Goal: Information Seeking & Learning: Learn about a topic

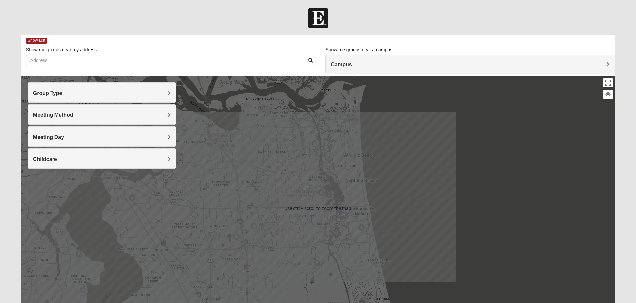
drag, startPoint x: 345, startPoint y: 222, endPoint x: 346, endPoint y: 207, distance: 15.0
click at [346, 207] on div at bounding box center [318, 209] width 594 height 266
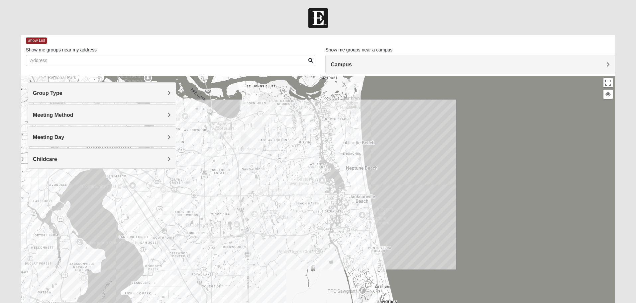
click at [117, 123] on div "Meeting Method" at bounding box center [102, 115] width 148 height 20
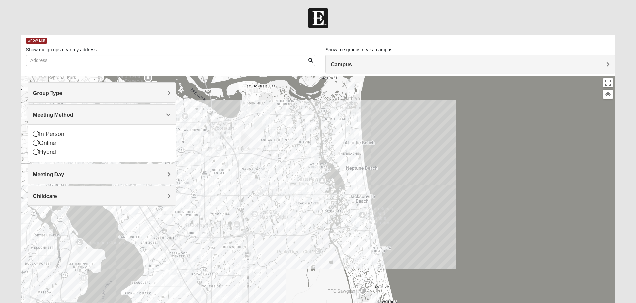
click at [115, 115] on h4 "Meeting Method" at bounding box center [102, 115] width 138 height 6
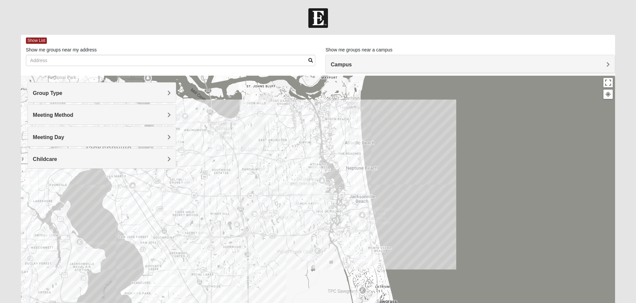
click at [104, 119] on div "Meeting Method" at bounding box center [102, 115] width 148 height 20
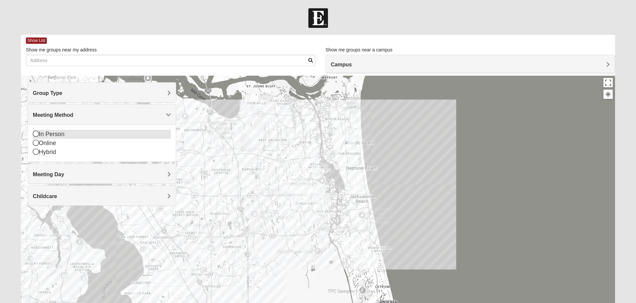
click at [34, 134] on icon at bounding box center [36, 134] width 6 height 6
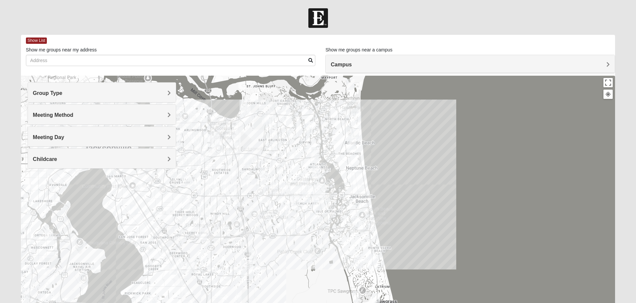
click at [107, 132] on div "Meeting Day" at bounding box center [102, 137] width 148 height 20
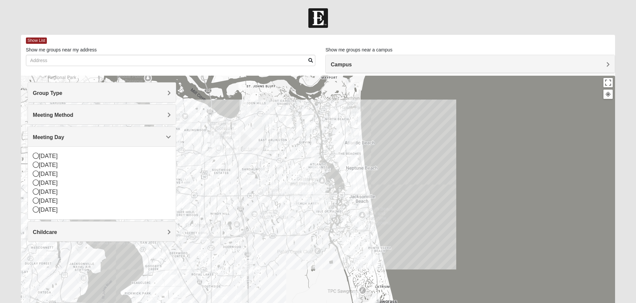
click at [106, 134] on div "Meeting Day" at bounding box center [102, 137] width 148 height 20
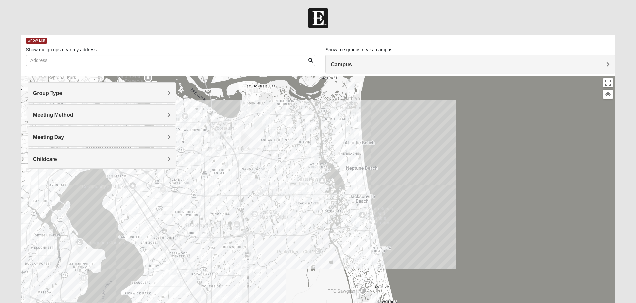
click at [464, 66] on h4 "Campus" at bounding box center [470, 64] width 279 height 6
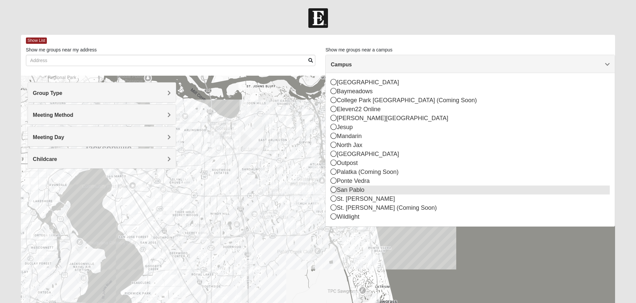
click at [332, 188] on icon at bounding box center [334, 190] width 6 height 6
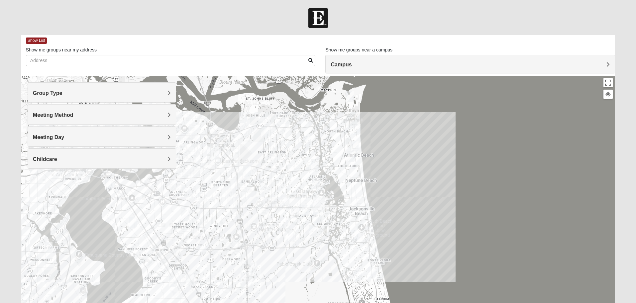
click at [447, 191] on div at bounding box center [318, 209] width 594 height 266
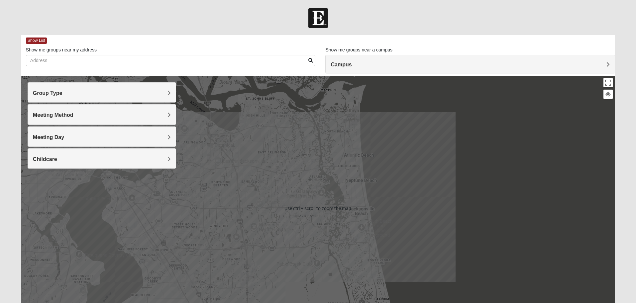
click at [395, 60] on div "Campus" at bounding box center [470, 64] width 289 height 18
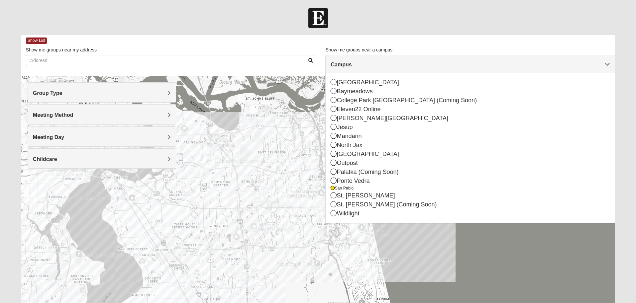
click at [491, 260] on div at bounding box center [318, 209] width 594 height 266
click at [443, 242] on div at bounding box center [318, 209] width 594 height 266
click at [402, 32] on form "Log In Find A Group Error Show List Loading Groups" at bounding box center [318, 187] width 636 height 358
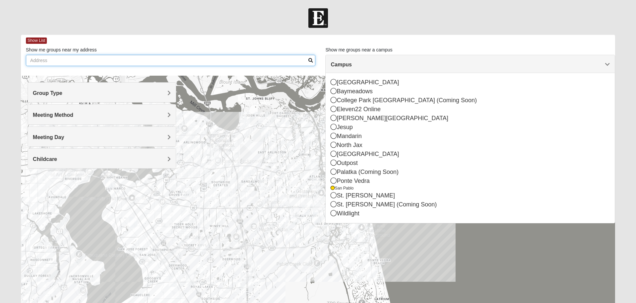
click at [150, 63] on input "Show me groups near my address" at bounding box center [171, 60] width 290 height 11
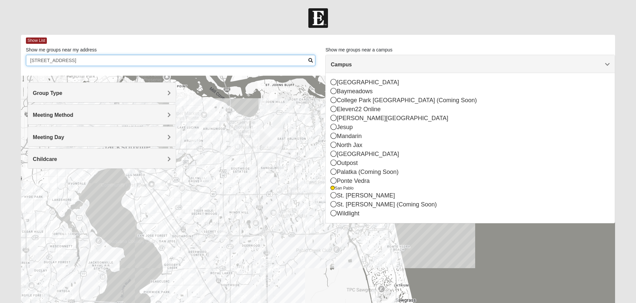
type input "[STREET_ADDRESS]"
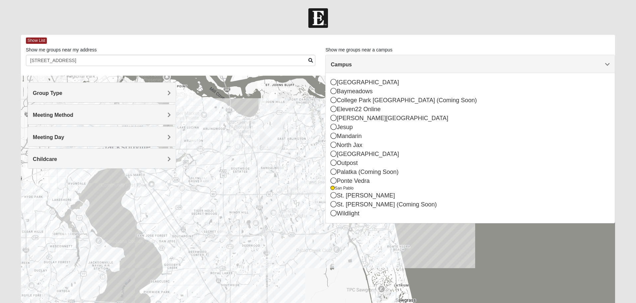
click at [512, 33] on form "Log In Find A Group Error Show List Loading Groups" at bounding box center [318, 187] width 636 height 358
click at [506, 58] on div "Campus" at bounding box center [470, 64] width 289 height 18
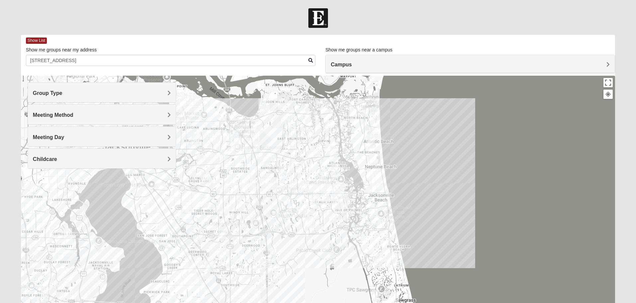
click at [313, 200] on img "1825 Mens Cason 32224" at bounding box center [314, 199] width 8 height 11
click at [313, 201] on img "1825 Mens Cason 32224" at bounding box center [314, 199] width 8 height 11
click at [365, 154] on button "Close" at bounding box center [362, 157] width 16 height 16
click at [325, 196] on img "Mixed Farrell 32224" at bounding box center [326, 196] width 8 height 11
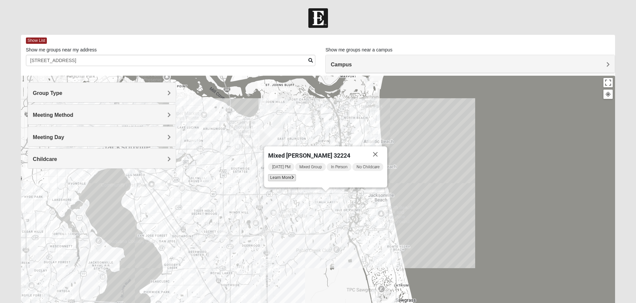
click at [281, 179] on span "Learn More" at bounding box center [282, 177] width 28 height 7
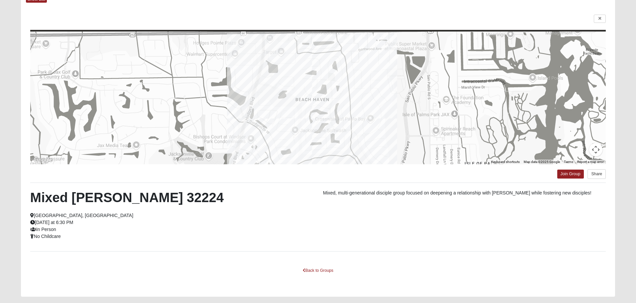
scroll to position [25, 0]
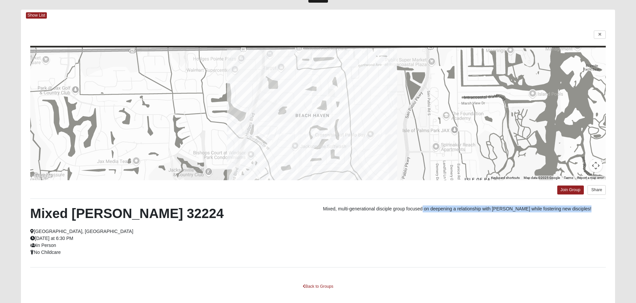
drag, startPoint x: 422, startPoint y: 207, endPoint x: 433, endPoint y: 225, distance: 20.7
click at [433, 224] on div "Mixed [PERSON_NAME] 32224 [GEOGRAPHIC_DATA], [GEOGRAPHIC_DATA] [DATE] at 6:30 P…" at bounding box center [317, 233] width 585 height 55
click at [431, 232] on div "Mixed [PERSON_NAME] 32224 [GEOGRAPHIC_DATA], [GEOGRAPHIC_DATA] [DATE] at 6:30 P…" at bounding box center [317, 233] width 585 height 55
click at [600, 31] on div "← Move left → Move right ↑ Move up ↓ Move down + Zoom in - Zoom out Home Jump l…" at bounding box center [318, 167] width 594 height 292
click at [600, 35] on icon at bounding box center [599, 35] width 3 height 4
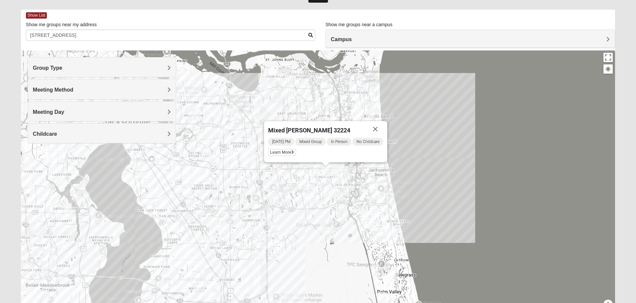
click at [332, 192] on img "Mens Schell 32224" at bounding box center [333, 191] width 8 height 11
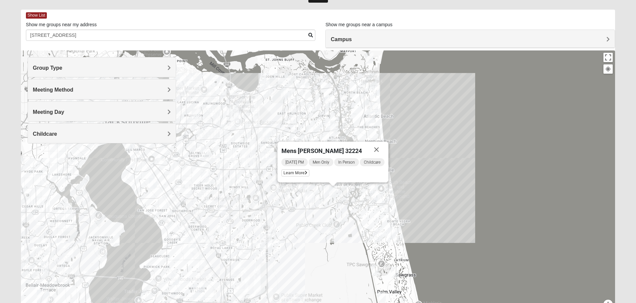
click at [379, 149] on button "Close" at bounding box center [376, 150] width 16 height 16
click at [109, 66] on h4 "Group Type" at bounding box center [102, 68] width 138 height 6
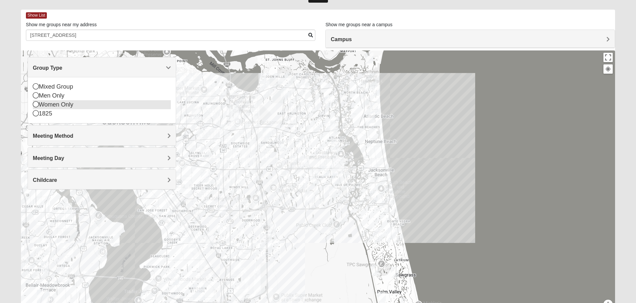
click at [34, 107] on icon at bounding box center [36, 104] width 6 height 6
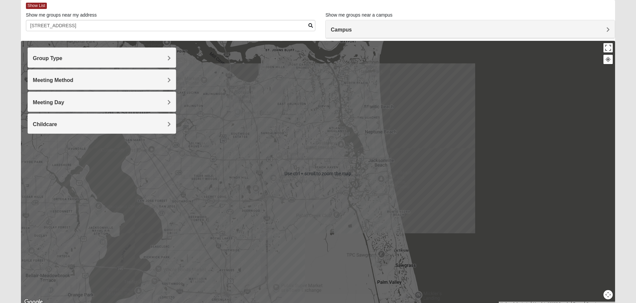
scroll to position [62, 0]
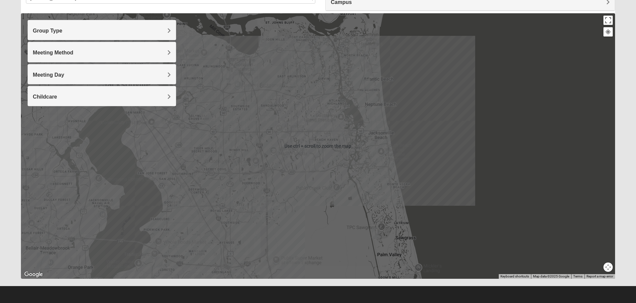
click at [375, 159] on img "Womens Doudna 32250" at bounding box center [374, 159] width 8 height 11
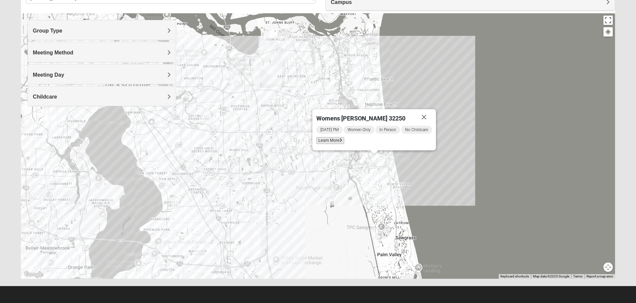
click at [324, 141] on span "Learn More" at bounding box center [330, 140] width 28 height 7
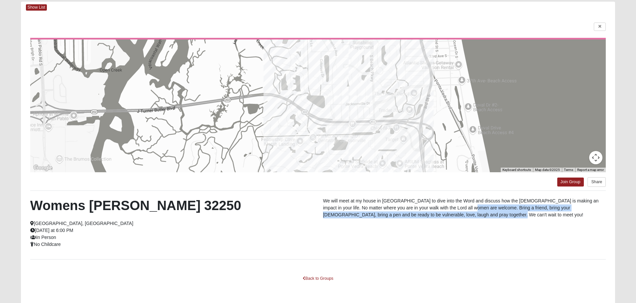
drag, startPoint x: 472, startPoint y: 220, endPoint x: 466, endPoint y: 208, distance: 13.4
click at [466, 208] on div "We will meet at my house in [GEOGRAPHIC_DATA] to dive into the Word and discuss…" at bounding box center [464, 210] width 293 height 24
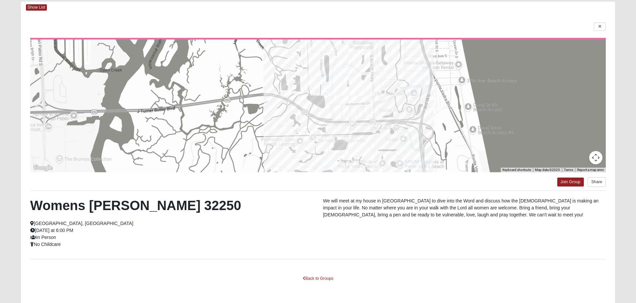
click at [465, 214] on p "We will meet at my house in [GEOGRAPHIC_DATA] to dive into the Word and discuss…" at bounding box center [464, 208] width 283 height 21
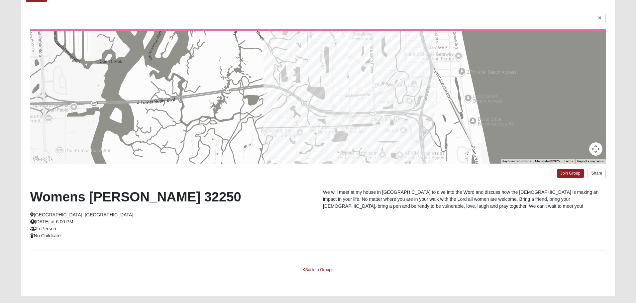
scroll to position [25, 0]
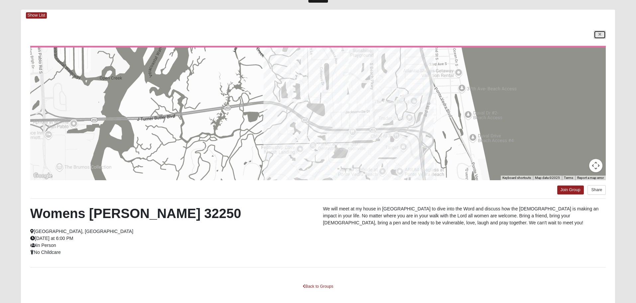
click at [598, 34] on icon at bounding box center [599, 35] width 3 height 4
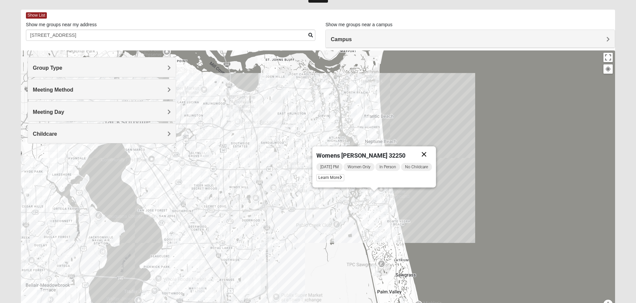
click at [429, 156] on button "Close" at bounding box center [424, 155] width 16 height 16
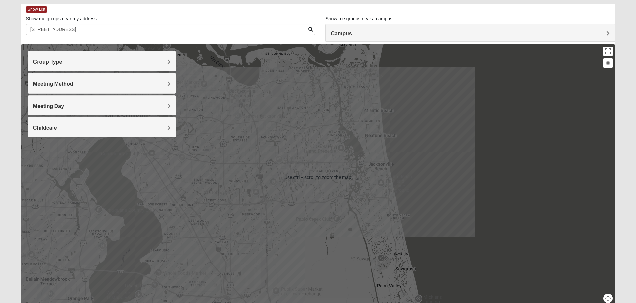
scroll to position [29, 0]
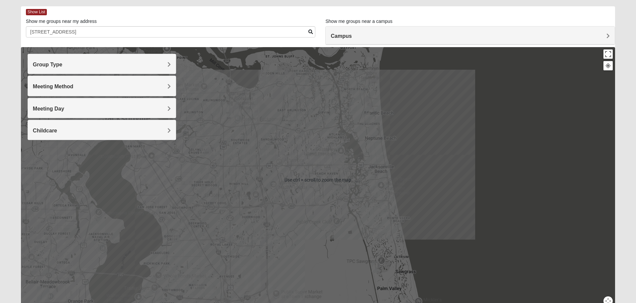
click at [473, 194] on div "To navigate, press the arrow keys." at bounding box center [318, 180] width 594 height 266
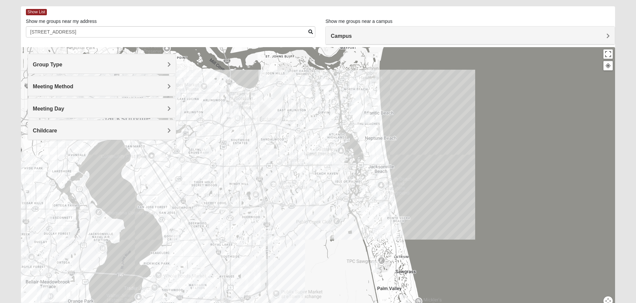
click at [127, 131] on h4 "Childcare" at bounding box center [102, 131] width 138 height 6
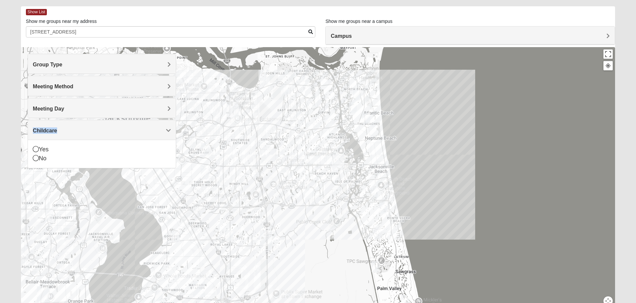
click at [127, 131] on h4 "Childcare" at bounding box center [102, 131] width 138 height 6
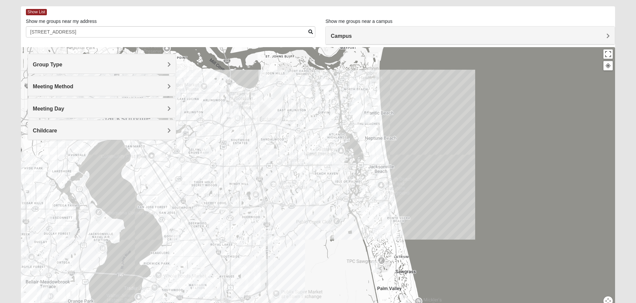
click at [318, 172] on div at bounding box center [318, 180] width 594 height 266
click at [294, 137] on div at bounding box center [318, 180] width 594 height 266
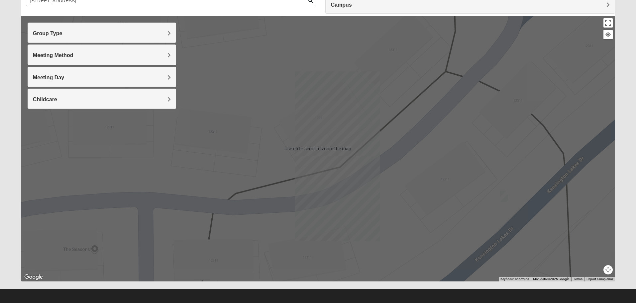
scroll to position [62, 0]
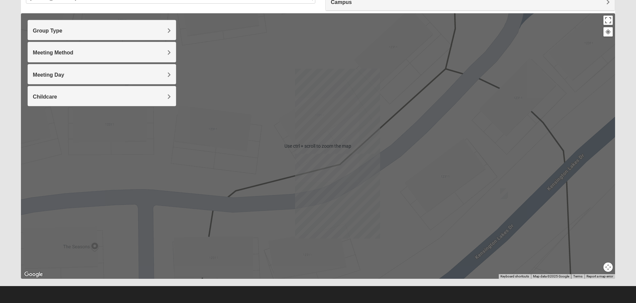
click at [609, 267] on button "Map camera controls" at bounding box center [607, 267] width 9 height 9
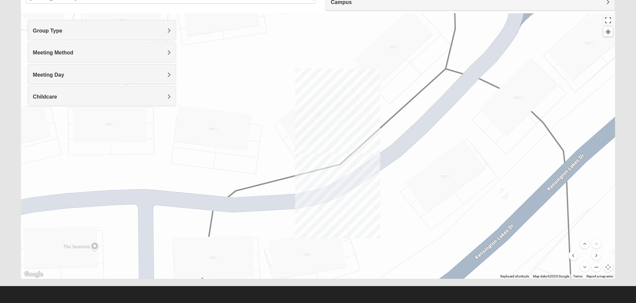
click at [593, 266] on button "Zoom out" at bounding box center [596, 267] width 9 height 9
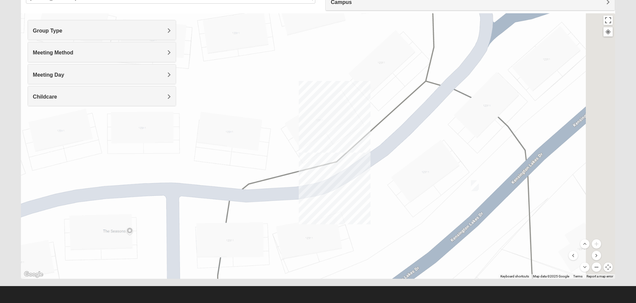
click at [593, 266] on button "Zoom out" at bounding box center [596, 267] width 9 height 9
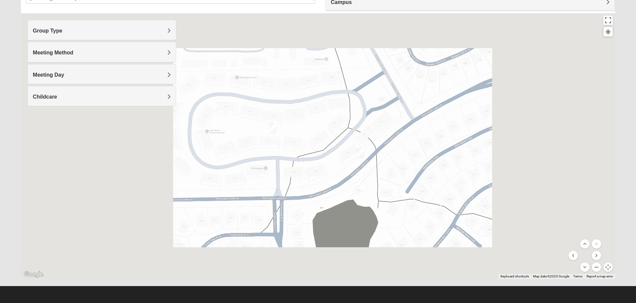
click at [594, 266] on button "Zoom out" at bounding box center [596, 267] width 9 height 9
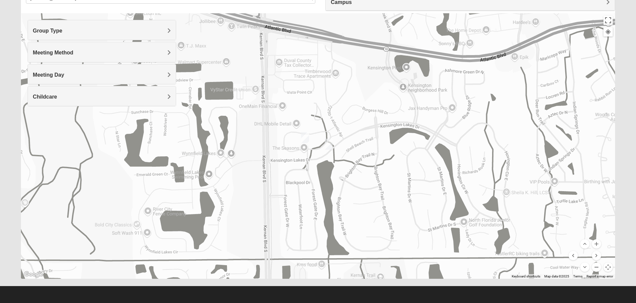
click at [594, 266] on button "Zoom out" at bounding box center [596, 267] width 9 height 9
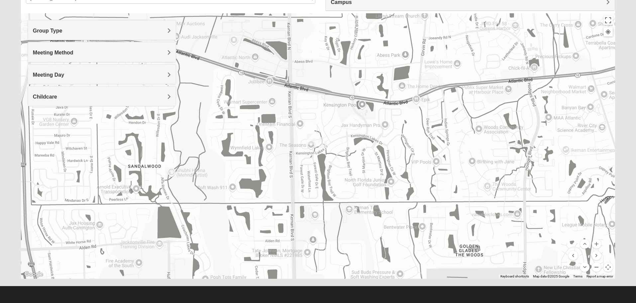
click at [594, 266] on button "Zoom out" at bounding box center [596, 267] width 9 height 9
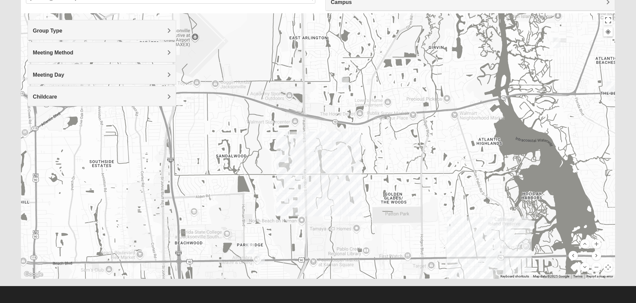
click at [320, 149] on div at bounding box center [318, 146] width 594 height 266
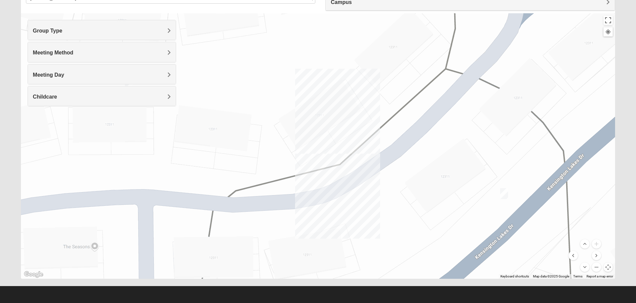
click at [504, 191] on img "Womens Vail 32246" at bounding box center [504, 193] width 8 height 11
click at [566, 153] on div "Womens Vail 32246 [DATE] PM Women Only In Person No Childcare Learn More" at bounding box center [504, 164] width 124 height 41
click at [562, 153] on button "Close" at bounding box center [554, 152] width 16 height 16
click at [598, 266] on button "Zoom out" at bounding box center [596, 267] width 9 height 9
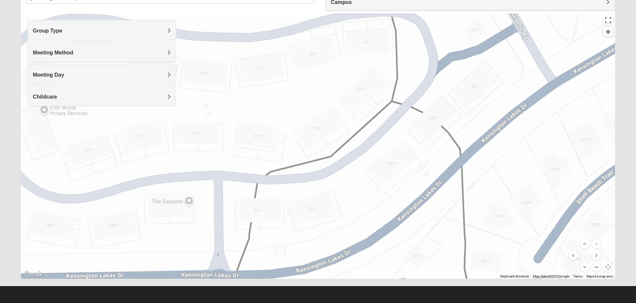
click at [598, 266] on button "Zoom out" at bounding box center [596, 267] width 9 height 9
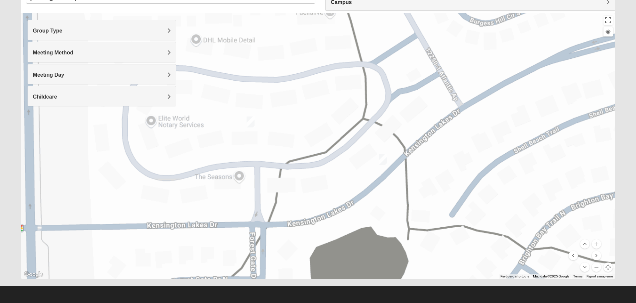
click at [598, 266] on button "Zoom out" at bounding box center [596, 267] width 9 height 9
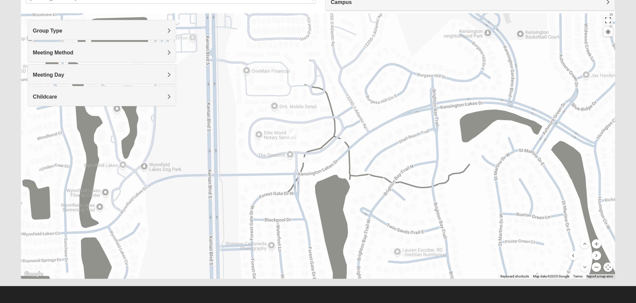
click at [598, 266] on button "Zoom out" at bounding box center [596, 267] width 9 height 9
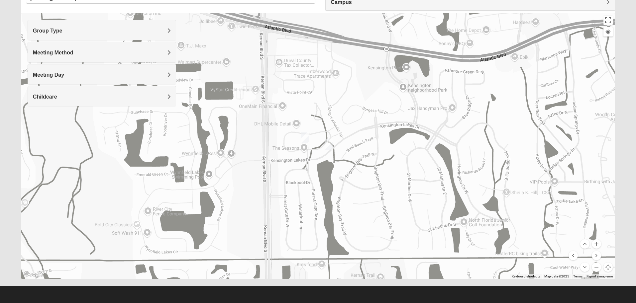
click at [598, 266] on button "Zoom out" at bounding box center [596, 267] width 9 height 9
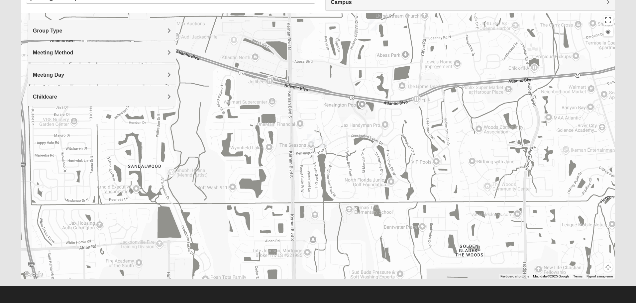
click at [310, 139] on img "Womens VanSickle 32225" at bounding box center [311, 139] width 8 height 11
click at [263, 120] on span "Learn More" at bounding box center [267, 120] width 28 height 7
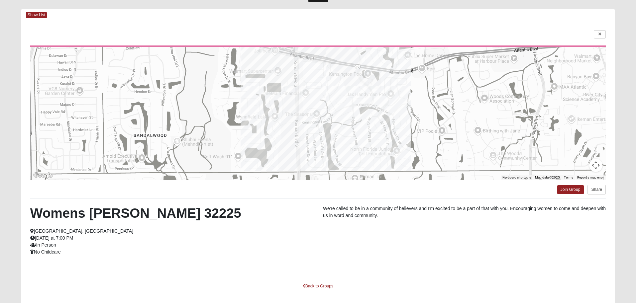
scroll to position [25, 0]
click at [601, 35] on icon at bounding box center [599, 35] width 3 height 4
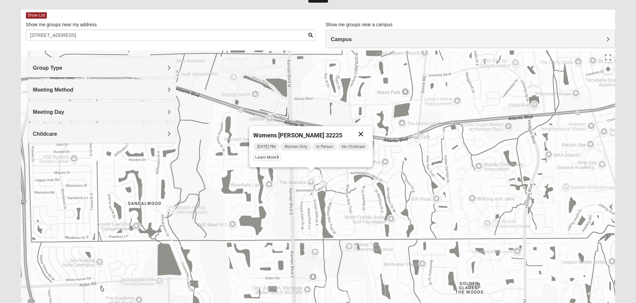
click at [365, 131] on button "Close" at bounding box center [361, 134] width 16 height 16
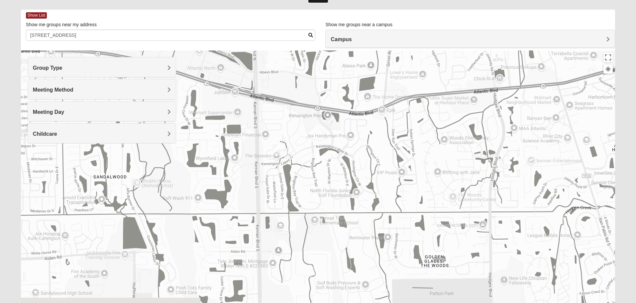
drag, startPoint x: 487, startPoint y: 250, endPoint x: 421, endPoint y: 190, distance: 88.4
click at [427, 198] on div "To navigate, press the arrow keys." at bounding box center [318, 184] width 594 height 266
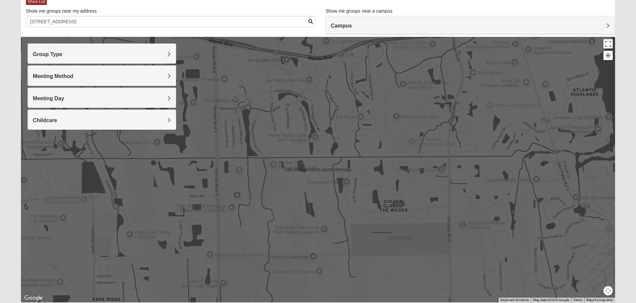
scroll to position [29, 0]
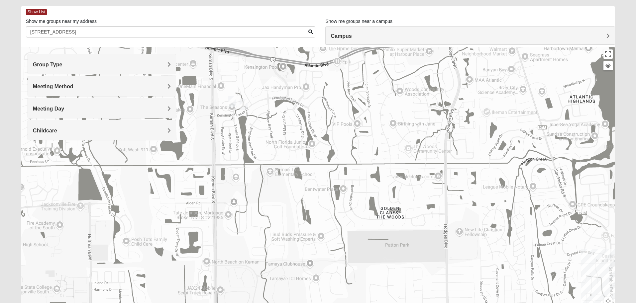
drag, startPoint x: 531, startPoint y: 174, endPoint x: 478, endPoint y: 113, distance: 81.0
click at [478, 113] on div at bounding box center [318, 180] width 594 height 266
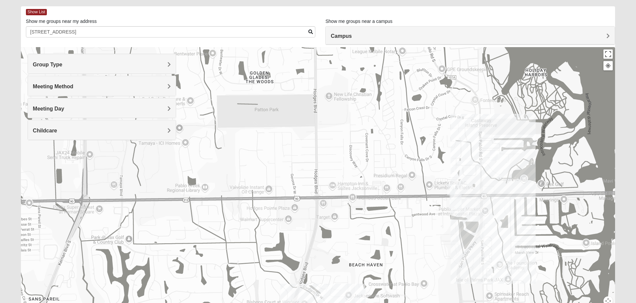
drag, startPoint x: 536, startPoint y: 251, endPoint x: 472, endPoint y: 206, distance: 77.9
click at [472, 206] on div at bounding box center [318, 180] width 594 height 266
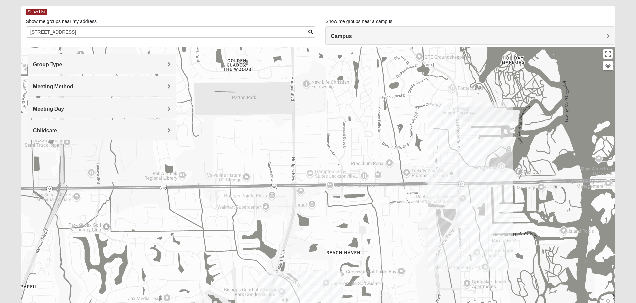
drag, startPoint x: 454, startPoint y: 210, endPoint x: 430, endPoint y: 210, distance: 24.3
click at [430, 210] on div at bounding box center [318, 180] width 594 height 266
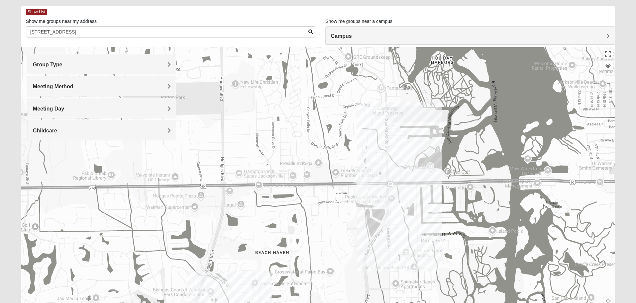
click at [356, 174] on img "On Campus Womens Manfredi 32250" at bounding box center [358, 177] width 8 height 11
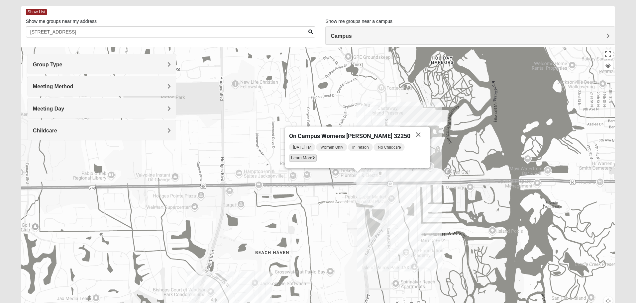
click at [309, 158] on span "Learn More" at bounding box center [303, 158] width 28 height 7
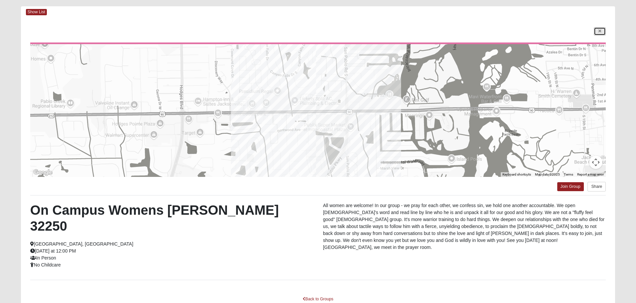
click at [602, 32] on link at bounding box center [600, 31] width 12 height 8
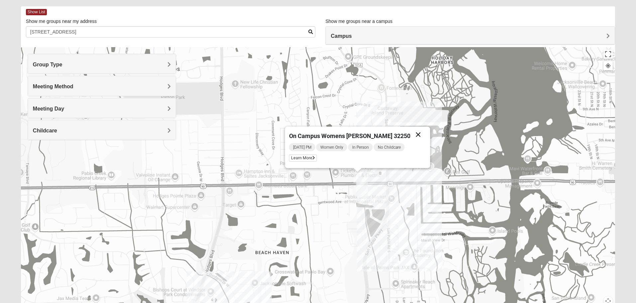
click at [412, 134] on button "Close" at bounding box center [418, 135] width 16 height 16
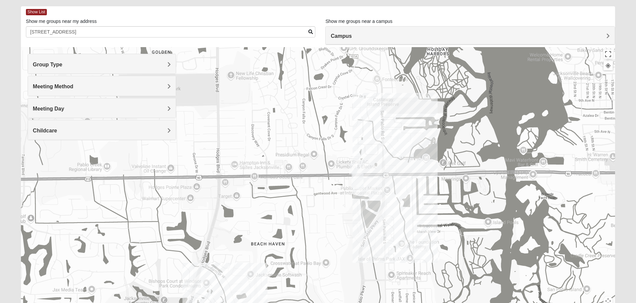
click at [477, 196] on div "To navigate, press the arrow keys." at bounding box center [318, 180] width 594 height 266
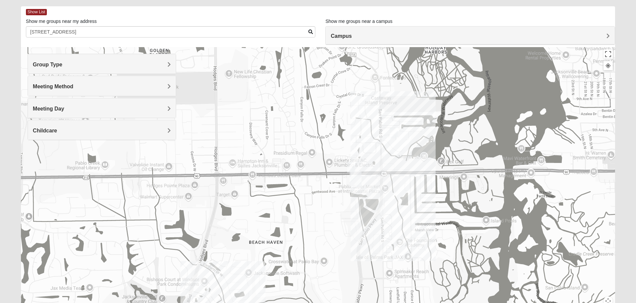
click at [393, 135] on img "Womens Hullinger 32224" at bounding box center [394, 133] width 8 height 11
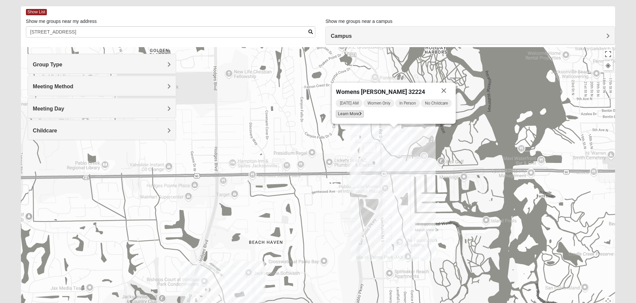
click at [359, 113] on icon at bounding box center [360, 114] width 3 height 4
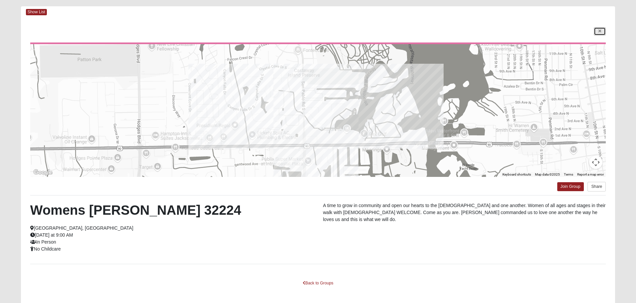
click at [600, 31] on icon at bounding box center [599, 31] width 3 height 4
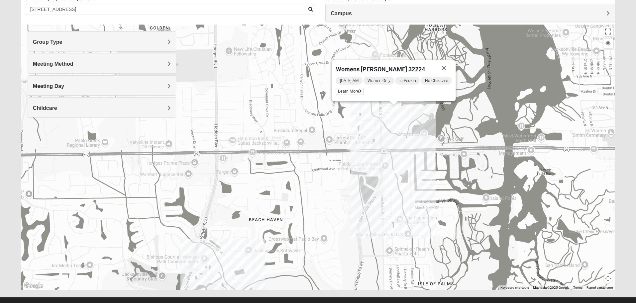
scroll to position [62, 0]
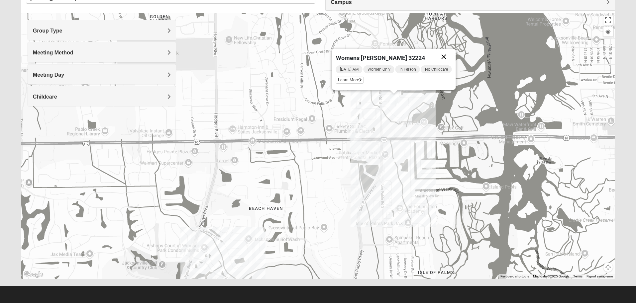
click at [447, 53] on button "Close" at bounding box center [444, 57] width 16 height 16
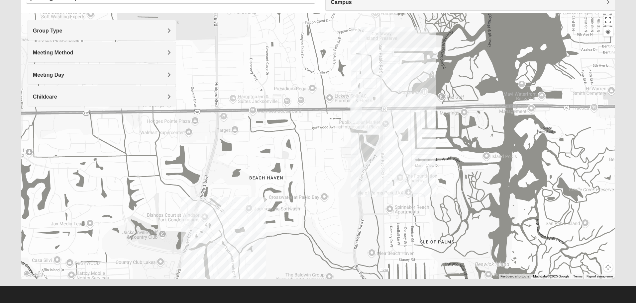
drag, startPoint x: 517, startPoint y: 164, endPoint x: 517, endPoint y: 132, distance: 32.6
click at [517, 132] on div at bounding box center [318, 146] width 594 height 266
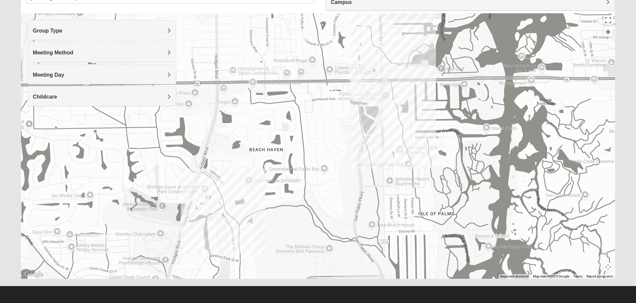
click at [118, 73] on h4 "Meeting Day" at bounding box center [102, 75] width 138 height 6
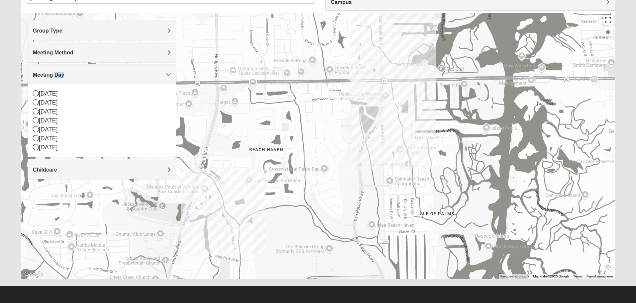
click at [118, 73] on h4 "Meeting Day" at bounding box center [102, 75] width 138 height 6
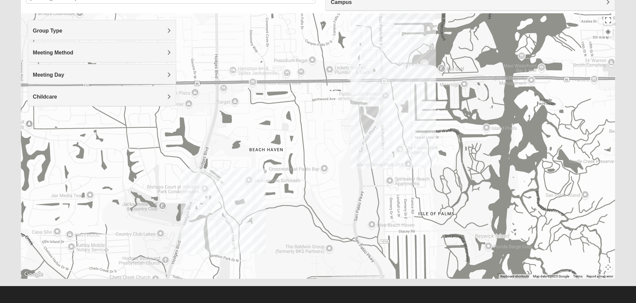
click at [112, 35] on div "Group Type" at bounding box center [102, 30] width 148 height 20
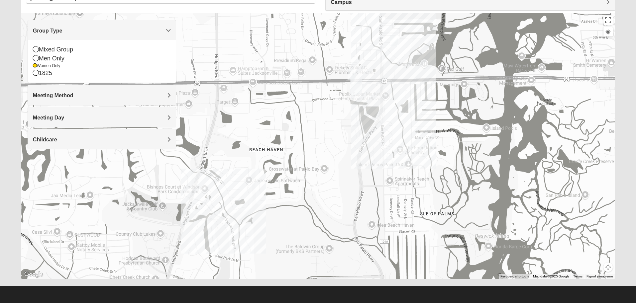
click at [290, 147] on div at bounding box center [318, 146] width 594 height 266
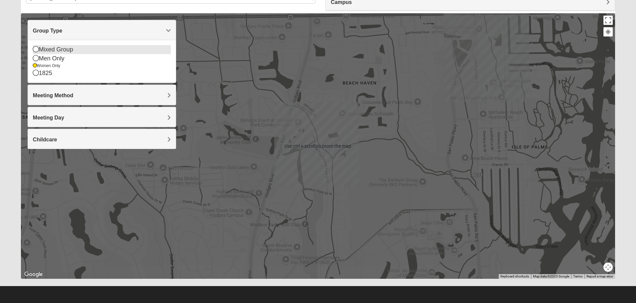
click at [36, 51] on icon at bounding box center [36, 49] width 6 height 6
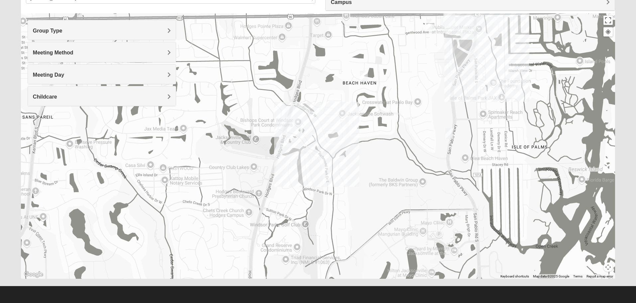
click at [91, 31] on h4 "Group Type" at bounding box center [102, 31] width 138 height 6
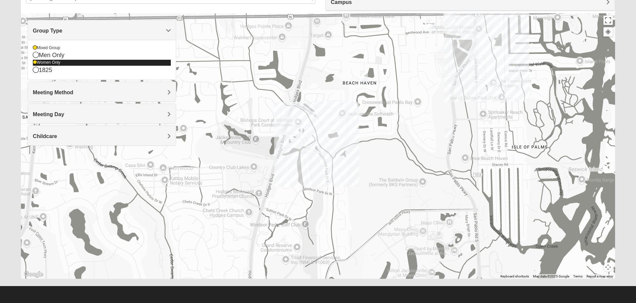
click at [36, 63] on icon at bounding box center [35, 62] width 4 height 4
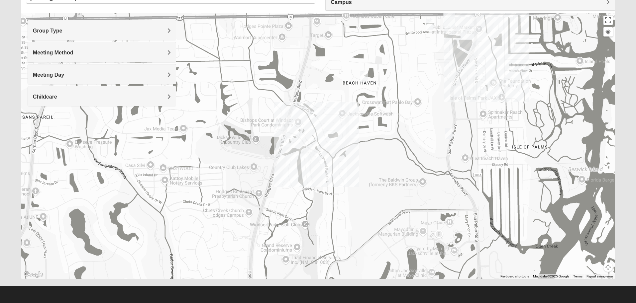
click at [111, 29] on h4 "Group Type" at bounding box center [102, 31] width 138 height 6
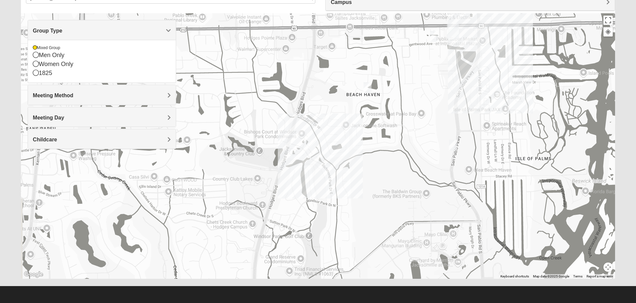
drag, startPoint x: 469, startPoint y: 129, endPoint x: 476, endPoint y: 161, distance: 33.6
click at [476, 161] on div at bounding box center [318, 146] width 594 height 266
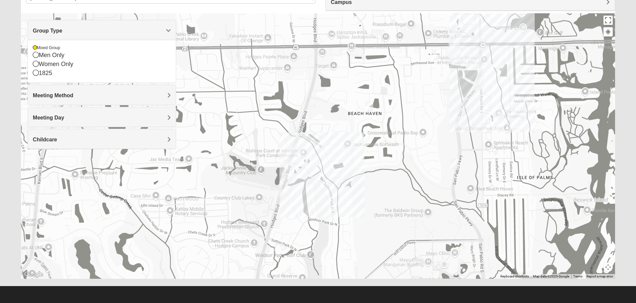
click at [305, 154] on div at bounding box center [318, 146] width 594 height 266
click at [457, 164] on img "Mixed Irish 32224" at bounding box center [455, 164] width 8 height 11
click at [414, 143] on span "Learn More" at bounding box center [411, 145] width 28 height 7
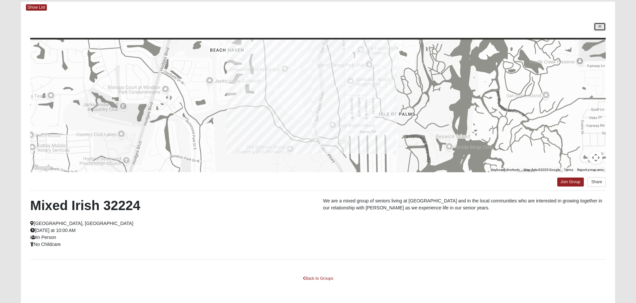
click at [600, 25] on icon at bounding box center [599, 27] width 3 height 4
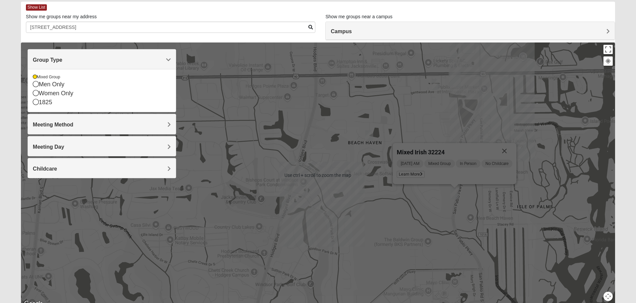
scroll to position [62, 0]
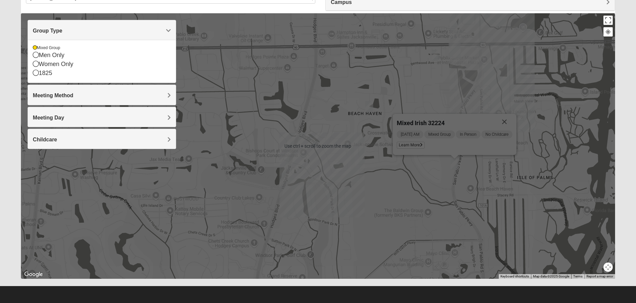
click at [536, 200] on div "Mixed Irish 32224 [DATE] AM Mixed Group In Person No Childcare Learn More" at bounding box center [318, 146] width 594 height 266
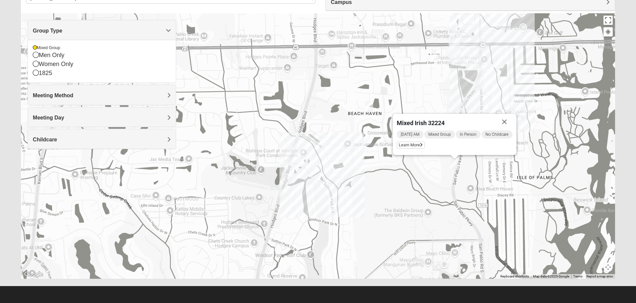
click at [606, 268] on button "Map camera controls" at bounding box center [607, 267] width 9 height 9
click at [598, 268] on button "Zoom out" at bounding box center [596, 267] width 9 height 9
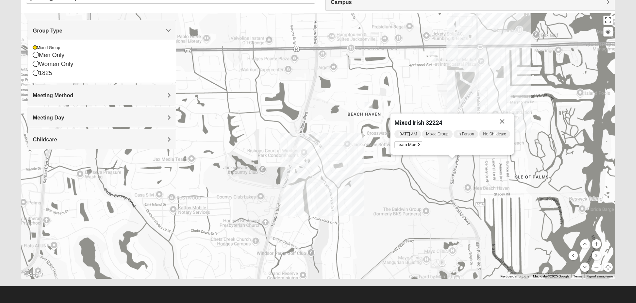
click at [598, 268] on button "Zoom out" at bounding box center [596, 267] width 9 height 9
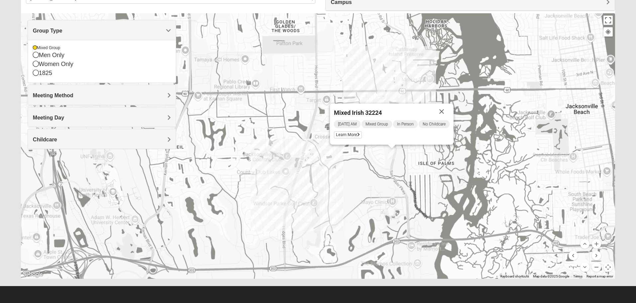
click at [598, 268] on button "Zoom out" at bounding box center [596, 267] width 9 height 9
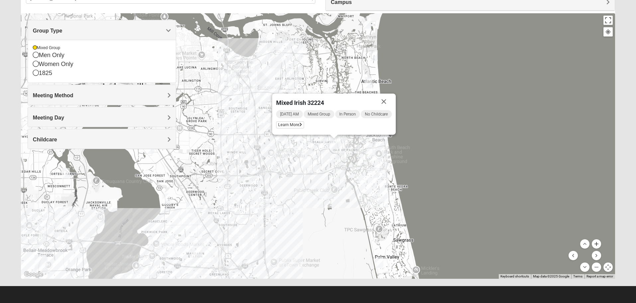
click at [598, 244] on button "Zoom in" at bounding box center [596, 244] width 9 height 9
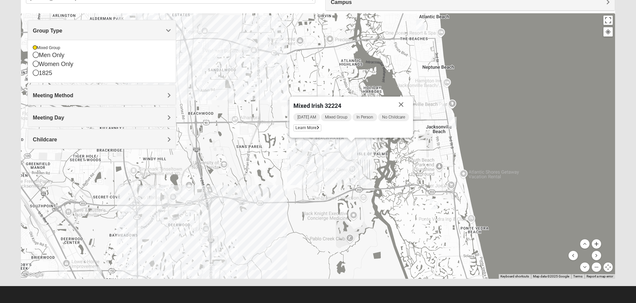
click at [598, 244] on button "Zoom in" at bounding box center [596, 244] width 9 height 9
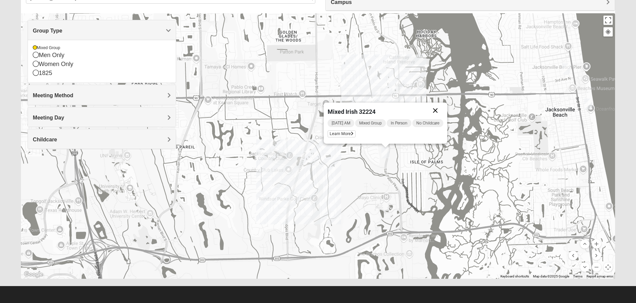
click at [434, 104] on button "Close" at bounding box center [435, 111] width 16 height 16
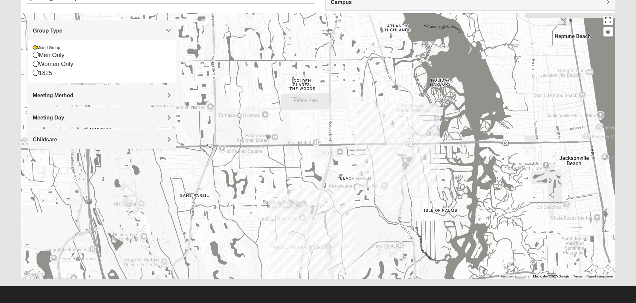
drag, startPoint x: 418, startPoint y: 111, endPoint x: 427, endPoint y: 163, distance: 52.6
click at [432, 162] on div at bounding box center [318, 146] width 594 height 266
click at [392, 149] on img "Mixed Ollier 32250" at bounding box center [390, 147] width 8 height 11
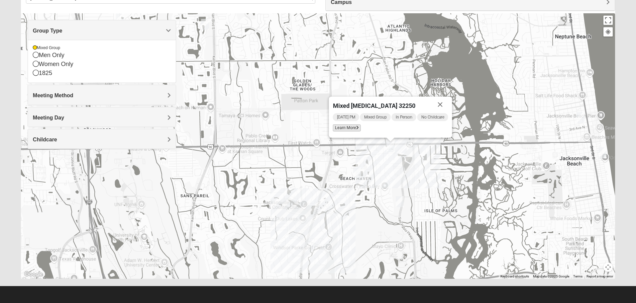
click at [345, 127] on span "Learn More" at bounding box center [347, 128] width 28 height 7
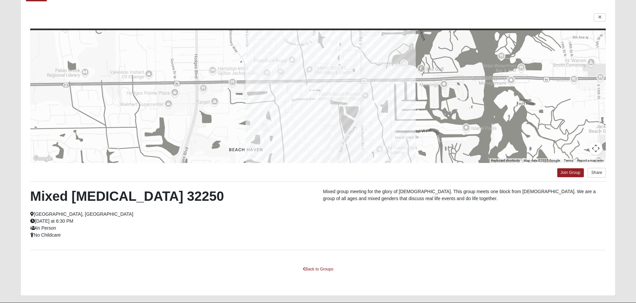
scroll to position [25, 0]
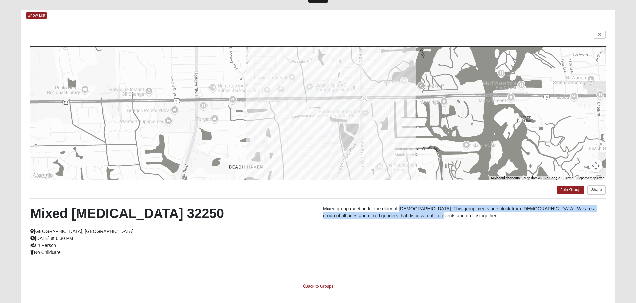
drag, startPoint x: 425, startPoint y: 212, endPoint x: 400, endPoint y: 211, distance: 25.3
click at [400, 211] on p "Mixed group meeting for the glory of [DEMOGRAPHIC_DATA]. This group meets one b…" at bounding box center [464, 213] width 283 height 14
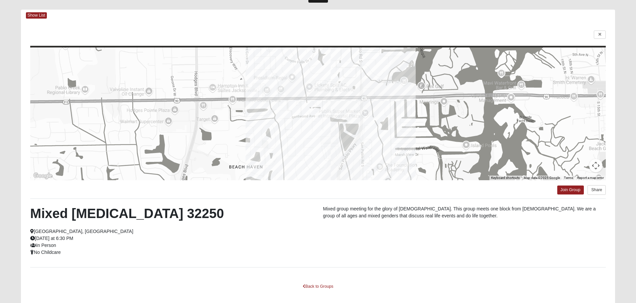
click at [406, 225] on div "Mixed [MEDICAL_DATA] 32250 [GEOGRAPHIC_DATA], [GEOGRAPHIC_DATA] [DATE] at 6:30 …" at bounding box center [317, 233] width 585 height 55
click at [600, 38] on link at bounding box center [600, 35] width 12 height 8
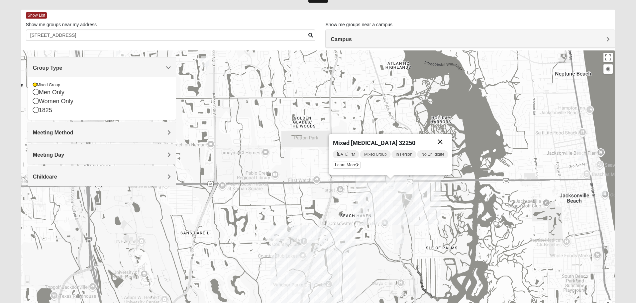
click at [438, 140] on button "Close" at bounding box center [440, 142] width 16 height 16
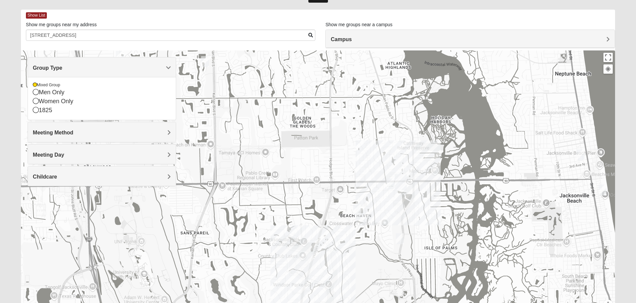
click at [580, 155] on img "Mixed Holowicki 32233" at bounding box center [580, 155] width 8 height 11
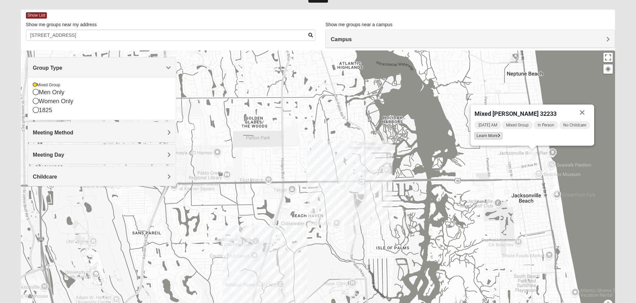
click at [485, 136] on span "Learn More" at bounding box center [488, 136] width 28 height 7
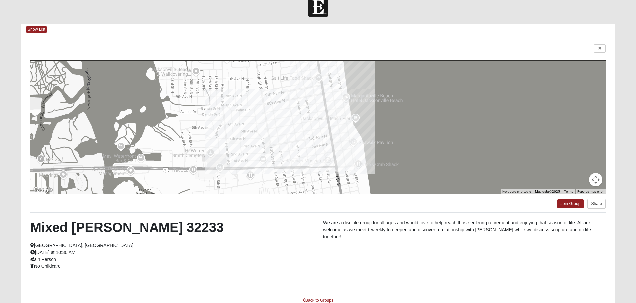
scroll to position [0, 0]
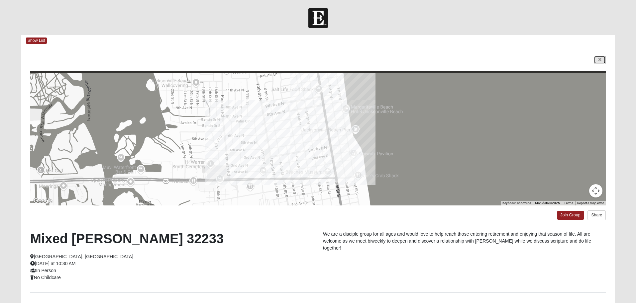
click at [597, 57] on link at bounding box center [600, 60] width 12 height 8
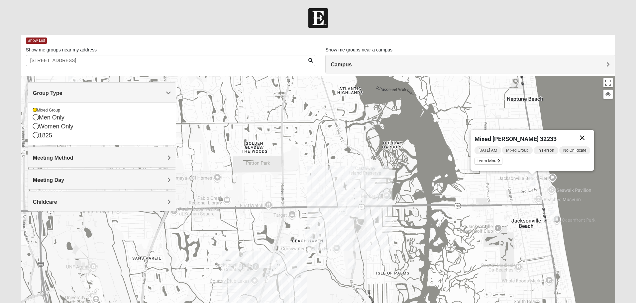
click at [583, 133] on button "Close" at bounding box center [582, 138] width 16 height 16
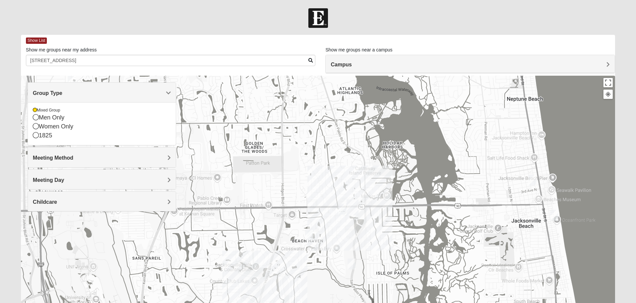
click at [553, 217] on img "Mixed Watkins 32250" at bounding box center [554, 215] width 8 height 11
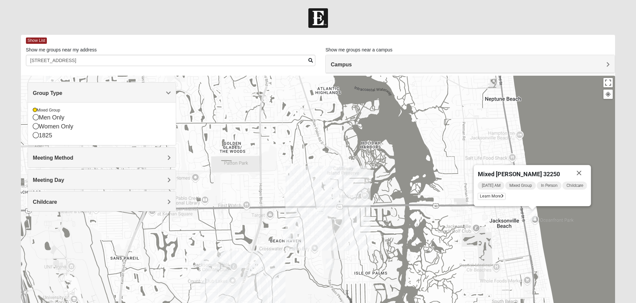
click at [493, 192] on div "[DATE] AM Mixed Group In Person Childcare Learn More" at bounding box center [531, 191] width 109 height 21
click at [491, 197] on span "Learn More" at bounding box center [491, 196] width 28 height 7
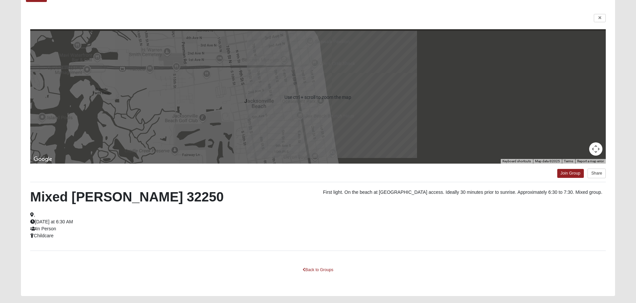
scroll to position [25, 0]
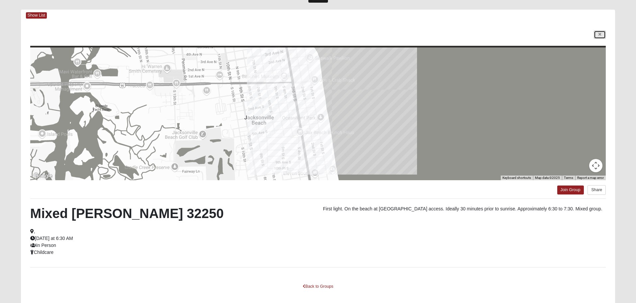
click at [599, 33] on icon at bounding box center [599, 35] width 3 height 4
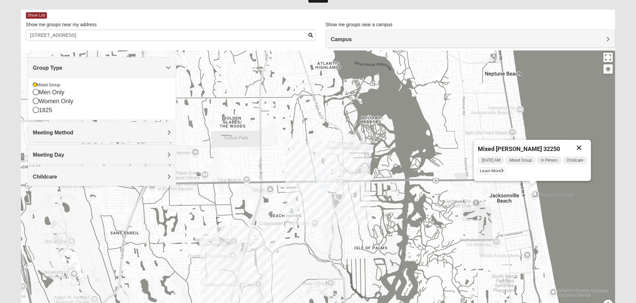
click at [584, 151] on button "Close" at bounding box center [579, 148] width 16 height 16
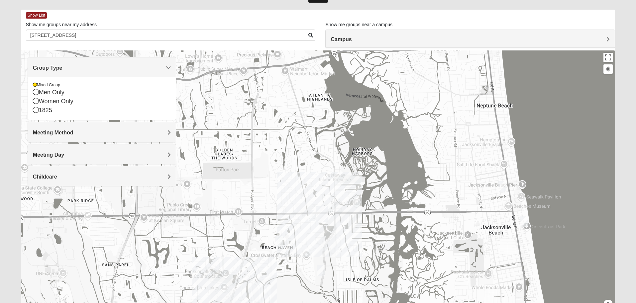
drag, startPoint x: 532, startPoint y: 128, endPoint x: 523, endPoint y: 160, distance: 33.9
click at [523, 160] on div at bounding box center [318, 184] width 594 height 266
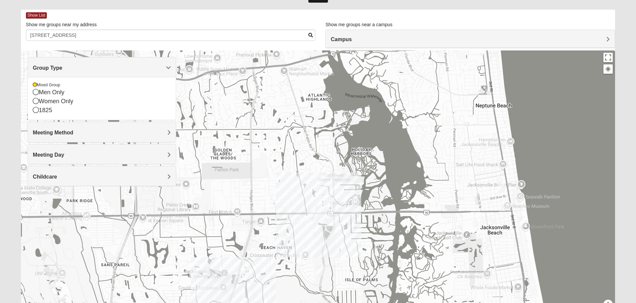
click at [165, 66] on h4 "Group Type" at bounding box center [102, 68] width 138 height 6
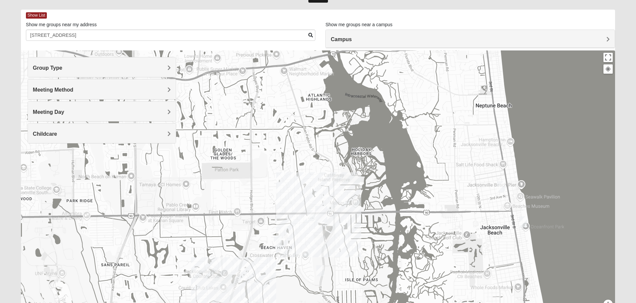
click at [520, 219] on img "Mixed Watkins 32250" at bounding box center [523, 222] width 8 height 11
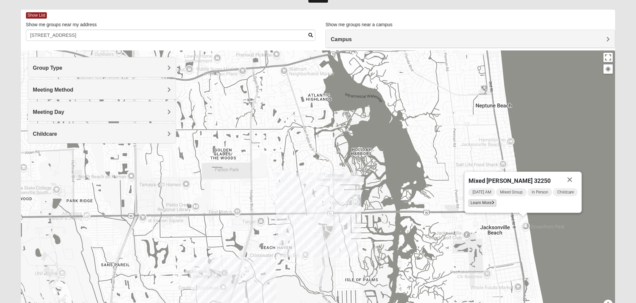
click at [480, 205] on span "Learn More" at bounding box center [482, 203] width 28 height 7
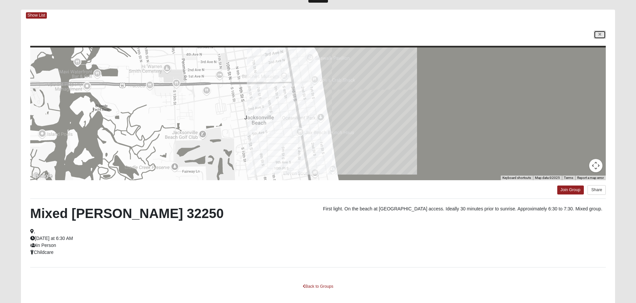
click at [601, 36] on link at bounding box center [600, 35] width 12 height 8
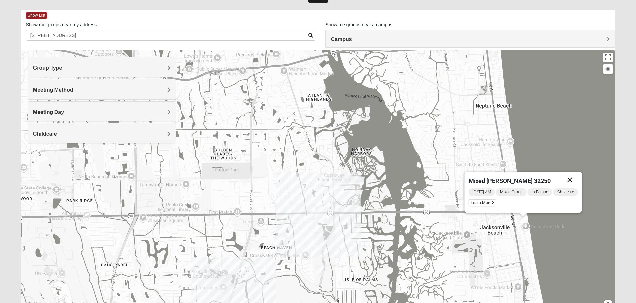
click at [571, 176] on button "Close" at bounding box center [570, 180] width 16 height 16
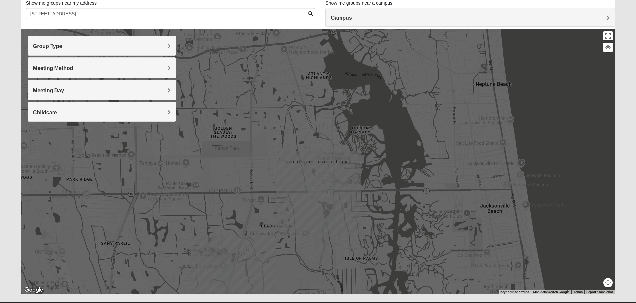
scroll to position [59, 0]
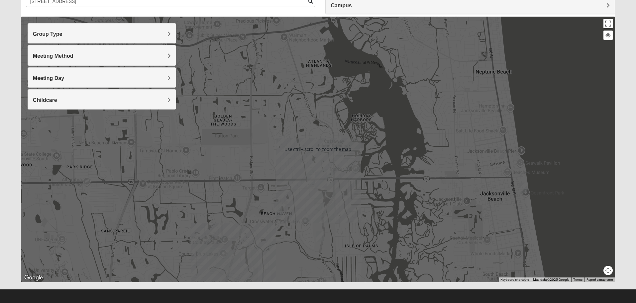
click at [398, 169] on div "To navigate, press the arrow keys." at bounding box center [318, 150] width 594 height 266
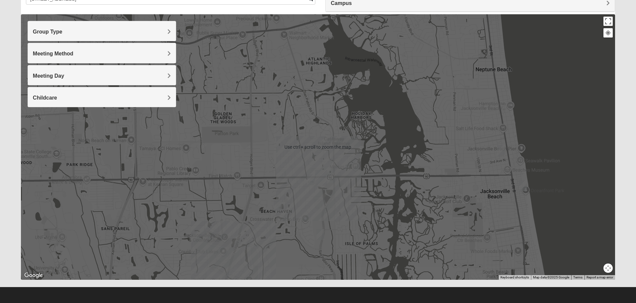
scroll to position [62, 0]
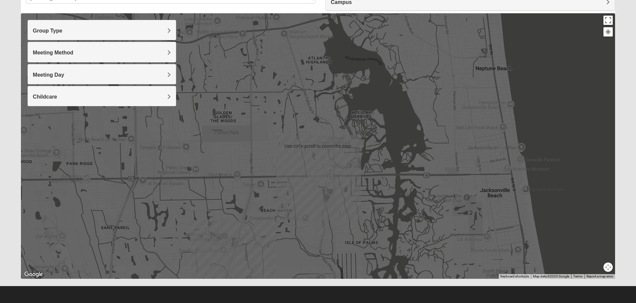
click at [366, 192] on div at bounding box center [318, 146] width 594 height 266
drag, startPoint x: 333, startPoint y: 238, endPoint x: 349, endPoint y: 207, distance: 34.6
click at [349, 207] on div at bounding box center [318, 146] width 594 height 266
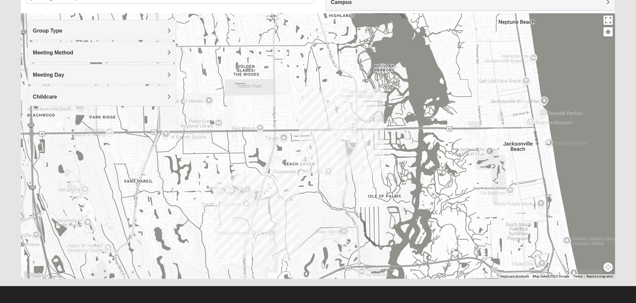
click at [343, 191] on img "Mixed Irish 32224" at bounding box center [343, 187] width 8 height 11
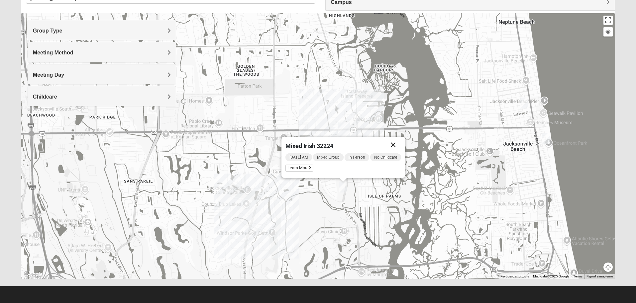
click at [396, 145] on button "Close" at bounding box center [393, 145] width 16 height 16
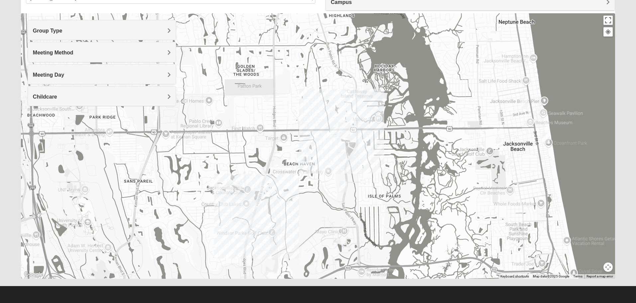
click at [92, 74] on h4 "Meeting Day" at bounding box center [102, 75] width 138 height 6
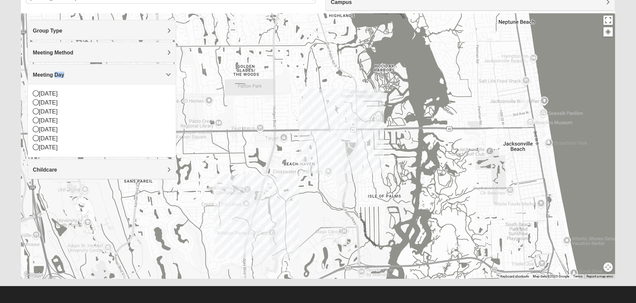
click at [92, 74] on h4 "Meeting Day" at bounding box center [102, 75] width 138 height 6
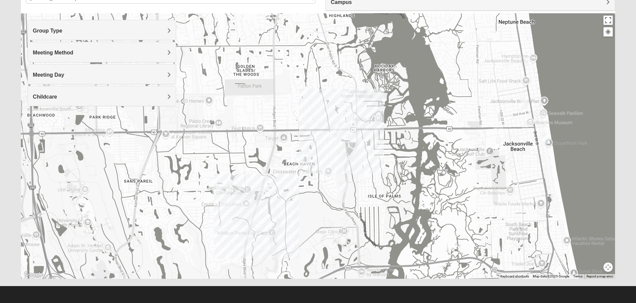
click at [90, 53] on h4 "Meeting Method" at bounding box center [102, 53] width 138 height 6
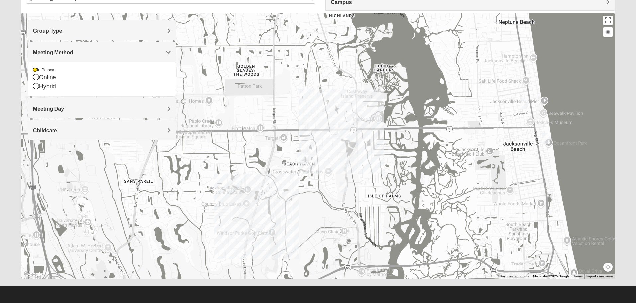
click at [90, 52] on h4 "Meeting Method" at bounding box center [102, 53] width 138 height 6
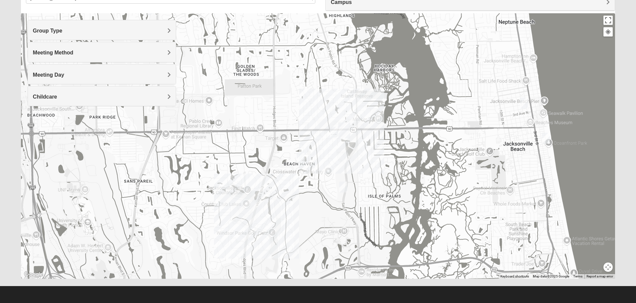
click at [100, 29] on h4 "Group Type" at bounding box center [102, 31] width 138 height 6
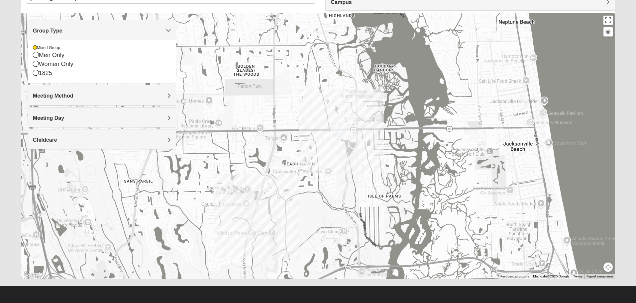
click at [100, 29] on h4 "Group Type" at bounding box center [102, 31] width 138 height 6
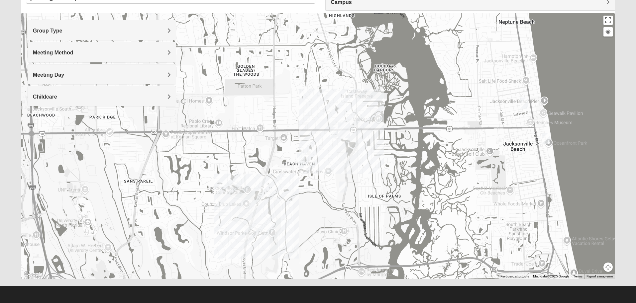
click at [87, 100] on h4 "Childcare" at bounding box center [102, 97] width 138 height 6
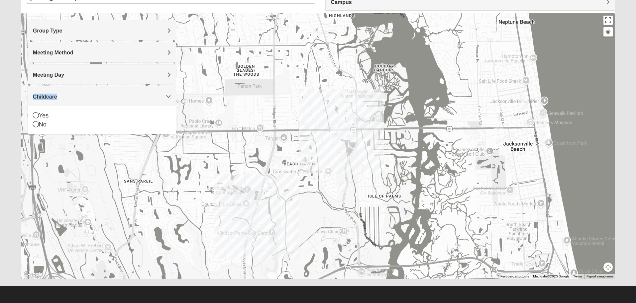
click at [87, 100] on h4 "Childcare" at bounding box center [102, 97] width 138 height 6
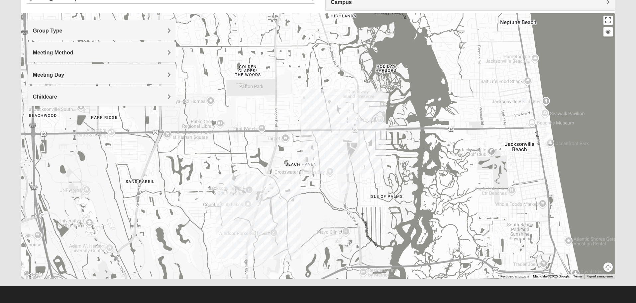
drag, startPoint x: 534, startPoint y: 214, endPoint x: 556, endPoint y: 225, distance: 23.9
click at [560, 225] on div at bounding box center [318, 146] width 594 height 266
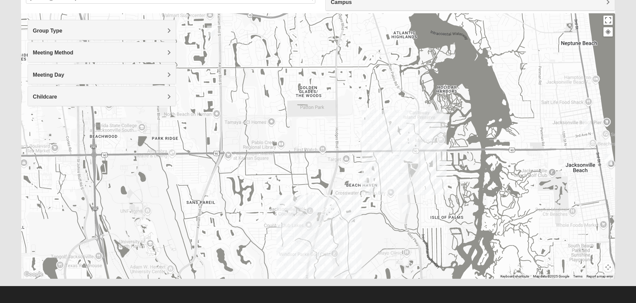
drag, startPoint x: 480, startPoint y: 187, endPoint x: 500, endPoint y: 193, distance: 20.5
click at [500, 193] on div at bounding box center [318, 146] width 594 height 266
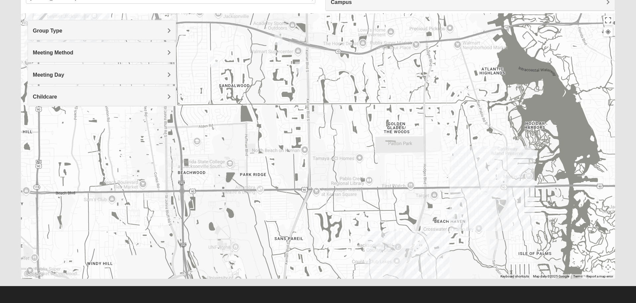
drag, startPoint x: 416, startPoint y: 174, endPoint x: 386, endPoint y: 174, distance: 30.6
click at [386, 174] on div at bounding box center [318, 146] width 594 height 266
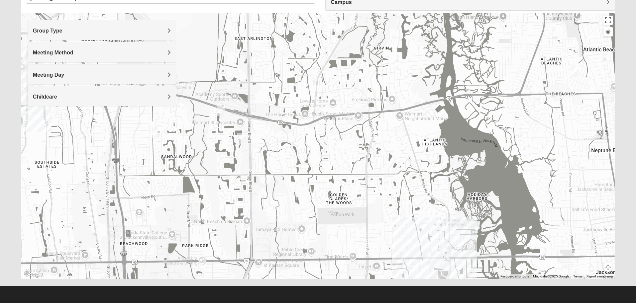
drag, startPoint x: 441, startPoint y: 88, endPoint x: 379, endPoint y: 159, distance: 94.7
click at [379, 159] on div at bounding box center [318, 146] width 594 height 266
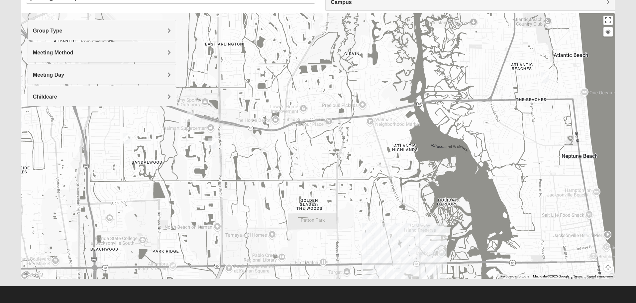
drag, startPoint x: 457, startPoint y: 165, endPoint x: 450, endPoint y: 179, distance: 15.3
click at [450, 179] on div at bounding box center [318, 146] width 594 height 266
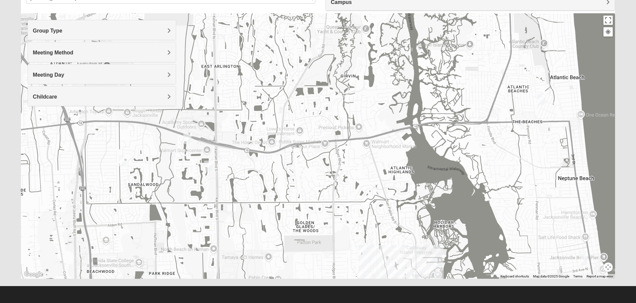
click at [542, 99] on img "Mixed Dennis 32233" at bounding box center [541, 99] width 8 height 11
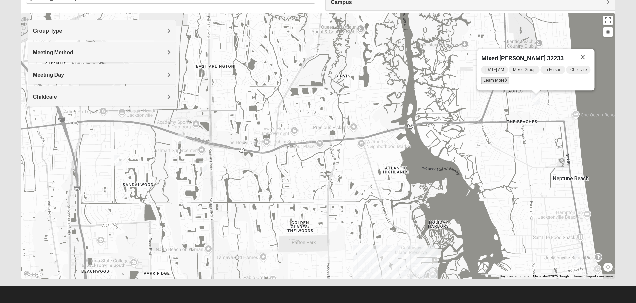
click at [495, 80] on span "Learn More" at bounding box center [495, 80] width 28 height 7
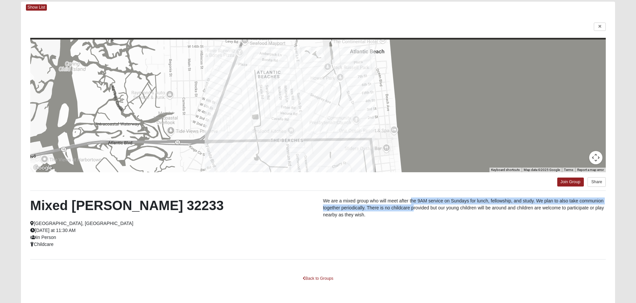
drag, startPoint x: 413, startPoint y: 207, endPoint x: 419, endPoint y: 199, distance: 10.2
click at [411, 199] on p "We are a mixed group who will meet after the 9AM service on Sundays for lunch, …" at bounding box center [464, 208] width 283 height 21
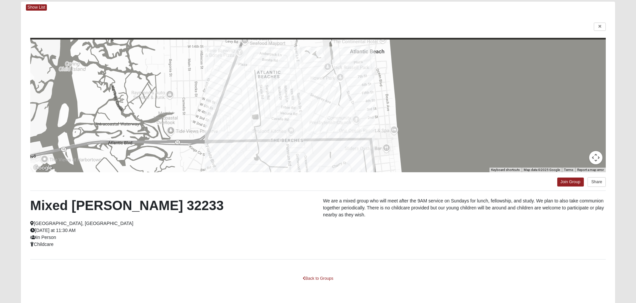
click at [438, 218] on p "We are a mixed group who will meet after the 9AM service on Sundays for lunch, …" at bounding box center [464, 208] width 283 height 21
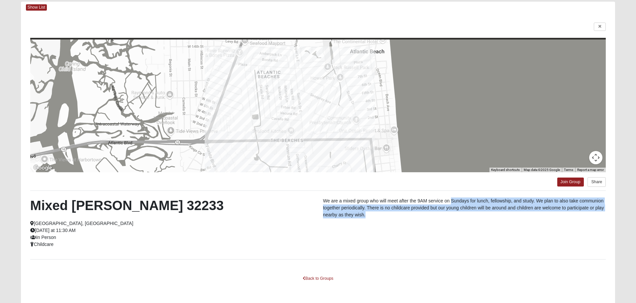
drag, startPoint x: 439, startPoint y: 218, endPoint x: 458, endPoint y: 203, distance: 23.5
click at [458, 203] on p "We are a mixed group who will meet after the 9AM service on Sundays for lunch, …" at bounding box center [464, 208] width 283 height 21
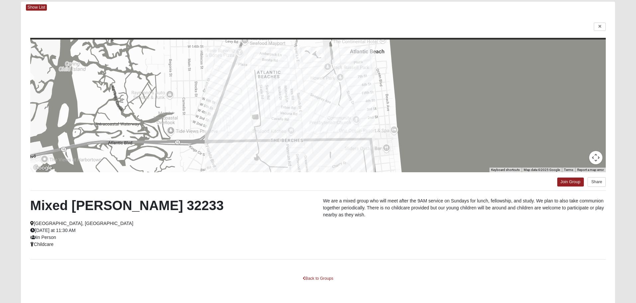
click at [474, 213] on p "We are a mixed group who will meet after the 9AM service on Sundays for lunch, …" at bounding box center [464, 208] width 283 height 21
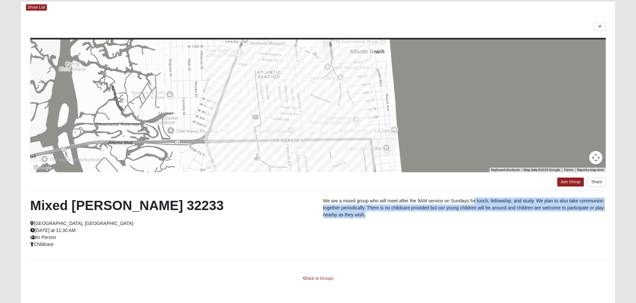
drag, startPoint x: 471, startPoint y: 211, endPoint x: 474, endPoint y: 203, distance: 8.1
click at [474, 203] on p "We are a mixed group who will meet after the 9AM service on Sundays for lunch, …" at bounding box center [464, 208] width 283 height 21
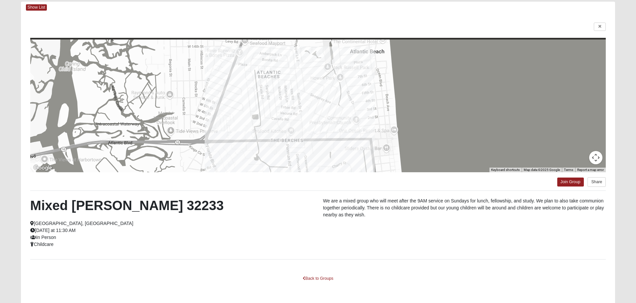
click at [492, 212] on p "We are a mixed group who will meet after the 9AM service on Sundays for lunch, …" at bounding box center [464, 208] width 283 height 21
drag, startPoint x: 494, startPoint y: 215, endPoint x: 503, endPoint y: 208, distance: 11.1
click at [503, 208] on p "We are a mixed group who will meet after the 9AM service on Sundays for lunch, …" at bounding box center [464, 208] width 283 height 21
click at [510, 217] on p "We are a mixed group who will meet after the 9AM service on Sundays for lunch, …" at bounding box center [464, 208] width 283 height 21
click at [603, 26] on link at bounding box center [600, 27] width 12 height 8
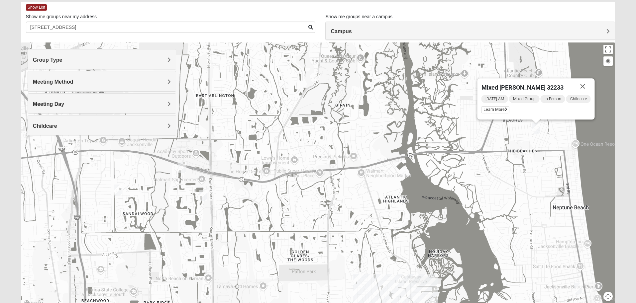
drag, startPoint x: 531, startPoint y: 200, endPoint x: 533, endPoint y: 188, distance: 11.8
click at [533, 188] on div "Mixed [PERSON_NAME] 32233 [DATE] AM Mixed Group In Person Childcare Learn More" at bounding box center [318, 176] width 594 height 266
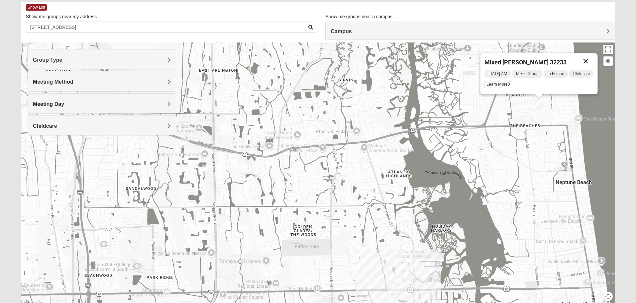
click at [586, 58] on button "Close" at bounding box center [585, 61] width 16 height 16
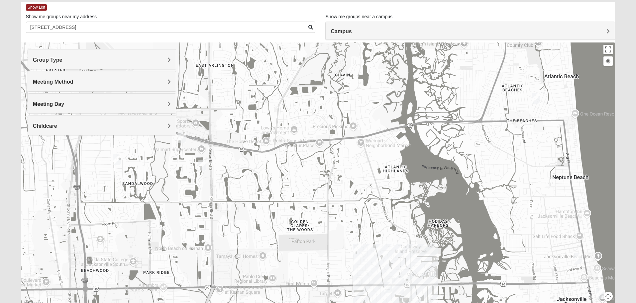
drag, startPoint x: 518, startPoint y: 228, endPoint x: 488, endPoint y: 173, distance: 63.1
click at [487, 173] on div "To navigate, press the arrow keys." at bounding box center [318, 176] width 594 height 266
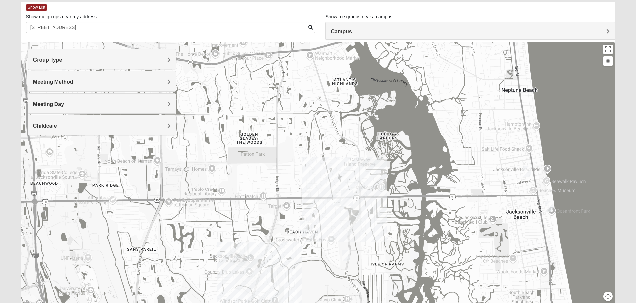
click at [527, 172] on img "Mixed Holowicki 32233" at bounding box center [527, 171] width 8 height 11
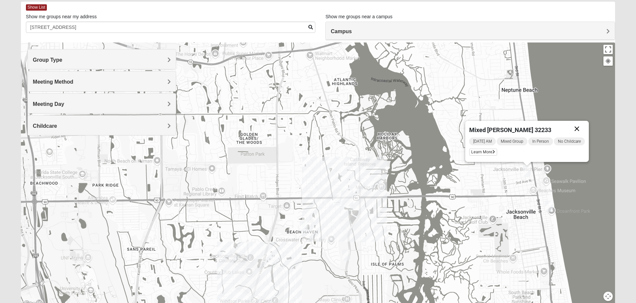
click at [580, 127] on button "Close" at bounding box center [577, 129] width 16 height 16
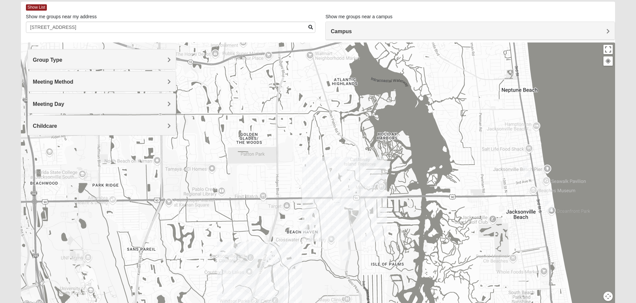
click at [550, 208] on img "Mixed Watkins 32250" at bounding box center [549, 206] width 8 height 11
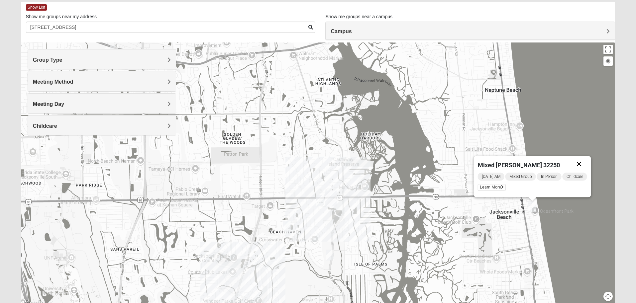
click at [587, 157] on button "Close" at bounding box center [579, 164] width 16 height 16
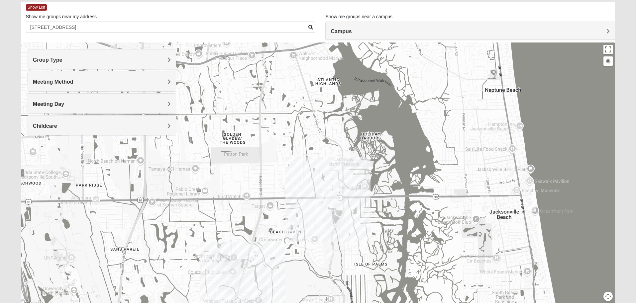
scroll to position [62, 0]
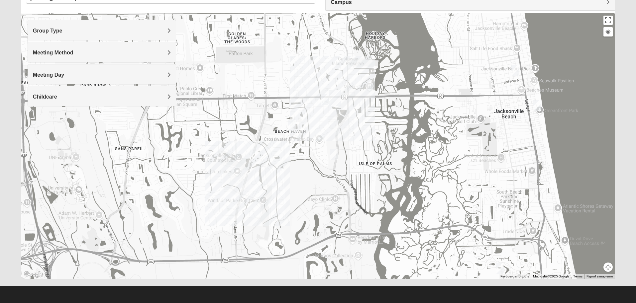
drag, startPoint x: 508, startPoint y: 137, endPoint x: 509, endPoint y: 128, distance: 9.3
click at [510, 125] on div at bounding box center [318, 146] width 594 height 266
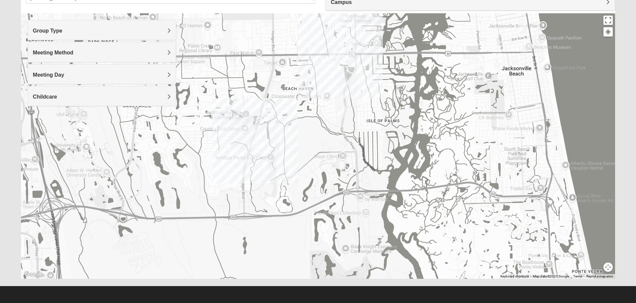
click at [437, 139] on div at bounding box center [318, 146] width 594 height 266
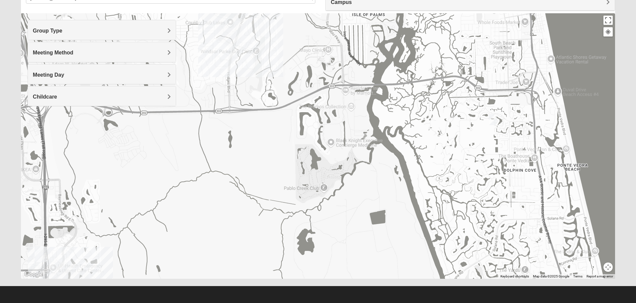
click at [493, 123] on img "Mixed Hays 32082" at bounding box center [493, 119] width 8 height 11
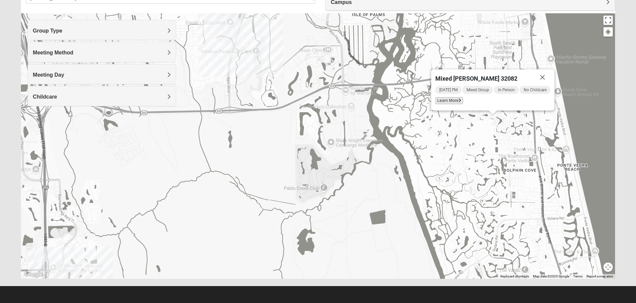
click at [453, 100] on span "Learn More" at bounding box center [449, 100] width 28 height 7
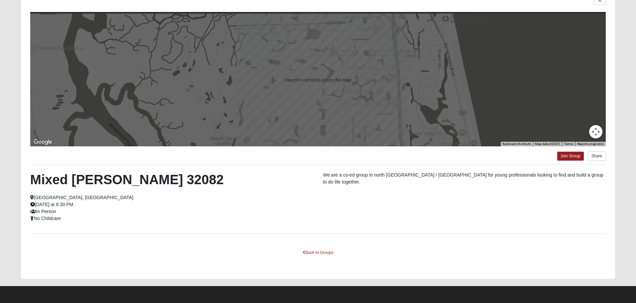
scroll to position [0, 0]
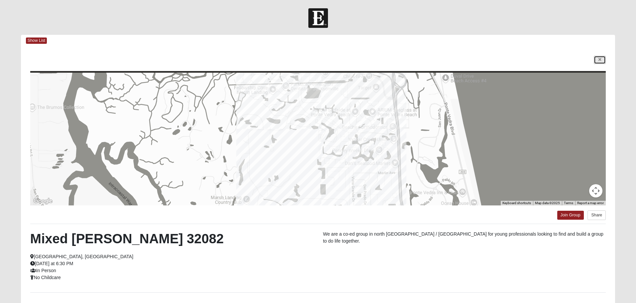
click at [600, 60] on icon at bounding box center [599, 60] width 3 height 4
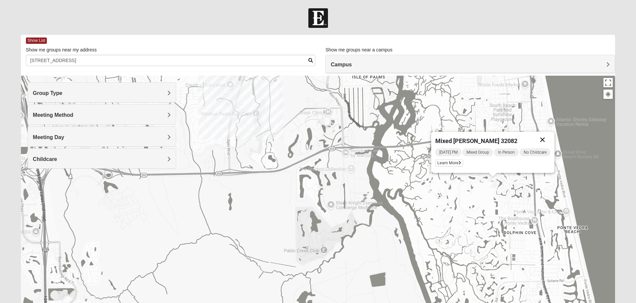
click at [542, 139] on button "Close" at bounding box center [542, 140] width 16 height 16
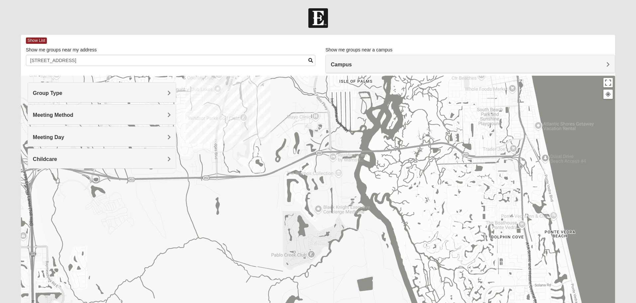
drag, startPoint x: 540, startPoint y: 212, endPoint x: 526, endPoint y: 216, distance: 13.9
click at [526, 216] on div at bounding box center [318, 209] width 594 height 266
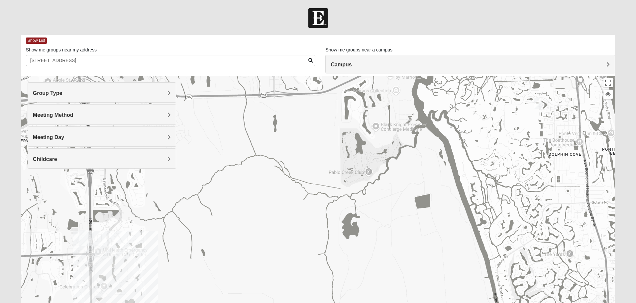
drag, startPoint x: 391, startPoint y: 201, endPoint x: 374, endPoint y: 123, distance: 80.4
click at [374, 123] on div at bounding box center [318, 209] width 594 height 266
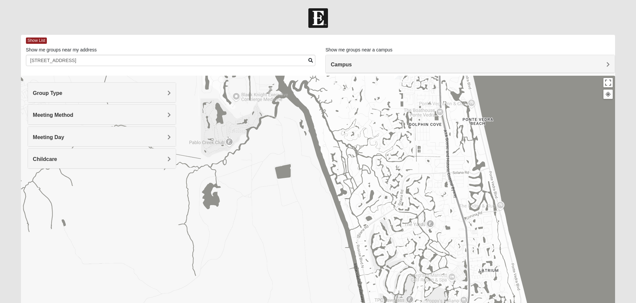
drag, startPoint x: 478, startPoint y: 170, endPoint x: 449, endPoint y: 271, distance: 105.0
click at [449, 273] on div at bounding box center [318, 209] width 594 height 266
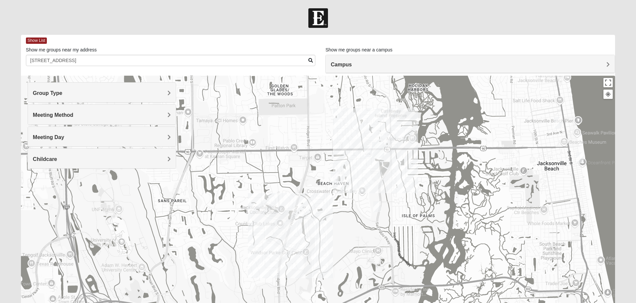
drag, startPoint x: 412, startPoint y: 185, endPoint x: 526, endPoint y: 266, distance: 139.8
click at [526, 266] on div at bounding box center [318, 209] width 594 height 266
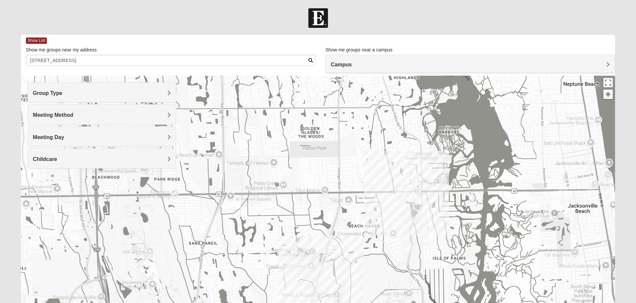
drag, startPoint x: 486, startPoint y: 199, endPoint x: 469, endPoint y: 208, distance: 19.0
click at [486, 207] on div at bounding box center [318, 209] width 594 height 266
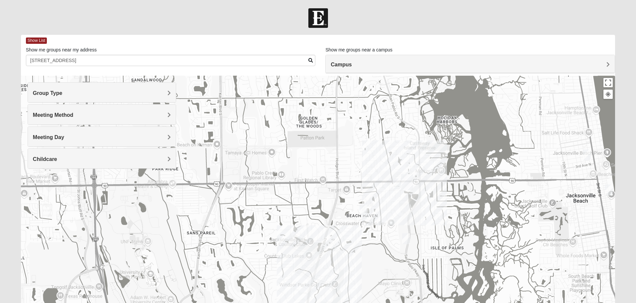
click at [366, 208] on img "Mixed Farrell 32224" at bounding box center [364, 210] width 8 height 11
click at [416, 167] on button "Close" at bounding box center [413, 168] width 16 height 16
click at [410, 242] on img "Mixed Irish 32224" at bounding box center [406, 239] width 8 height 11
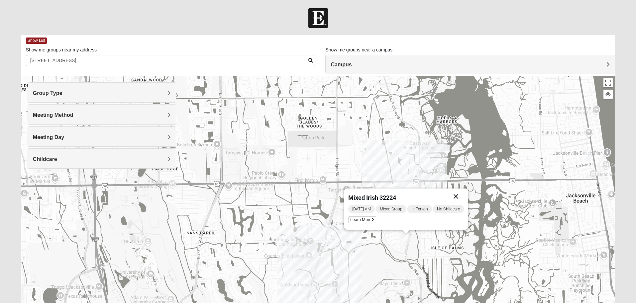
click at [457, 196] on button "Close" at bounding box center [456, 197] width 16 height 16
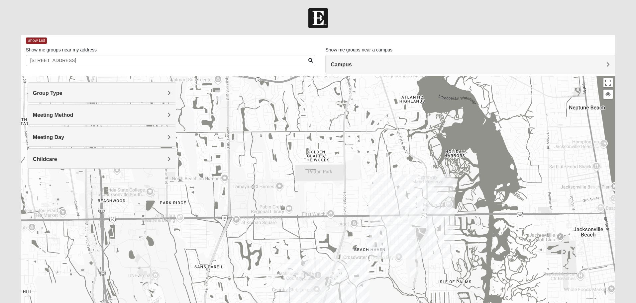
drag, startPoint x: 360, startPoint y: 242, endPoint x: 362, endPoint y: 251, distance: 9.2
click at [362, 251] on div at bounding box center [318, 209] width 594 height 266
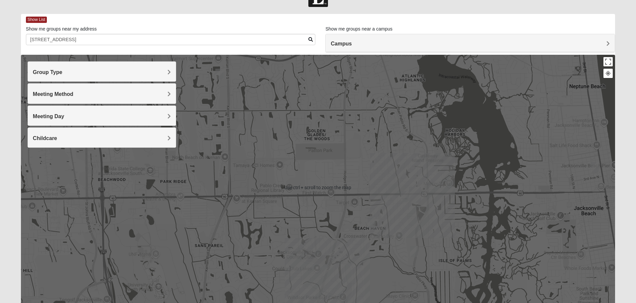
scroll to position [34, 0]
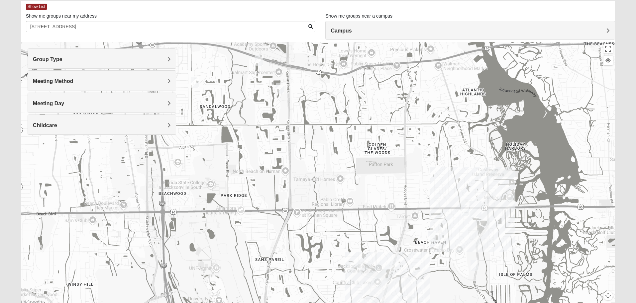
drag, startPoint x: 295, startPoint y: 208, endPoint x: 357, endPoint y: 235, distance: 67.0
click at [357, 235] on div at bounding box center [318, 175] width 594 height 266
click at [280, 90] on img "Mixed Maytum 32246" at bounding box center [280, 88] width 8 height 11
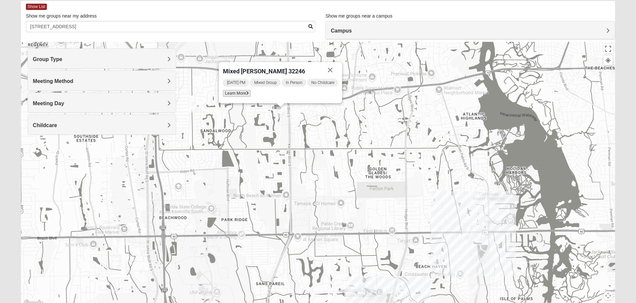
click at [240, 92] on span "Learn More" at bounding box center [237, 93] width 28 height 7
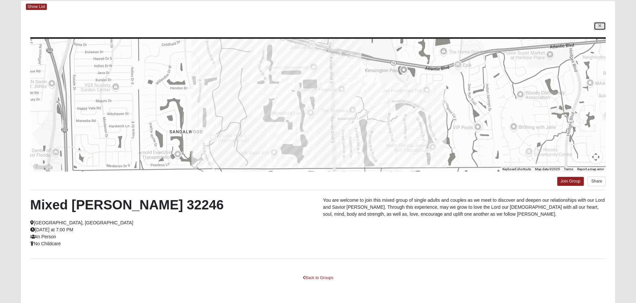
click at [600, 24] on icon at bounding box center [599, 26] width 3 height 4
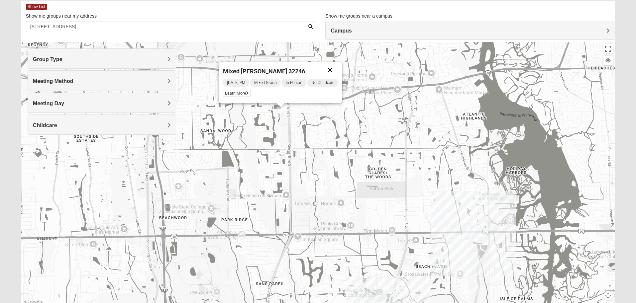
click at [336, 69] on button "Close" at bounding box center [330, 70] width 16 height 16
click at [257, 83] on img "Mixed Bell-Higgins 32246" at bounding box center [260, 84] width 8 height 11
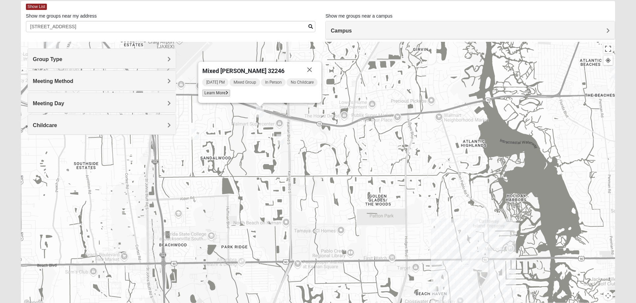
click at [214, 90] on span "Learn More" at bounding box center [216, 93] width 28 height 7
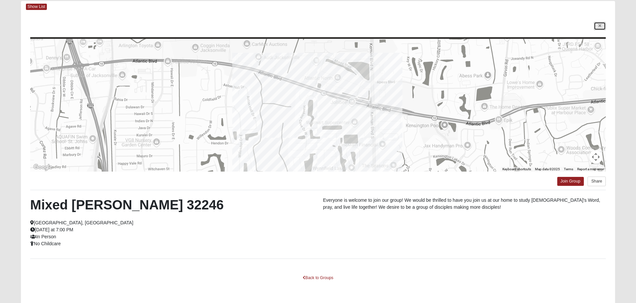
click at [595, 26] on link at bounding box center [600, 26] width 12 height 8
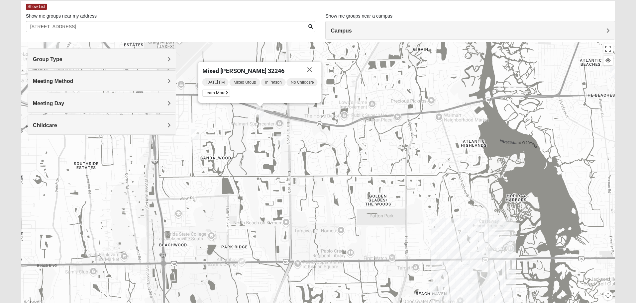
click at [196, 134] on img "Mixed Cossio/Maines 32246" at bounding box center [195, 134] width 8 height 11
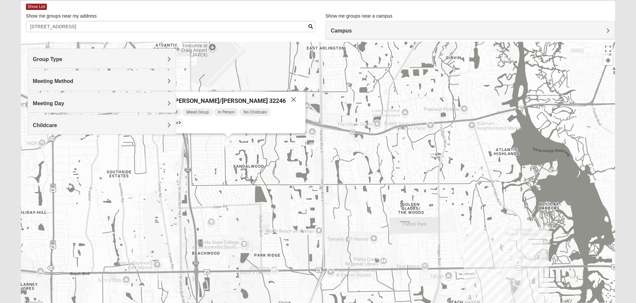
drag, startPoint x: 249, startPoint y: 148, endPoint x: 272, endPoint y: 139, distance: 24.6
click at [275, 155] on div "Mixed [PERSON_NAME]/[PERSON_NAME] 32246 [DATE] PM Mixed Group In Person No Chil…" at bounding box center [318, 175] width 594 height 266
click at [285, 100] on button "Close" at bounding box center [293, 99] width 16 height 16
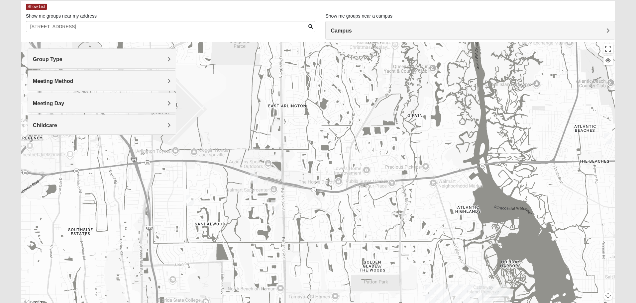
drag, startPoint x: 347, startPoint y: 217, endPoint x: 314, endPoint y: 269, distance: 61.4
click at [314, 269] on div at bounding box center [318, 175] width 594 height 266
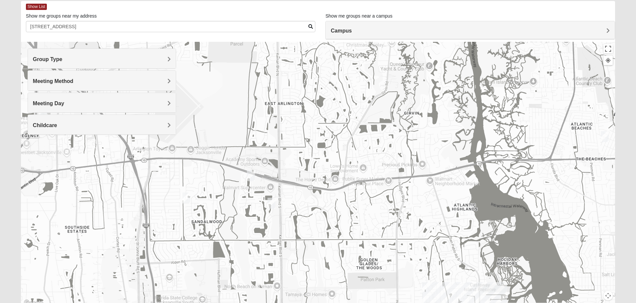
drag, startPoint x: 332, startPoint y: 261, endPoint x: 297, endPoint y: 207, distance: 64.9
click at [304, 220] on div at bounding box center [318, 175] width 594 height 266
click at [294, 198] on div at bounding box center [318, 175] width 594 height 266
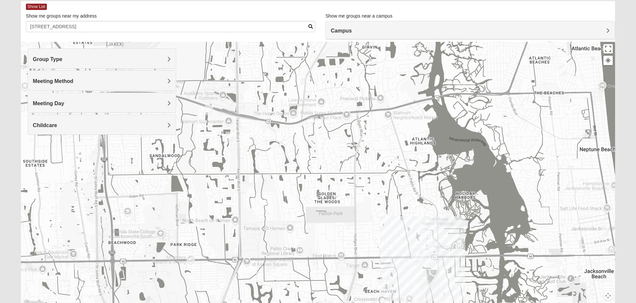
drag, startPoint x: 455, startPoint y: 129, endPoint x: 427, endPoint y: 155, distance: 38.1
click at [427, 155] on div at bounding box center [318, 175] width 594 height 266
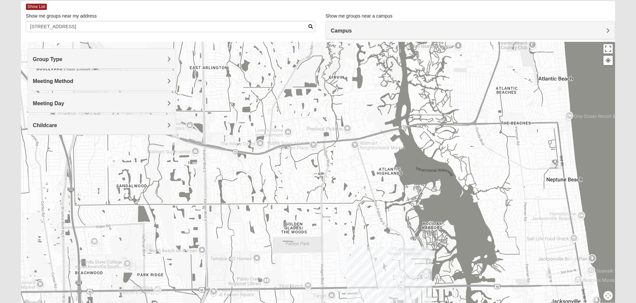
click at [528, 101] on img "Mixed Dennis 32233" at bounding box center [530, 100] width 8 height 11
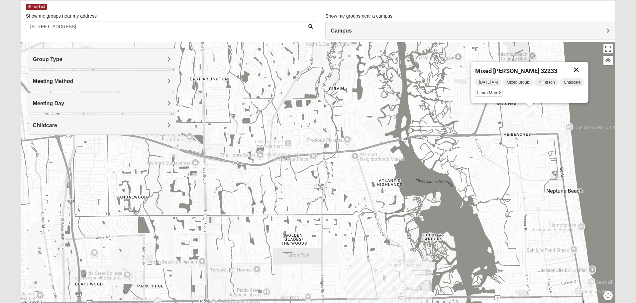
click at [579, 67] on button "Close" at bounding box center [576, 70] width 16 height 16
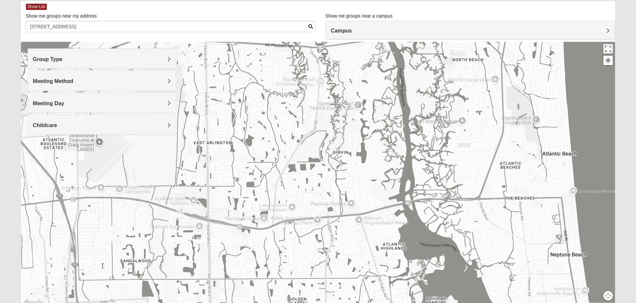
drag, startPoint x: 545, startPoint y: 142, endPoint x: 544, endPoint y: 159, distance: 17.0
click at [544, 159] on div at bounding box center [318, 175] width 594 height 266
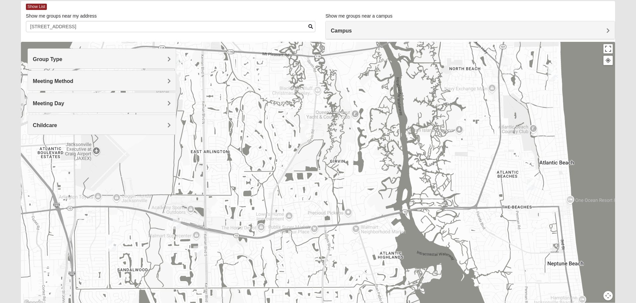
click at [555, 75] on img "Mixed Lammie 32233" at bounding box center [552, 76] width 8 height 11
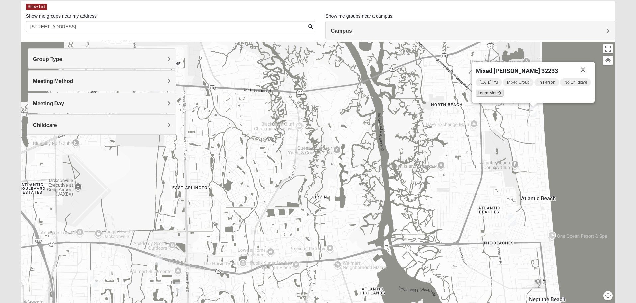
click at [492, 95] on span "Learn More" at bounding box center [489, 93] width 28 height 7
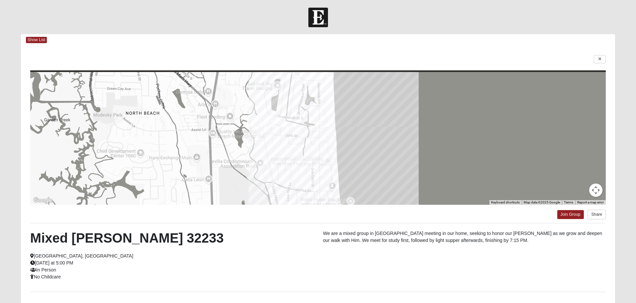
scroll to position [0, 0]
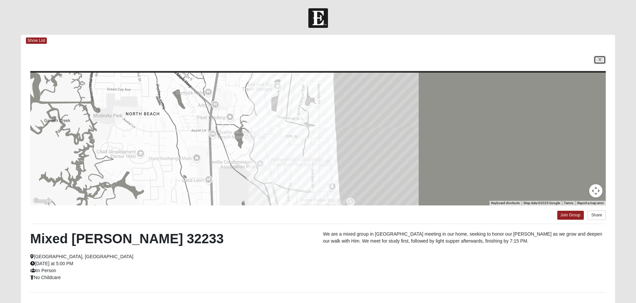
click at [598, 59] on link at bounding box center [600, 60] width 12 height 8
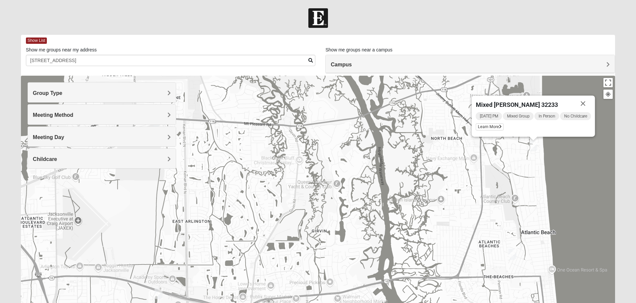
drag, startPoint x: 319, startPoint y: 210, endPoint x: 354, endPoint y: 157, distance: 63.7
click at [353, 157] on div "Mixed [PERSON_NAME] 32233 [DATE] PM Mixed Group In Person No Childcare Learn Mo…" at bounding box center [318, 209] width 594 height 266
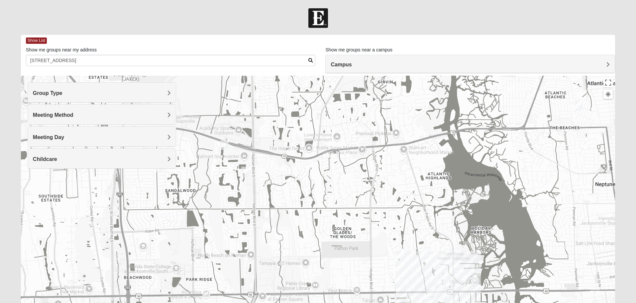
drag, startPoint x: 439, startPoint y: 154, endPoint x: 439, endPoint y: 121, distance: 33.9
click at [439, 121] on div "Mixed [PERSON_NAME] 32233 [DATE] PM Mixed Group In Person No Childcare Learn Mo…" at bounding box center [318, 209] width 594 height 266
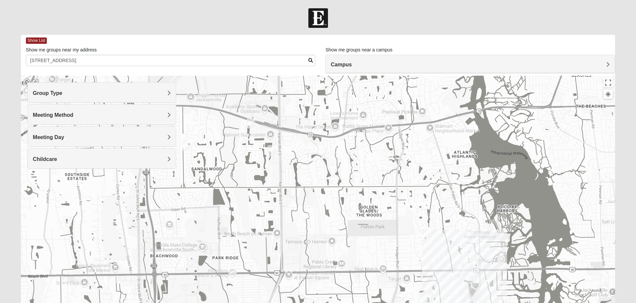
drag, startPoint x: 333, startPoint y: 165, endPoint x: 342, endPoint y: 160, distance: 10.4
click at [342, 160] on div "Mixed [PERSON_NAME] 32233 [DATE] PM Mixed Group In Person No Childcare Learn Mo…" at bounding box center [318, 209] width 594 height 266
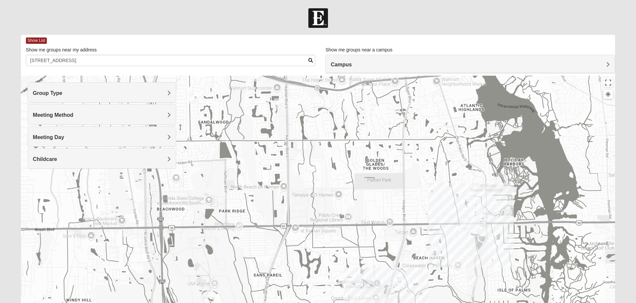
drag, startPoint x: 451, startPoint y: 249, endPoint x: 448, endPoint y: 237, distance: 12.5
click at [448, 237] on div "Mixed [PERSON_NAME] 32233 [DATE] PM Mixed Group In Person No Childcare Learn Mo…" at bounding box center [318, 209] width 594 height 266
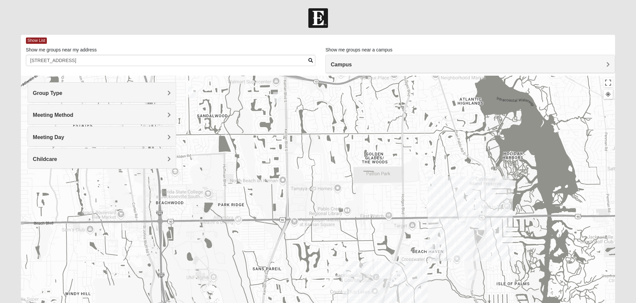
click at [465, 220] on img "Mixed Ollier 32250" at bounding box center [463, 220] width 8 height 11
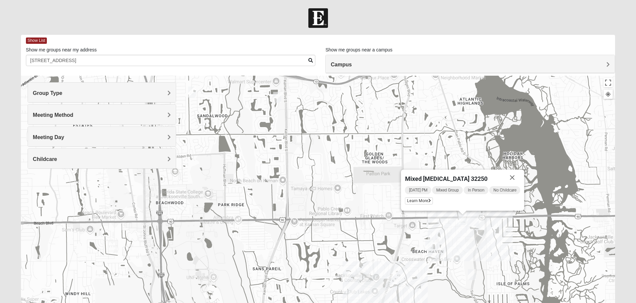
click at [428, 242] on img "Mixed Farrell 32224" at bounding box center [429, 246] width 8 height 11
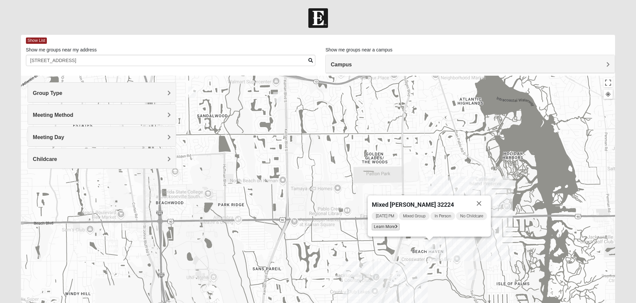
click at [391, 229] on span "Learn More" at bounding box center [385, 227] width 28 height 7
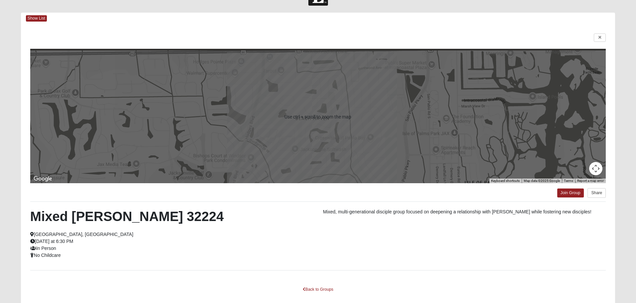
scroll to position [34, 0]
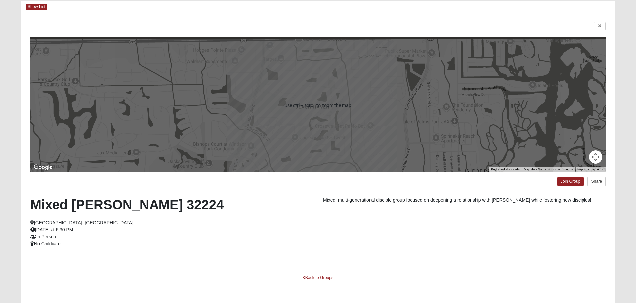
click at [537, 241] on div "Mixed [PERSON_NAME] 32224 [GEOGRAPHIC_DATA], [GEOGRAPHIC_DATA] [DATE] at 6:30 P…" at bounding box center [317, 224] width 585 height 55
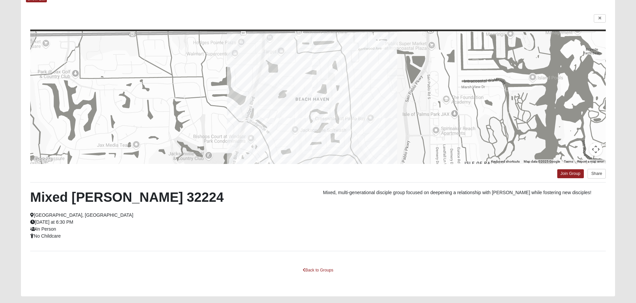
scroll to position [25, 0]
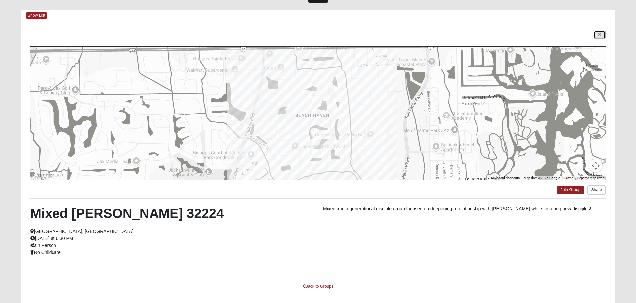
click at [598, 33] on link at bounding box center [600, 35] width 12 height 8
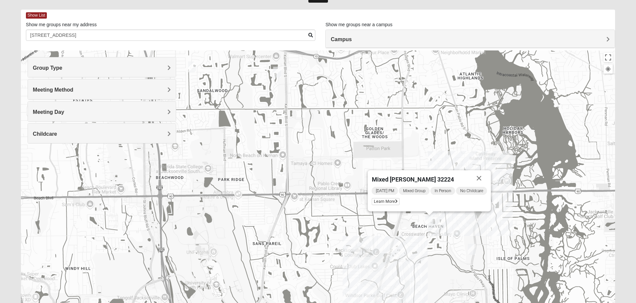
click at [475, 134] on div "Mixed [PERSON_NAME] 32224 [DATE] PM Mixed Group In Person No Childcare Learn Mo…" at bounding box center [318, 184] width 594 height 266
click at [469, 250] on img "Mixed Irish 32224" at bounding box center [472, 249] width 8 height 11
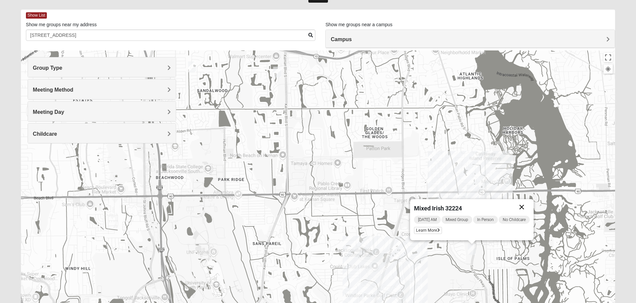
click at [521, 205] on button "Close" at bounding box center [522, 207] width 16 height 16
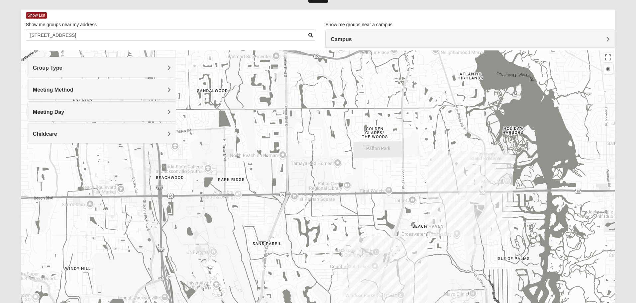
click at [461, 192] on img "Mixed Ollier 32250" at bounding box center [463, 194] width 8 height 11
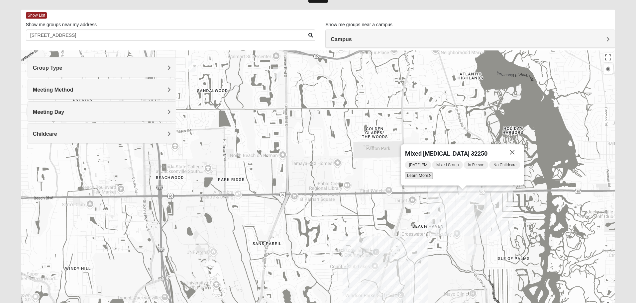
click at [421, 177] on span "Learn More" at bounding box center [419, 175] width 28 height 7
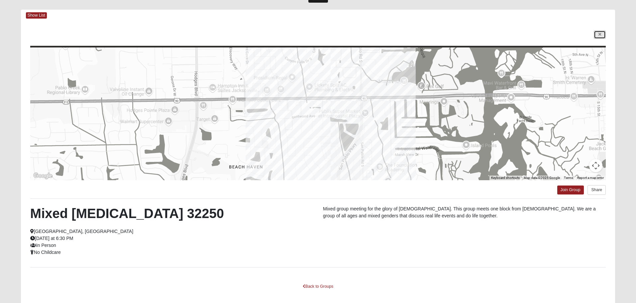
click at [605, 38] on link at bounding box center [600, 35] width 12 height 8
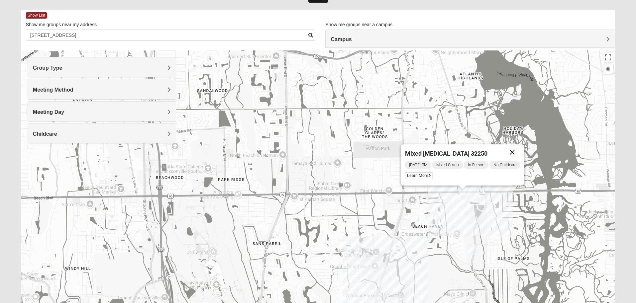
click at [512, 151] on button "Close" at bounding box center [512, 153] width 16 height 16
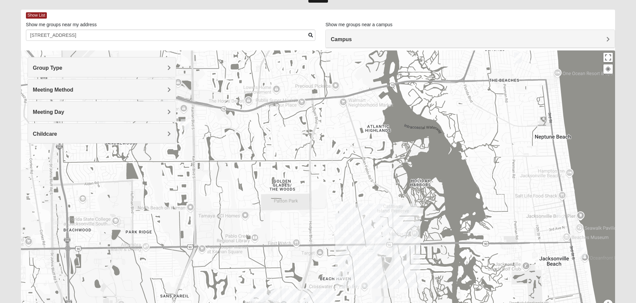
drag, startPoint x: 492, startPoint y: 133, endPoint x: 390, endPoint y: 172, distance: 109.5
click at [390, 172] on div at bounding box center [318, 184] width 594 height 266
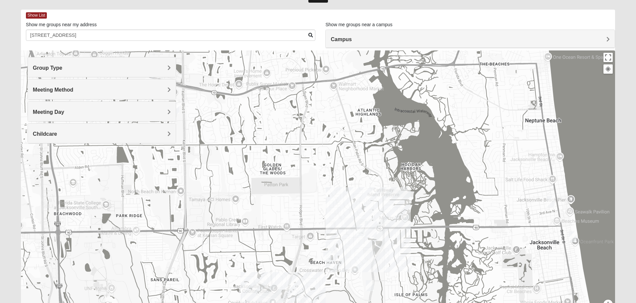
click at [550, 203] on img "Mixed Holowicki 32233" at bounding box center [551, 201] width 8 height 11
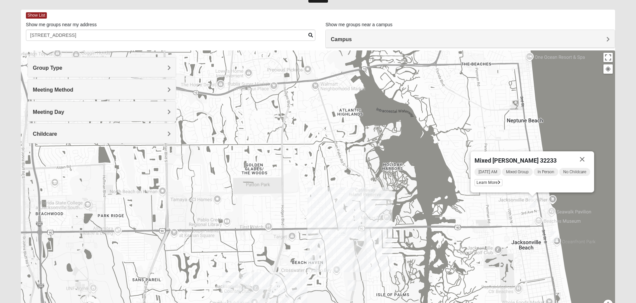
click at [553, 234] on img "Mixed Watkins 32250" at bounding box center [554, 237] width 8 height 11
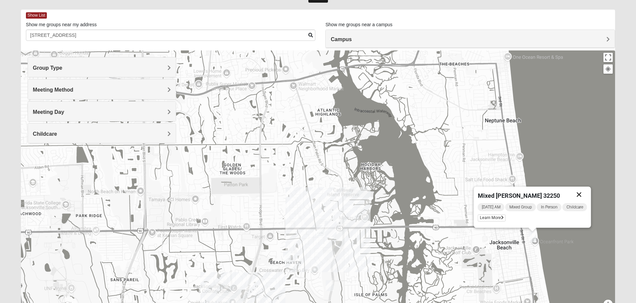
click at [587, 194] on button "Close" at bounding box center [579, 195] width 16 height 16
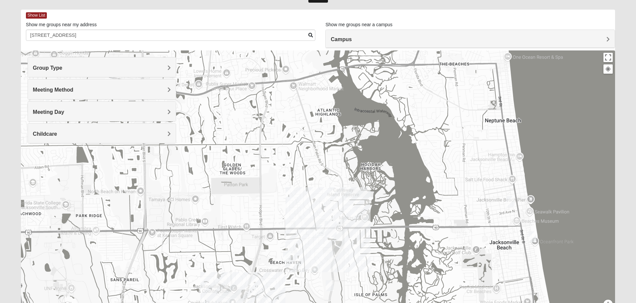
click at [533, 232] on img "Mixed Watkins 32250" at bounding box center [532, 237] width 8 height 11
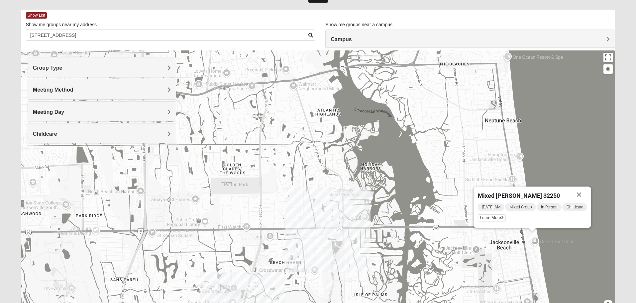
drag, startPoint x: 481, startPoint y: 222, endPoint x: 483, endPoint y: 218, distance: 4.6
click at [482, 221] on div "[DATE] AM Mixed Group In Person Childcare Learn More" at bounding box center [531, 213] width 109 height 21
click at [483, 218] on span "Learn More" at bounding box center [491, 218] width 28 height 7
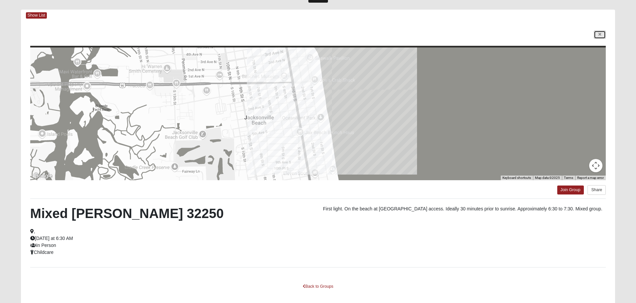
click at [599, 34] on icon at bounding box center [599, 35] width 3 height 4
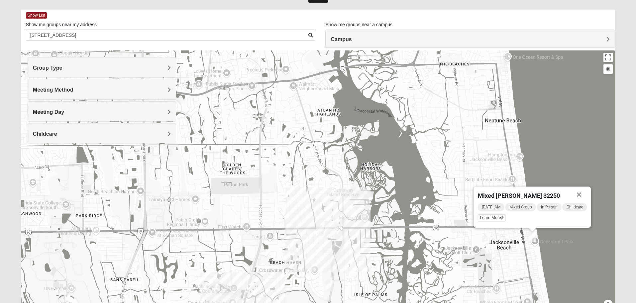
click at [483, 147] on div "Mixed [PERSON_NAME] 32250 [DATE] AM Mixed Group In Person Childcare Learn More" at bounding box center [318, 184] width 594 height 266
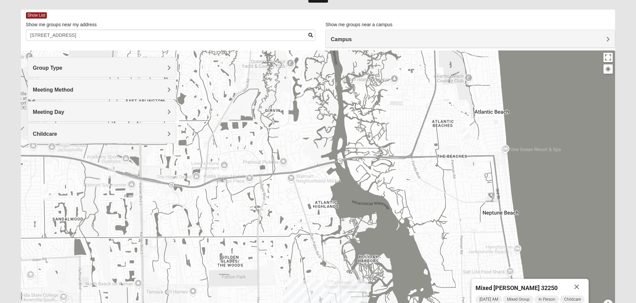
drag, startPoint x: 455, startPoint y: 125, endPoint x: 479, endPoint y: 207, distance: 86.0
click at [453, 219] on div "Mixed [PERSON_NAME] 32250 [DATE] AM Mixed Group In Person Childcare Learn More" at bounding box center [318, 184] width 594 height 266
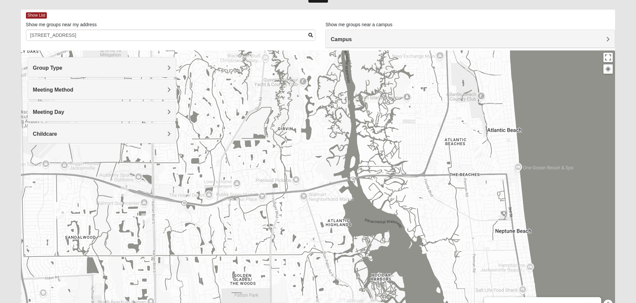
drag, startPoint x: 446, startPoint y: 170, endPoint x: 483, endPoint y: 212, distance: 55.3
click at [483, 212] on div "Mixed [PERSON_NAME] 32250 [DATE] AM Mixed Group In Person Childcare Learn More" at bounding box center [318, 184] width 594 height 266
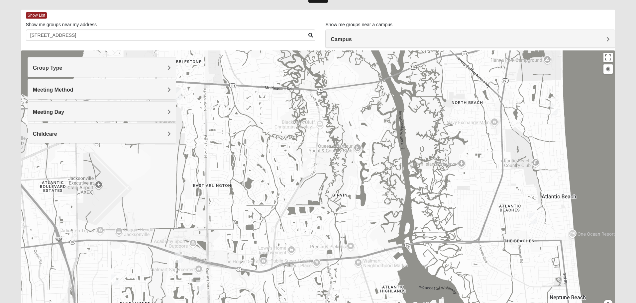
click at [556, 106] on img "Mixed Lammie 32233" at bounding box center [554, 110] width 8 height 11
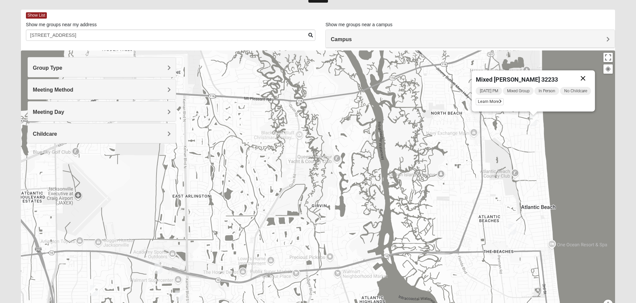
click at [584, 77] on button "Close" at bounding box center [583, 78] width 16 height 16
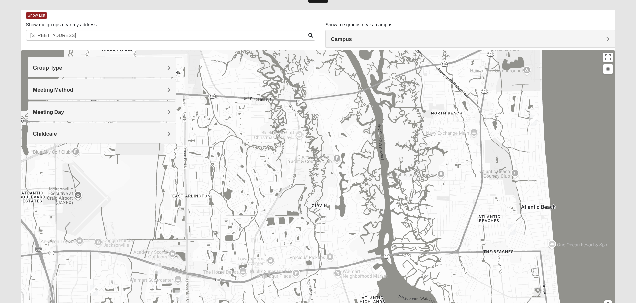
click at [514, 231] on img "Mixed Dennis 32233" at bounding box center [512, 229] width 8 height 11
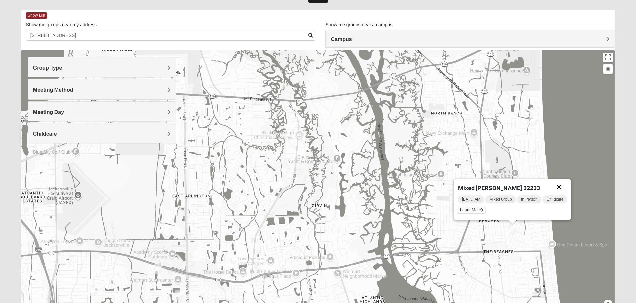
click at [561, 185] on button "Close" at bounding box center [559, 187] width 16 height 16
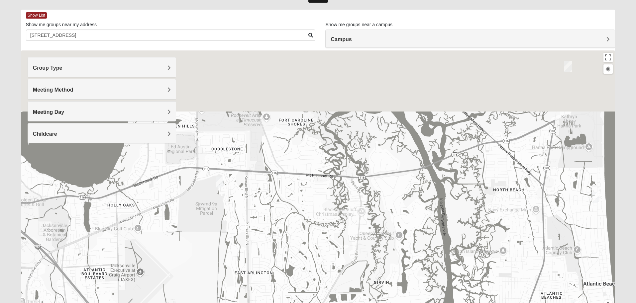
drag, startPoint x: 471, startPoint y: 166, endPoint x: 499, endPoint y: 202, distance: 45.5
click at [499, 202] on div "To navigate, press the arrow keys." at bounding box center [318, 184] width 594 height 266
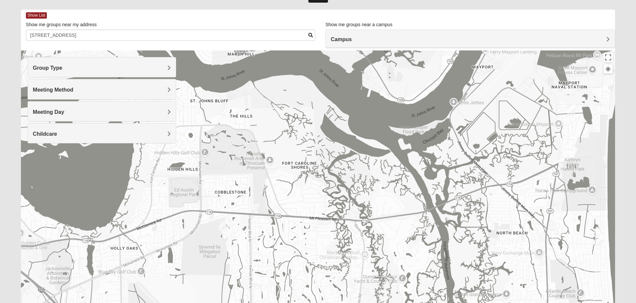
drag, startPoint x: 580, startPoint y: 130, endPoint x: 556, endPoint y: 143, distance: 27.7
click at [562, 150] on div at bounding box center [318, 184] width 594 height 266
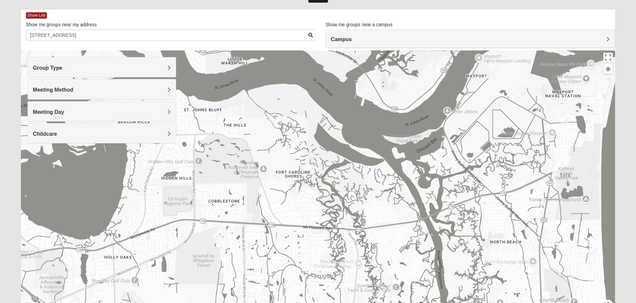
click at [566, 117] on img "Mixed Reed-Watkins 32266" at bounding box center [565, 118] width 8 height 11
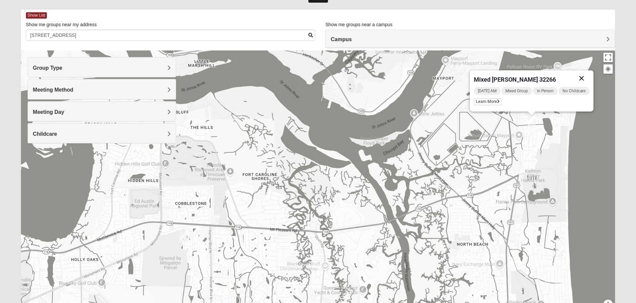
click at [587, 74] on button "Close" at bounding box center [581, 78] width 16 height 16
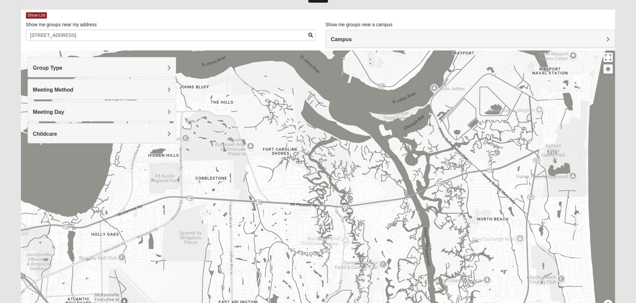
drag, startPoint x: 430, startPoint y: 198, endPoint x: 497, endPoint y: 97, distance: 121.1
click at [497, 97] on div "To navigate, press the arrow keys." at bounding box center [318, 184] width 594 height 266
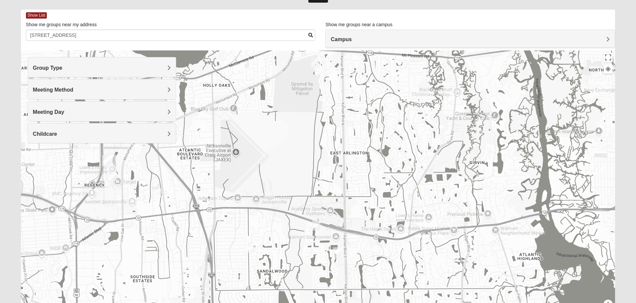
drag, startPoint x: 367, startPoint y: 136, endPoint x: 366, endPoint y: 144, distance: 8.1
click at [366, 144] on div at bounding box center [318, 184] width 594 height 266
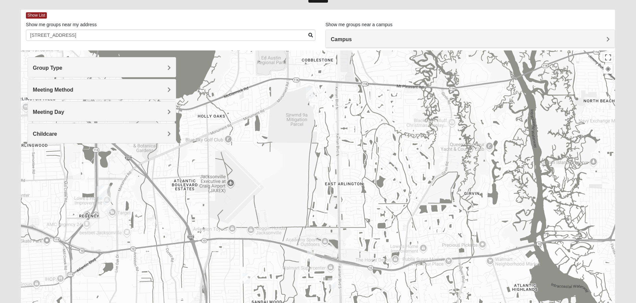
click at [306, 96] on img "Mixed Vilagi 32225" at bounding box center [310, 93] width 8 height 11
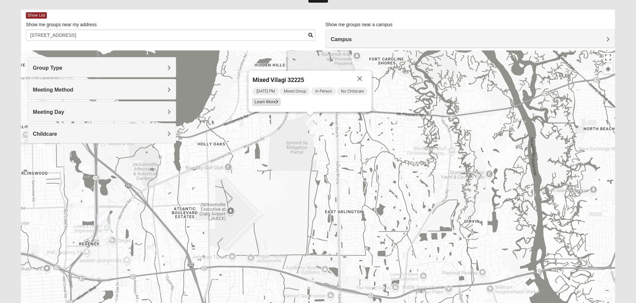
click at [268, 101] on span "Learn More" at bounding box center [266, 102] width 28 height 7
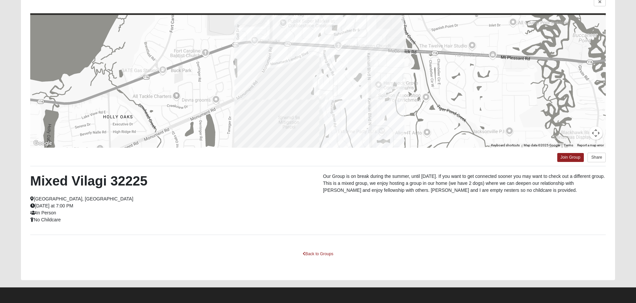
scroll to position [59, 0]
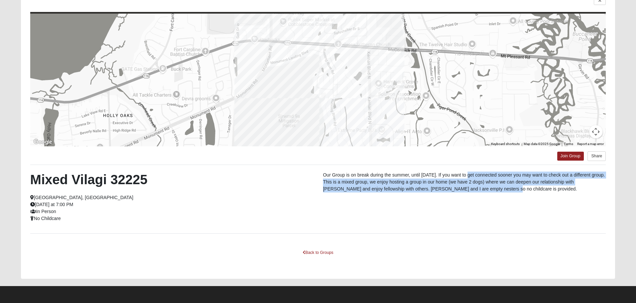
drag, startPoint x: 470, startPoint y: 179, endPoint x: 481, endPoint y: 194, distance: 18.3
click at [480, 192] on p "Our Group is on break during the summer, until [DATE]. If you want to get conne…" at bounding box center [464, 182] width 283 height 21
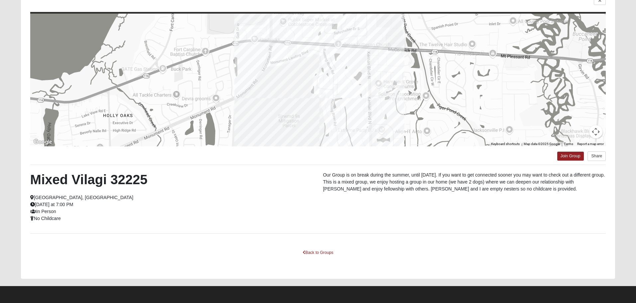
click at [507, 198] on div "Mixed Vilagi 32225 [GEOGRAPHIC_DATA], [GEOGRAPHIC_DATA] [DATE] at 7:00 PM In Pe…" at bounding box center [317, 199] width 585 height 55
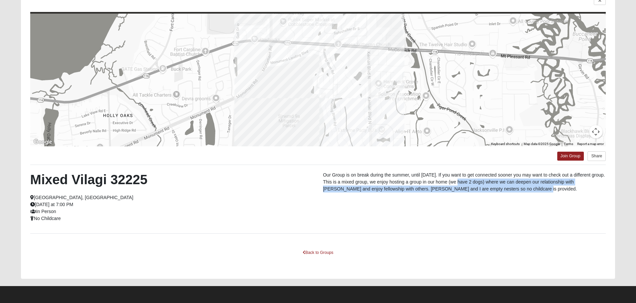
drag, startPoint x: 517, startPoint y: 192, endPoint x: 462, endPoint y: 181, distance: 56.0
click at [462, 181] on p "Our Group is on break during the summer, until [DATE]. If you want to get conne…" at bounding box center [464, 182] width 283 height 21
click at [460, 190] on p "Our Group is on break during the summer, until [DATE]. If you want to get conne…" at bounding box center [464, 182] width 283 height 21
drag, startPoint x: 506, startPoint y: 187, endPoint x: 496, endPoint y: 184, distance: 9.8
click at [496, 184] on p "Our Group is on break during the summer, until [DATE]. If you want to get conne…" at bounding box center [464, 182] width 283 height 21
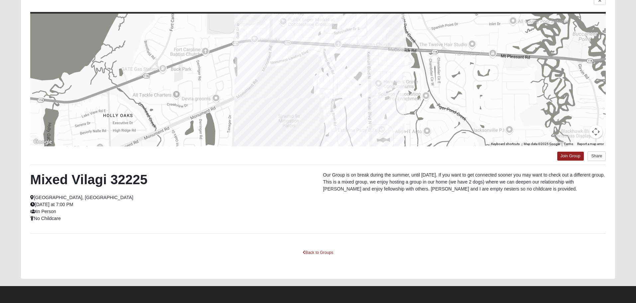
click at [507, 192] on p "Our Group is on break during the summer, until [DATE]. If you want to get conne…" at bounding box center [464, 182] width 283 height 21
click at [600, 2] on icon at bounding box center [599, 1] width 3 height 4
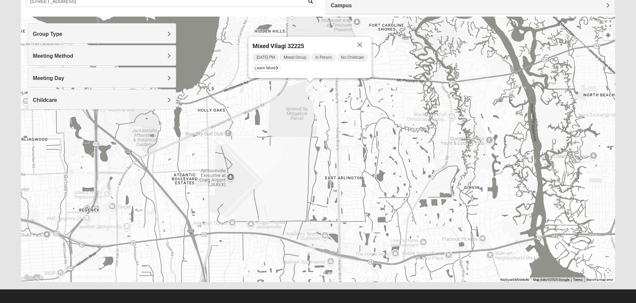
drag, startPoint x: 301, startPoint y: 199, endPoint x: 303, endPoint y: 170, distance: 29.6
click at [303, 170] on div "Mixed Vilagi 32225 [DATE] PM Mixed Group In Person No Childcare Learn More" at bounding box center [318, 150] width 594 height 266
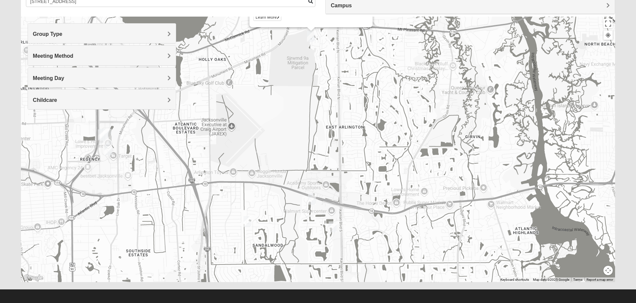
drag, startPoint x: 312, startPoint y: 206, endPoint x: 312, endPoint y: 198, distance: 8.6
click at [312, 198] on img "Mixed Bell-Higgins 32246" at bounding box center [312, 199] width 8 height 11
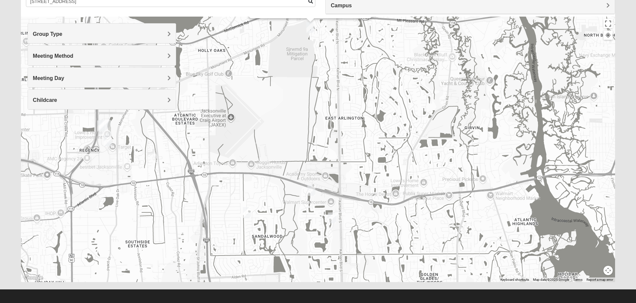
click at [314, 196] on img "Mixed Bell-Higgins 32246" at bounding box center [311, 190] width 8 height 11
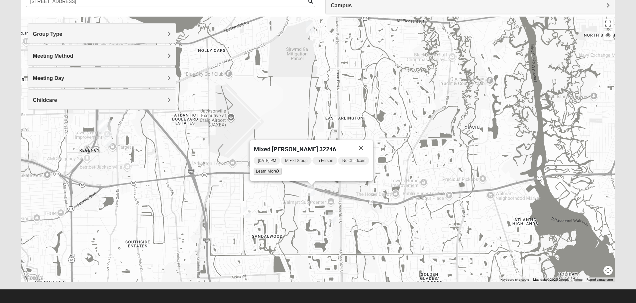
click at [274, 169] on span "Learn More" at bounding box center [268, 171] width 28 height 7
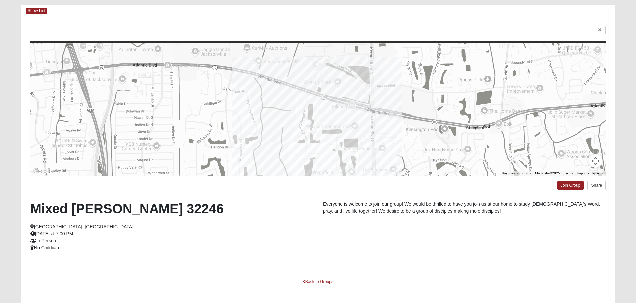
click at [586, 32] on div at bounding box center [317, 30] width 575 height 9
click at [597, 29] on link at bounding box center [600, 30] width 12 height 8
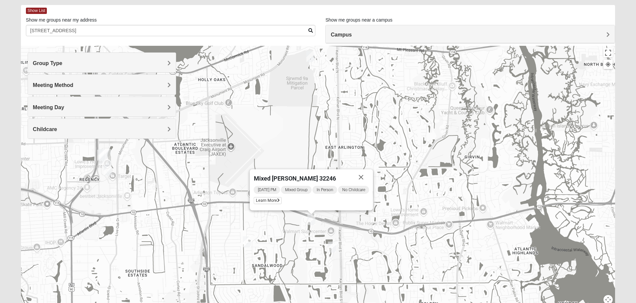
click at [247, 243] on img "Mixed Cossio/Maines 32246" at bounding box center [247, 242] width 8 height 11
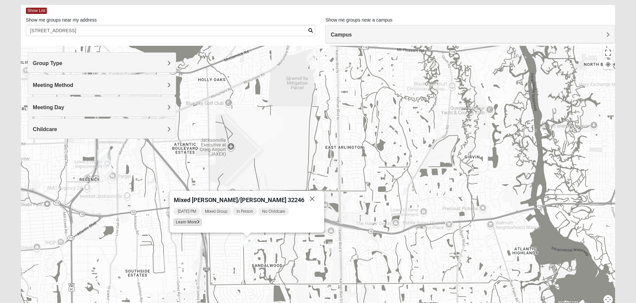
click at [201, 224] on span "Learn More" at bounding box center [187, 222] width 28 height 7
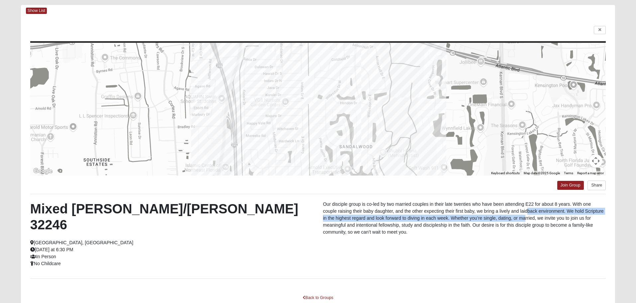
click at [512, 211] on p "Our disciple group is co-led by two married couples in their late twenties who …" at bounding box center [464, 218] width 283 height 35
click at [509, 216] on p "Our disciple group is co-led by two married couples in their late twenties who …" at bounding box center [464, 218] width 283 height 35
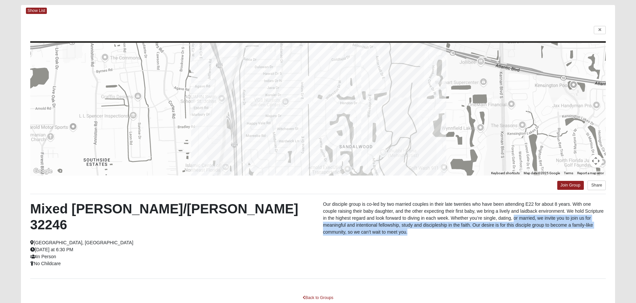
drag, startPoint x: 503, startPoint y: 231, endPoint x: 501, endPoint y: 221, distance: 9.8
click at [501, 221] on p "Our disciple group is co-led by two married couples in their late twenties who …" at bounding box center [464, 218] width 283 height 35
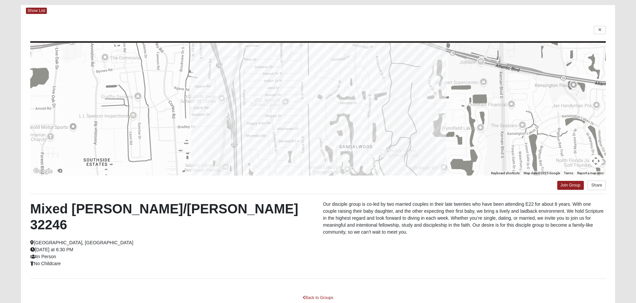
click at [490, 229] on p "Our disciple group is co-led by two married couples in their late twenties who …" at bounding box center [464, 218] width 283 height 35
click at [601, 32] on icon at bounding box center [599, 30] width 3 height 4
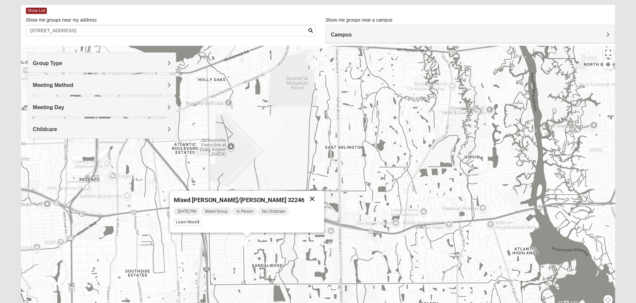
click at [304, 197] on button "Close" at bounding box center [312, 199] width 16 height 16
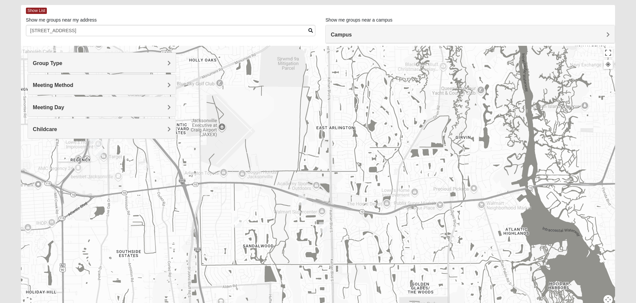
drag, startPoint x: 180, startPoint y: 228, endPoint x: 169, endPoint y: 200, distance: 29.9
click at [169, 200] on div at bounding box center [318, 179] width 594 height 266
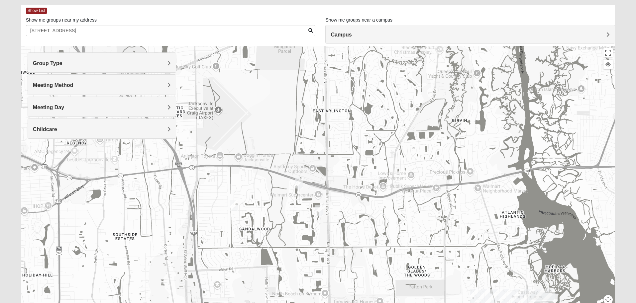
drag, startPoint x: 323, startPoint y: 247, endPoint x: 282, endPoint y: 193, distance: 67.4
click at [282, 193] on div at bounding box center [318, 179] width 594 height 266
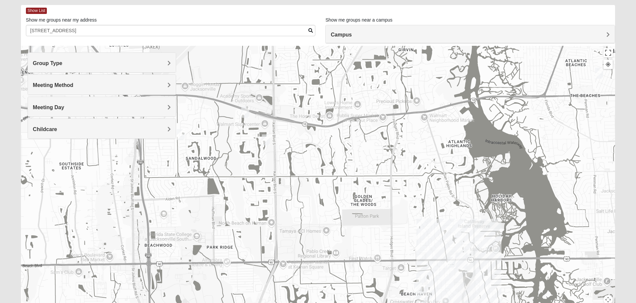
drag, startPoint x: 376, startPoint y: 229, endPoint x: 375, endPoint y: 192, distance: 37.2
click at [375, 192] on div at bounding box center [318, 179] width 594 height 266
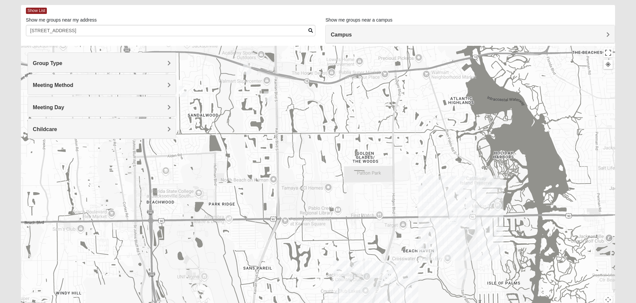
drag, startPoint x: 330, startPoint y: 243, endPoint x: 363, endPoint y: 141, distance: 107.3
click at [363, 141] on div at bounding box center [318, 179] width 594 height 266
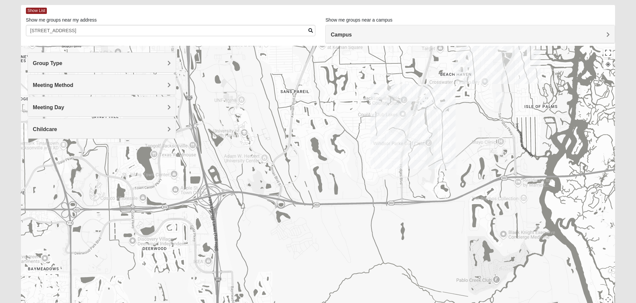
drag, startPoint x: 337, startPoint y: 244, endPoint x: 333, endPoint y: 185, distance: 59.6
click at [333, 185] on div at bounding box center [318, 179] width 594 height 266
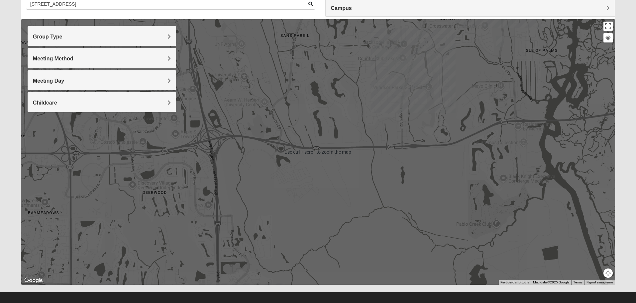
scroll to position [62, 0]
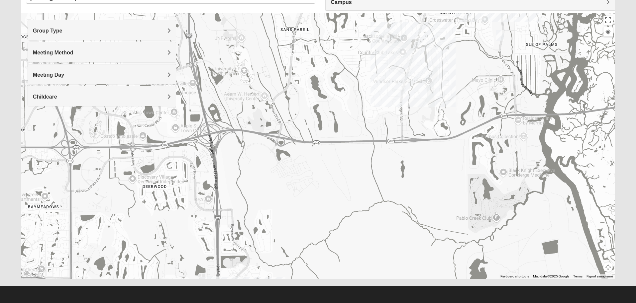
drag, startPoint x: 320, startPoint y: 219, endPoint x: 326, endPoint y: 189, distance: 30.5
click at [326, 189] on div at bounding box center [318, 146] width 594 height 266
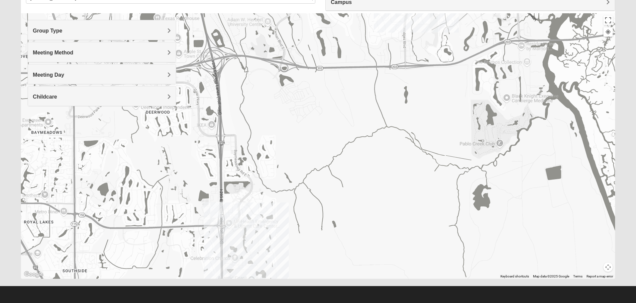
drag, startPoint x: 331, startPoint y: 210, endPoint x: 329, endPoint y: 191, distance: 19.8
click at [329, 191] on div at bounding box center [318, 146] width 594 height 266
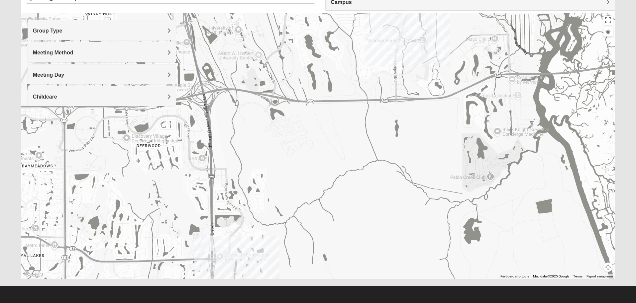
drag, startPoint x: 329, startPoint y: 191, endPoint x: 318, endPoint y: 231, distance: 41.2
click at [318, 231] on div at bounding box center [318, 146] width 594 height 266
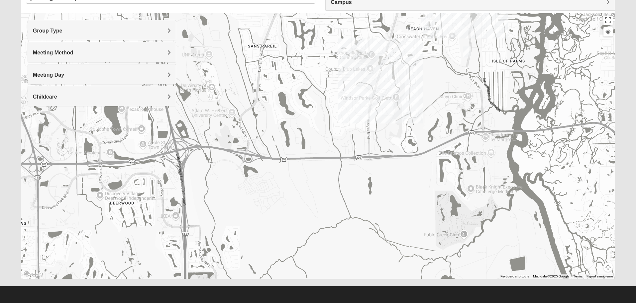
drag, startPoint x: 375, startPoint y: 110, endPoint x: 349, endPoint y: 170, distance: 65.8
click at [349, 170] on div at bounding box center [318, 146] width 594 height 266
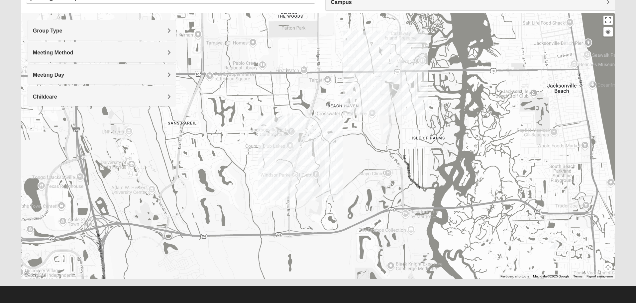
drag, startPoint x: 422, startPoint y: 147, endPoint x: 347, endPoint y: 216, distance: 101.6
click at [347, 216] on div at bounding box center [318, 146] width 594 height 266
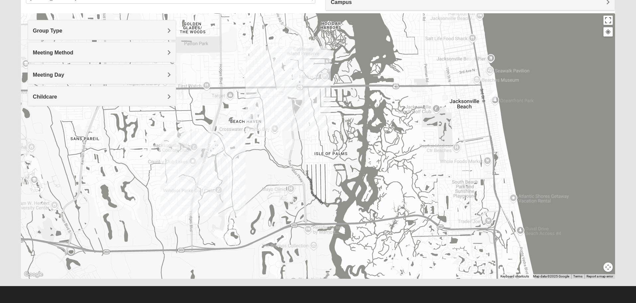
drag, startPoint x: 462, startPoint y: 189, endPoint x: 393, endPoint y: 188, distance: 69.8
click at [393, 188] on div at bounding box center [318, 146] width 594 height 266
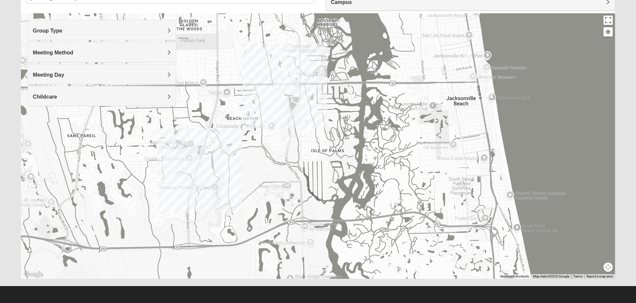
drag, startPoint x: 454, startPoint y: 139, endPoint x: 455, endPoint y: 100, distance: 39.6
click at [455, 110] on div at bounding box center [318, 146] width 594 height 266
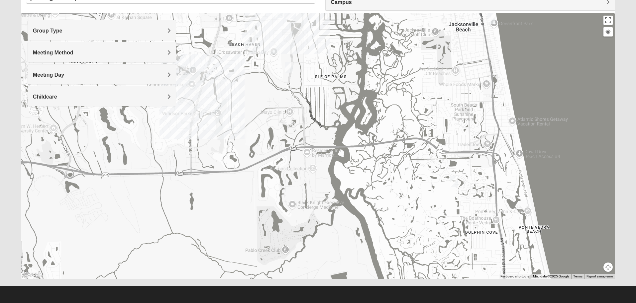
drag, startPoint x: 449, startPoint y: 205, endPoint x: 445, endPoint y: 175, distance: 29.9
click at [445, 175] on div at bounding box center [318, 146] width 594 height 266
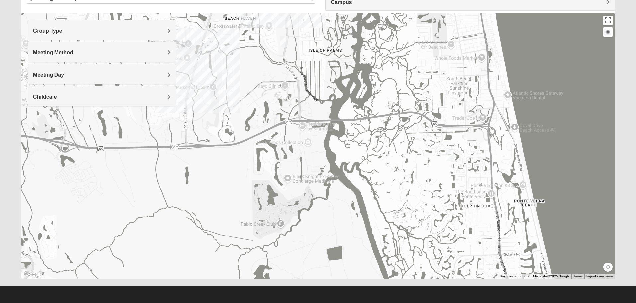
click at [451, 158] on img "Mixed Hays 32082" at bounding box center [450, 155] width 8 height 11
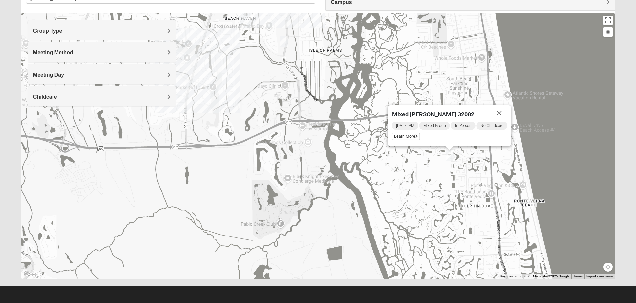
drag, startPoint x: 503, startPoint y: 111, endPoint x: 500, endPoint y: 149, distance: 38.6
click at [503, 111] on button "Close" at bounding box center [499, 113] width 16 height 16
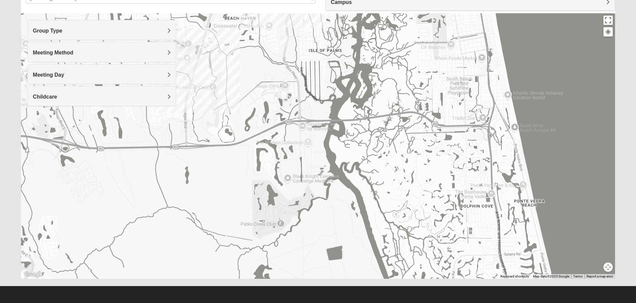
drag, startPoint x: 500, startPoint y: 194, endPoint x: 462, endPoint y: 32, distance: 166.5
click at [475, 103] on div "To navigate, press the arrow keys." at bounding box center [318, 146] width 594 height 266
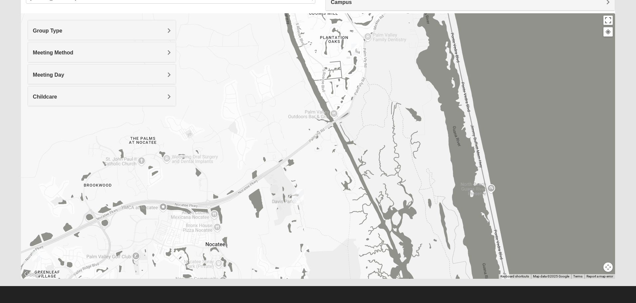
drag, startPoint x: 442, startPoint y: 69, endPoint x: 478, endPoint y: 245, distance: 179.4
click at [477, 242] on div at bounding box center [318, 146] width 594 height 266
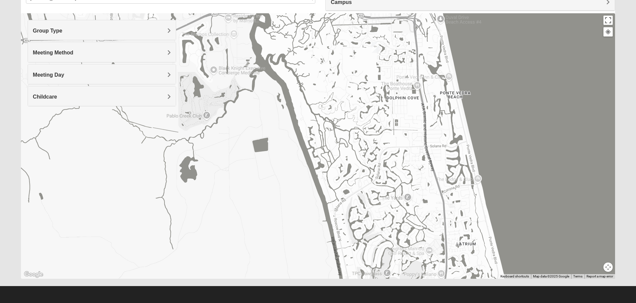
drag, startPoint x: 432, startPoint y: 133, endPoint x: 418, endPoint y: 90, distance: 45.7
click at [418, 68] on div at bounding box center [318, 146] width 594 height 266
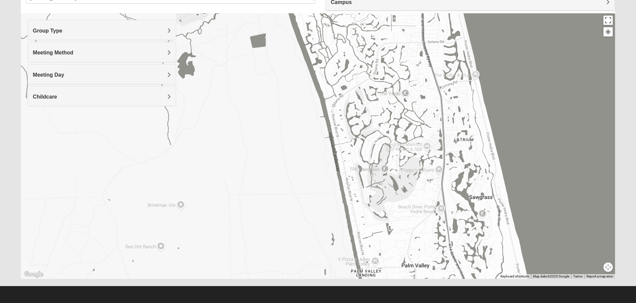
drag, startPoint x: 408, startPoint y: 236, endPoint x: 411, endPoint y: 122, distance: 114.7
click at [411, 122] on div at bounding box center [318, 146] width 594 height 266
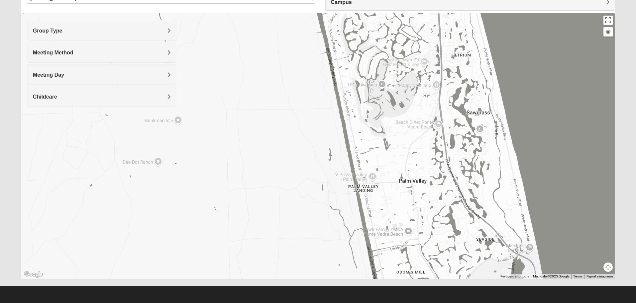
drag, startPoint x: 403, startPoint y: 228, endPoint x: 402, endPoint y: 181, distance: 46.9
click at [402, 181] on div at bounding box center [318, 146] width 594 height 266
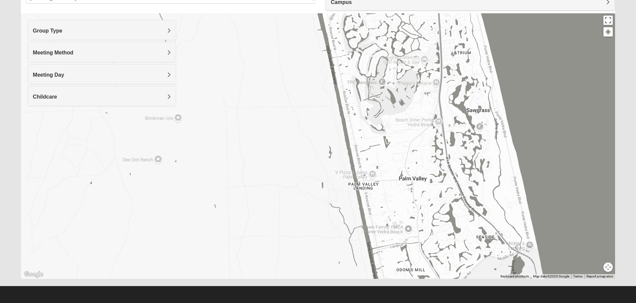
click at [386, 218] on img "Mixed Pate 32082" at bounding box center [386, 216] width 8 height 11
click at [351, 199] on span "Learn More" at bounding box center [342, 197] width 28 height 7
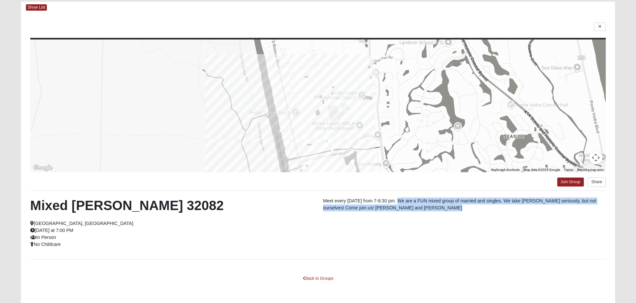
drag, startPoint x: 399, startPoint y: 204, endPoint x: 377, endPoint y: 197, distance: 23.1
click at [377, 197] on div "← Move left → Move right ↑ Move up ↓ Move down + Zoom in - Zoom out Home Jump l…" at bounding box center [318, 159] width 594 height 292
click at [396, 208] on p "Meet every [DATE] from 7-8:30 pm. We are a FUN mixed group of married and singl…" at bounding box center [464, 205] width 283 height 14
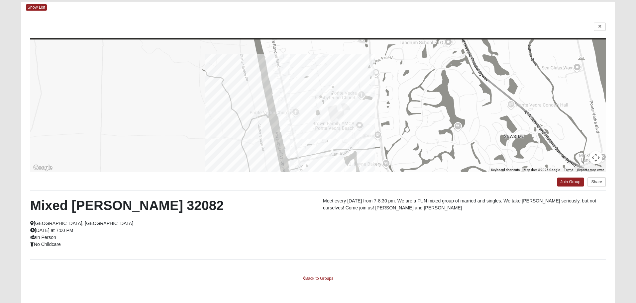
drag, startPoint x: 398, startPoint y: 210, endPoint x: 402, endPoint y: 207, distance: 5.0
click at [402, 207] on p "Meet every [DATE] from 7-8:30 pm. We are a FUN mixed group of married and singl…" at bounding box center [464, 205] width 283 height 14
click at [413, 210] on p "Meet every [DATE] from 7-8:30 pm. We are a FUN mixed group of married and singl…" at bounding box center [464, 205] width 283 height 14
click at [600, 27] on icon at bounding box center [599, 27] width 3 height 4
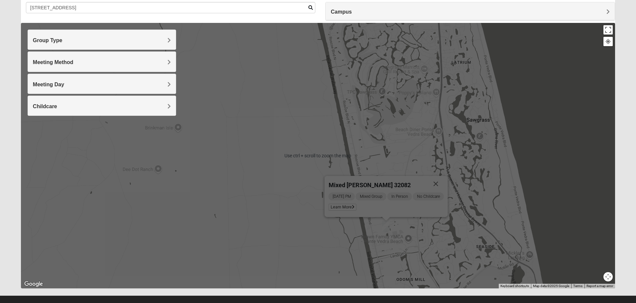
scroll to position [62, 0]
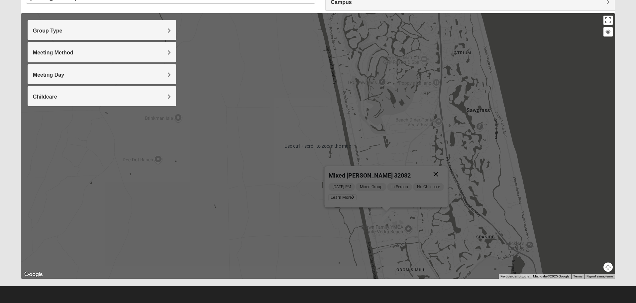
click at [435, 172] on button "Close" at bounding box center [436, 174] width 16 height 16
drag, startPoint x: 445, startPoint y: 150, endPoint x: 488, endPoint y: 131, distance: 47.5
click at [445, 150] on div at bounding box center [318, 146] width 594 height 266
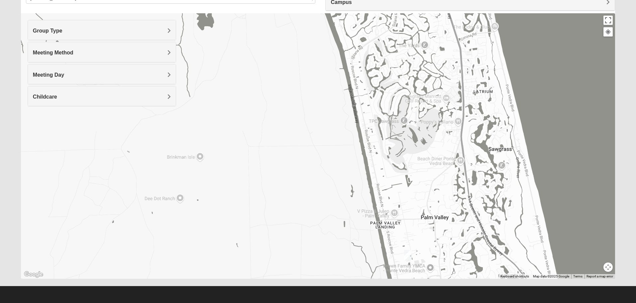
drag, startPoint x: 553, startPoint y: 170, endPoint x: 520, endPoint y: 158, distance: 35.4
click at [576, 219] on div at bounding box center [318, 146] width 594 height 266
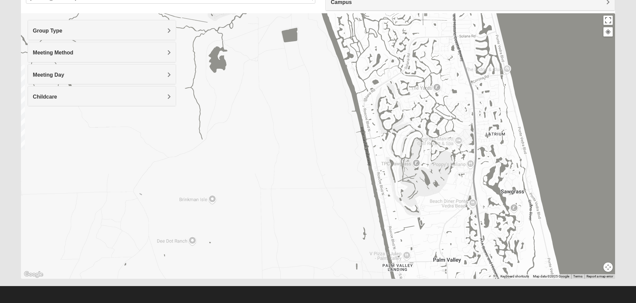
drag, startPoint x: 428, startPoint y: 84, endPoint x: 502, endPoint y: 237, distance: 169.6
click at [502, 237] on div at bounding box center [318, 146] width 594 height 266
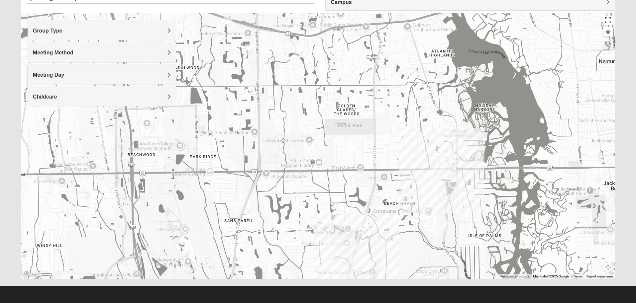
drag, startPoint x: 461, startPoint y: 146, endPoint x: 402, endPoint y: 90, distance: 81.1
click at [402, 90] on div at bounding box center [318, 146] width 594 height 266
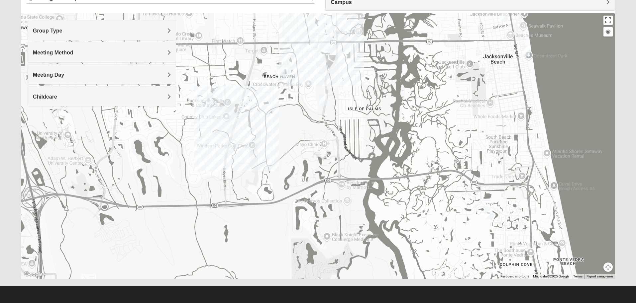
drag, startPoint x: 450, startPoint y: 144, endPoint x: 446, endPoint y: 142, distance: 4.1
click at [446, 142] on div at bounding box center [318, 146] width 594 height 266
click at [321, 100] on img "Mixed Irish 32224" at bounding box center [323, 99] width 8 height 11
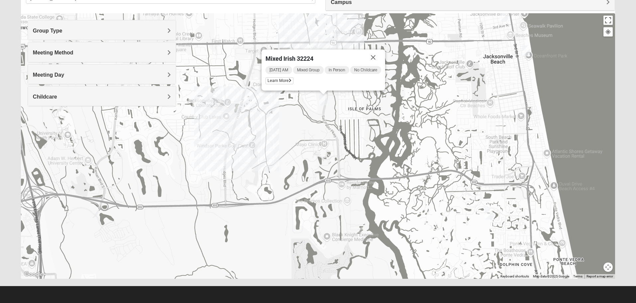
click at [88, 24] on div "Group Type" at bounding box center [102, 30] width 148 height 20
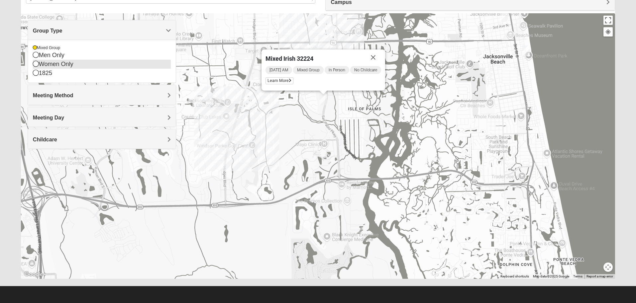
click at [36, 64] on icon at bounding box center [36, 64] width 6 height 6
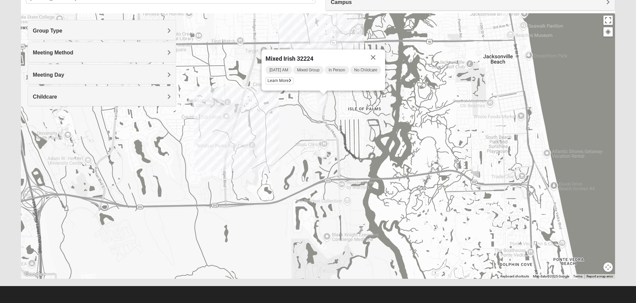
click at [46, 34] on h4 "Group Type" at bounding box center [102, 31] width 138 height 6
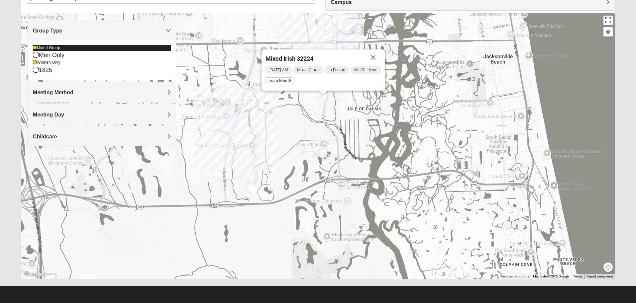
click at [35, 51] on div "Mixed Group" at bounding box center [102, 48] width 138 height 6
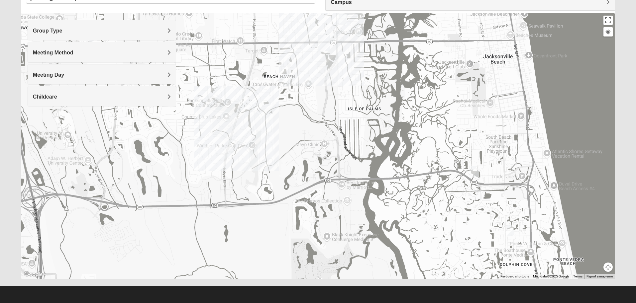
click at [93, 26] on div "Group Type" at bounding box center [102, 30] width 148 height 20
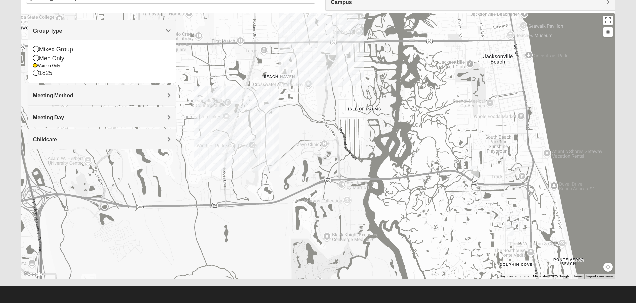
click at [235, 38] on div at bounding box center [318, 146] width 594 height 266
drag, startPoint x: 317, startPoint y: 72, endPoint x: 328, endPoint y: 141, distance: 70.0
click at [328, 141] on div at bounding box center [318, 146] width 594 height 266
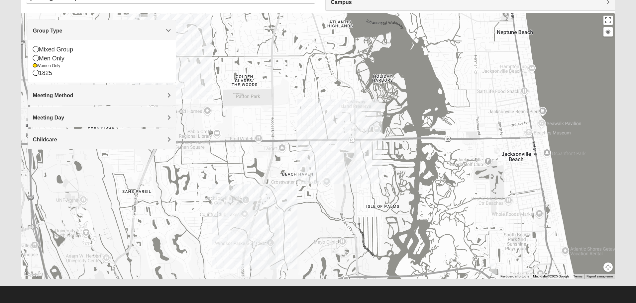
click at [353, 90] on div at bounding box center [318, 146] width 594 height 266
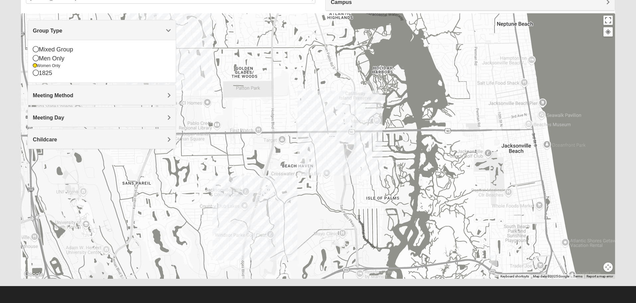
click at [363, 107] on img "Womens Hullinger 32224" at bounding box center [361, 108] width 8 height 11
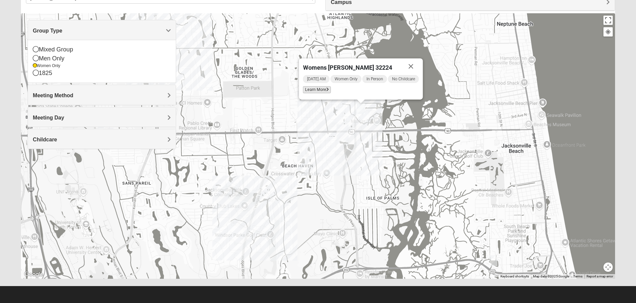
click at [317, 91] on span "Learn More" at bounding box center [317, 89] width 28 height 7
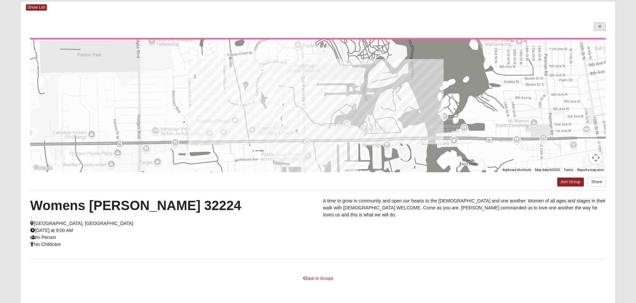
scroll to position [33, 0]
click at [595, 28] on link at bounding box center [600, 27] width 12 height 8
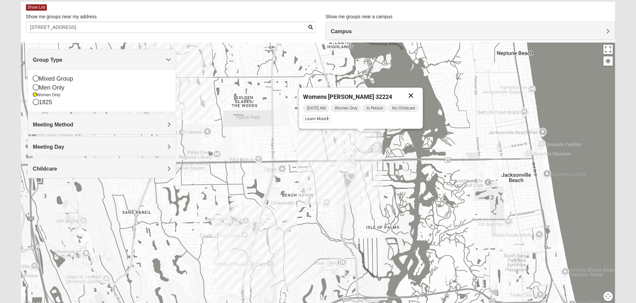
click at [414, 92] on button "Close" at bounding box center [411, 96] width 16 height 16
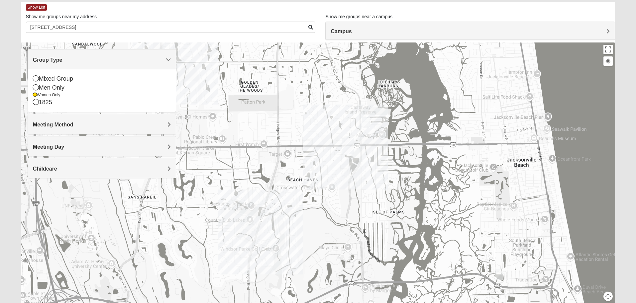
drag, startPoint x: 386, startPoint y: 203, endPoint x: 399, endPoint y: 181, distance: 25.8
click at [399, 181] on div "To navigate, press the arrow keys." at bounding box center [318, 176] width 594 height 266
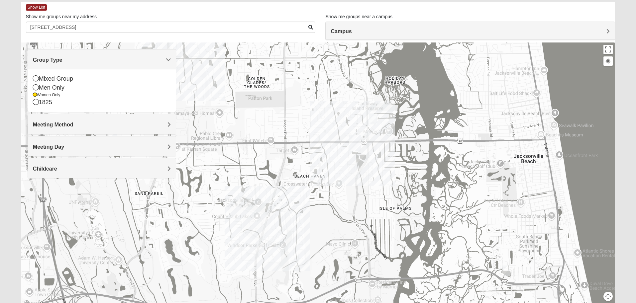
drag, startPoint x: 397, startPoint y: 194, endPoint x: 414, endPoint y: 169, distance: 30.4
click at [414, 169] on div at bounding box center [318, 176] width 594 height 266
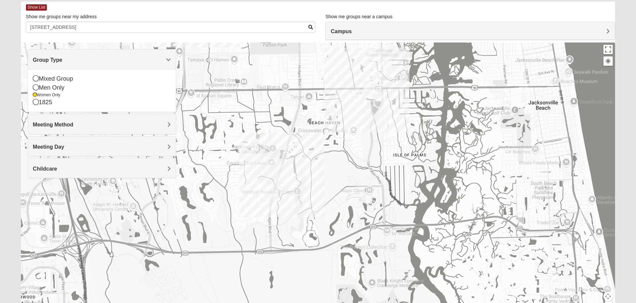
drag, startPoint x: 415, startPoint y: 204, endPoint x: 415, endPoint y: 173, distance: 31.2
click at [415, 173] on div at bounding box center [318, 176] width 594 height 266
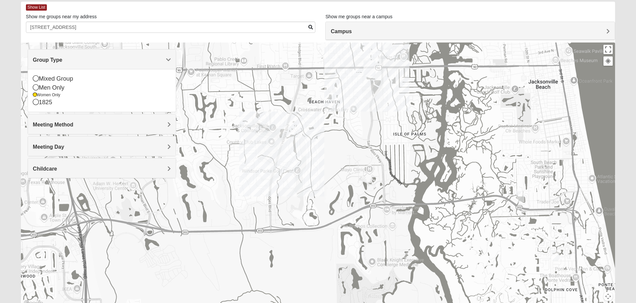
click at [522, 196] on img "Womens Doudna 32250" at bounding box center [520, 196] width 8 height 11
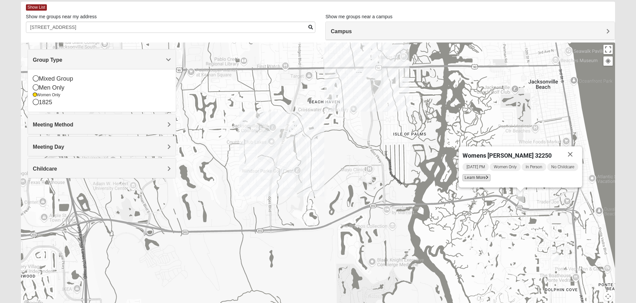
click at [473, 174] on span "Learn More" at bounding box center [476, 177] width 28 height 7
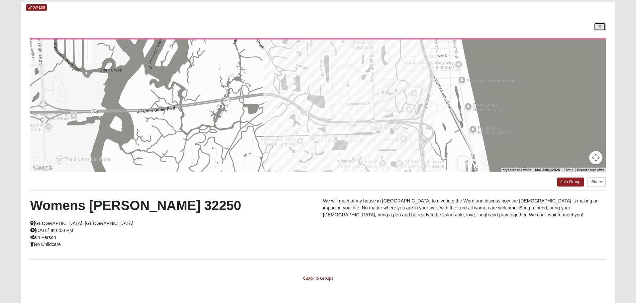
click at [601, 26] on link at bounding box center [600, 27] width 12 height 8
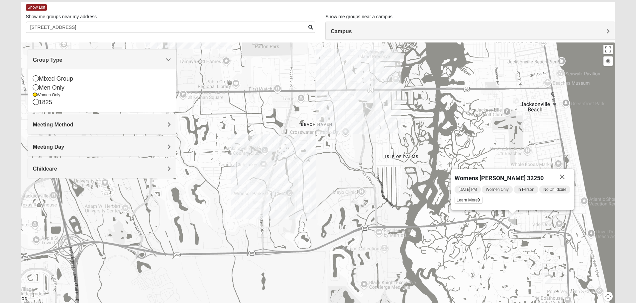
drag, startPoint x: 424, startPoint y: 99, endPoint x: 387, endPoint y: 115, distance: 39.4
click at [413, 130] on div "Womens [PERSON_NAME] 32250 [DATE] PM Women Only In Person No Childcare Learn Mo…" at bounding box center [318, 176] width 594 height 266
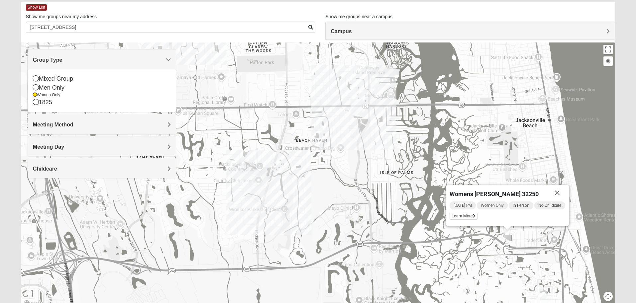
click at [376, 85] on img "Womens Hullinger 32224" at bounding box center [375, 83] width 8 height 11
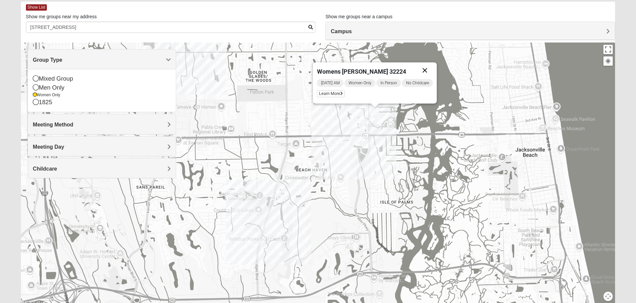
click at [430, 69] on button "Close" at bounding box center [425, 70] width 16 height 16
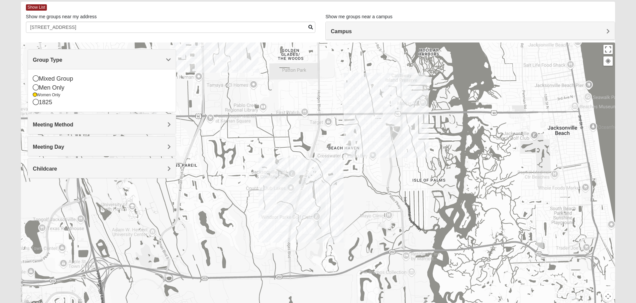
drag, startPoint x: 309, startPoint y: 166, endPoint x: 345, endPoint y: 144, distance: 41.8
click at [345, 144] on div at bounding box center [318, 176] width 594 height 266
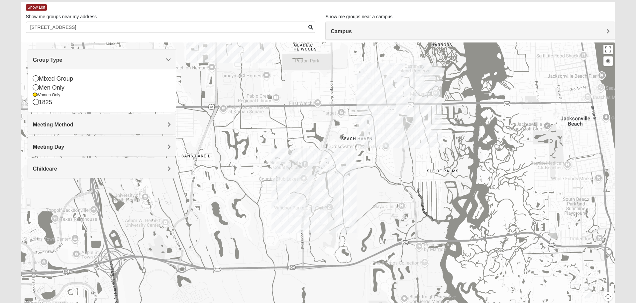
drag, startPoint x: 328, startPoint y: 216, endPoint x: 397, endPoint y: 175, distance: 80.0
click at [397, 175] on div at bounding box center [318, 176] width 594 height 266
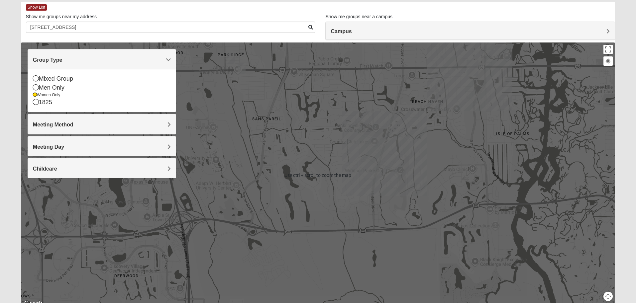
scroll to position [62, 0]
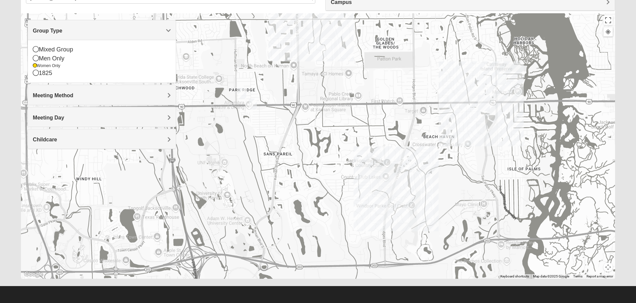
click at [328, 178] on div at bounding box center [318, 146] width 594 height 266
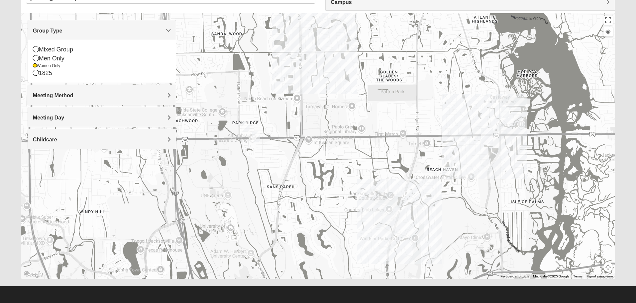
click at [255, 135] on img "Womens Chapman 32224" at bounding box center [256, 137] width 8 height 11
click at [307, 94] on button "Close" at bounding box center [306, 95] width 16 height 16
click at [245, 126] on img "Womens Campanella/Harnek 32246" at bounding box center [246, 126] width 8 height 11
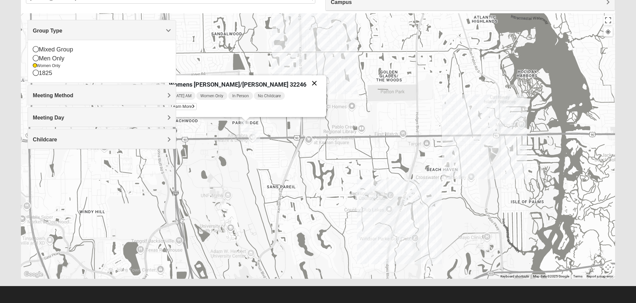
click at [306, 80] on button "Close" at bounding box center [314, 83] width 16 height 16
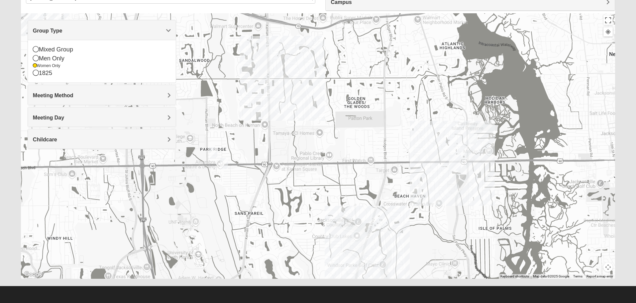
drag, startPoint x: 409, startPoint y: 137, endPoint x: 374, endPoint y: 166, distance: 45.8
click at [374, 166] on div at bounding box center [318, 146] width 594 height 266
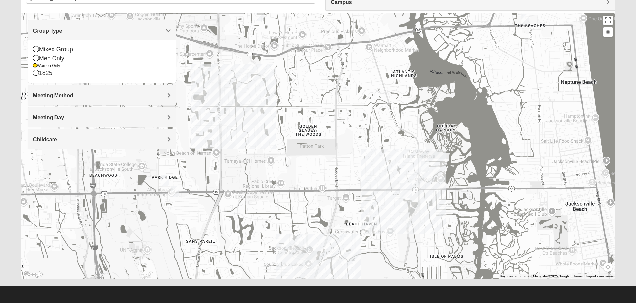
drag, startPoint x: 367, startPoint y: 157, endPoint x: 320, endPoint y: 185, distance: 55.2
click at [320, 185] on div at bounding box center [318, 146] width 594 height 266
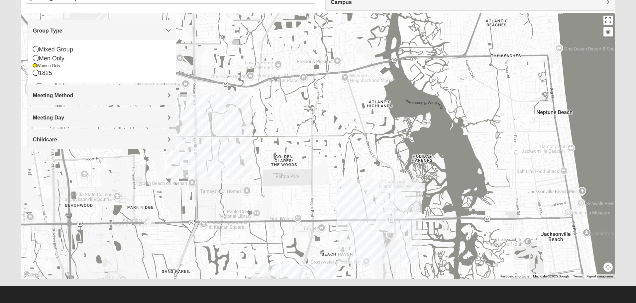
drag, startPoint x: 417, startPoint y: 97, endPoint x: 419, endPoint y: 109, distance: 11.9
click at [419, 109] on div at bounding box center [318, 146] width 594 height 266
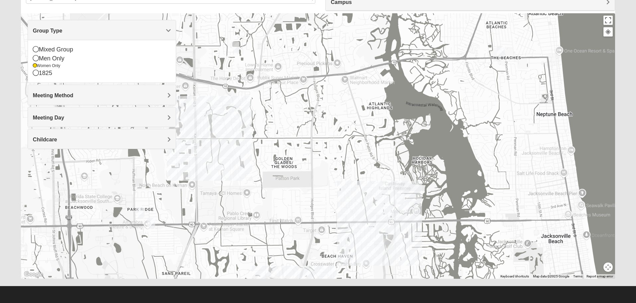
click at [502, 51] on img "Womens Foran 32233" at bounding box center [501, 51] width 8 height 11
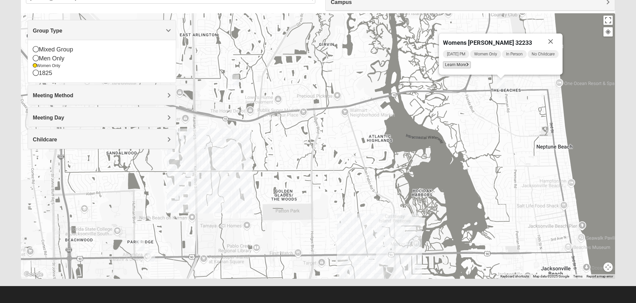
click at [456, 63] on span "Learn More" at bounding box center [457, 64] width 28 height 7
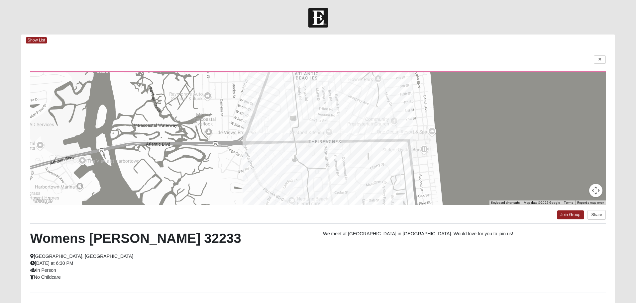
scroll to position [0, 0]
click at [600, 59] on icon at bounding box center [599, 60] width 3 height 4
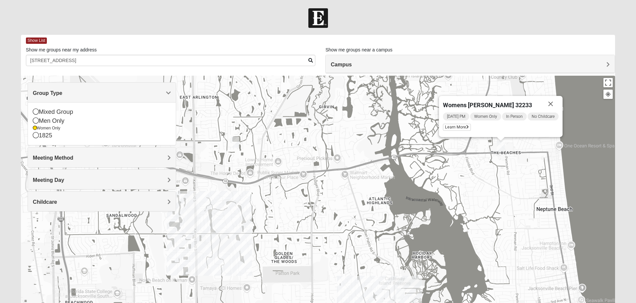
click at [235, 141] on img "Womens Queen 32225" at bounding box center [235, 142] width 8 height 11
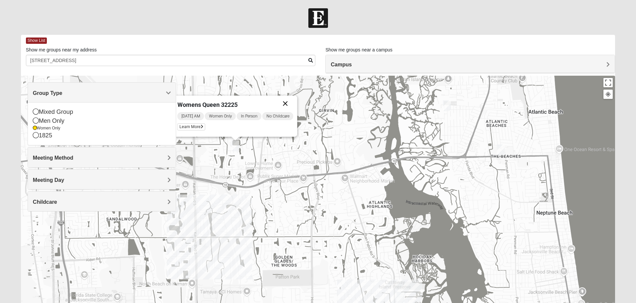
click at [290, 101] on button "Close" at bounding box center [285, 104] width 16 height 16
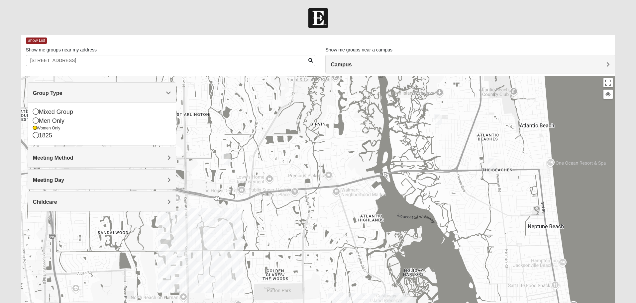
drag, startPoint x: 460, startPoint y: 137, endPoint x: 452, endPoint y: 152, distance: 17.3
click at [452, 152] on div "To navigate, press the arrow keys." at bounding box center [318, 209] width 594 height 266
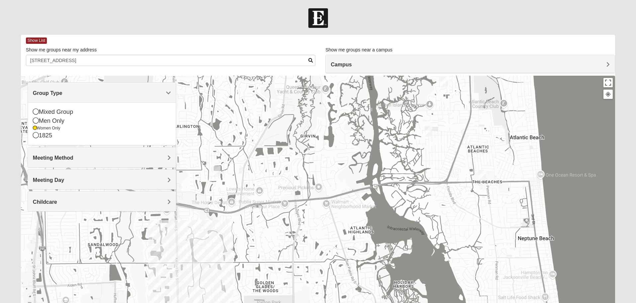
click at [430, 133] on img "Womens Simmons 32233" at bounding box center [428, 131] width 8 height 11
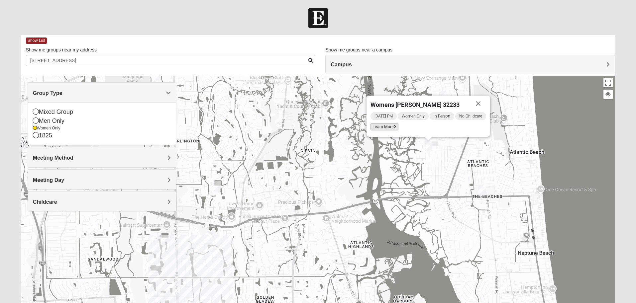
click at [390, 130] on span "Learn More" at bounding box center [384, 127] width 28 height 7
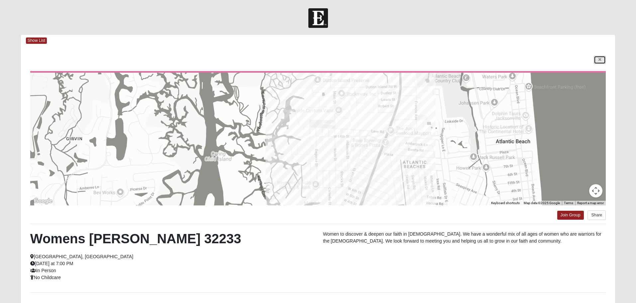
click at [596, 62] on link at bounding box center [600, 60] width 12 height 8
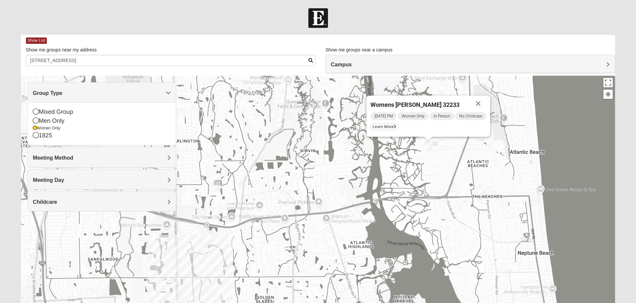
click at [481, 186] on img "Womens Foran 32233" at bounding box center [482, 190] width 8 height 11
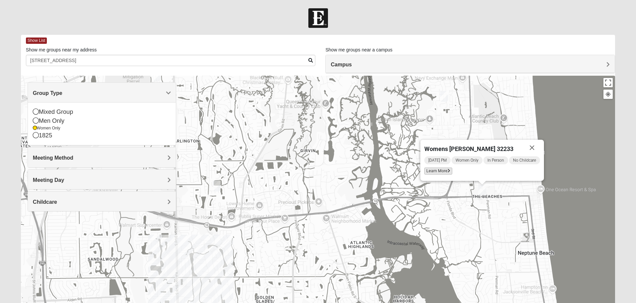
click at [439, 170] on span "Learn More" at bounding box center [438, 171] width 28 height 7
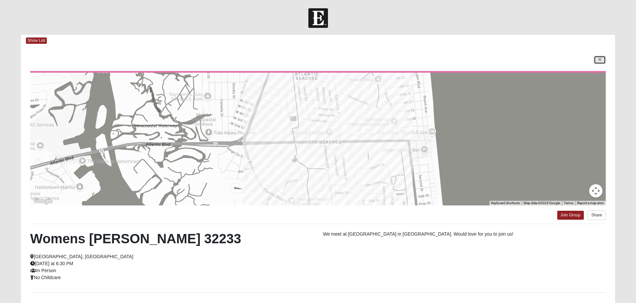
click at [602, 60] on link at bounding box center [600, 60] width 12 height 8
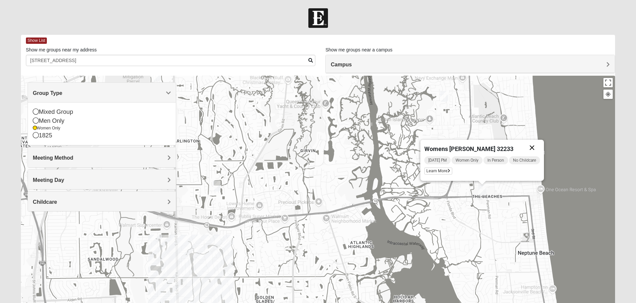
click at [535, 146] on button "Close" at bounding box center [532, 148] width 16 height 16
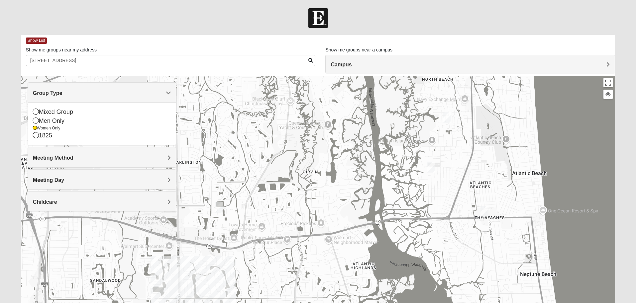
drag, startPoint x: 517, startPoint y: 137, endPoint x: 519, endPoint y: 159, distance: 22.0
click at [519, 159] on div at bounding box center [318, 209] width 594 height 266
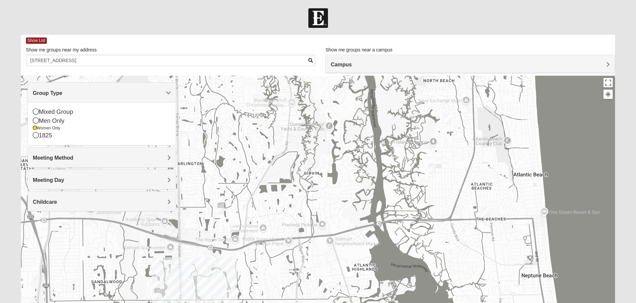
click at [218, 207] on img "Womens Queen 32225" at bounding box center [220, 208] width 8 height 11
drag, startPoint x: 287, startPoint y: 209, endPoint x: 295, endPoint y: 207, distance: 8.1
click at [295, 207] on div "Womens Queen 32225 Saturday AM Women Only In Person No Childcare Learn More" at bounding box center [318, 209] width 594 height 266
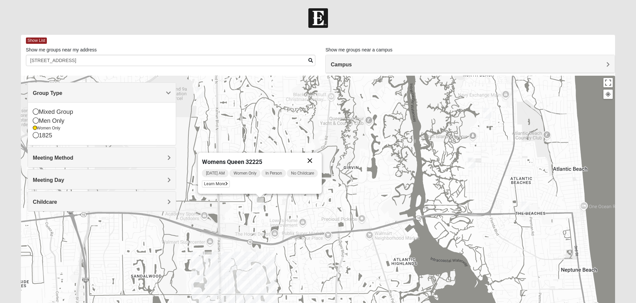
click at [310, 158] on button "Close" at bounding box center [310, 161] width 16 height 16
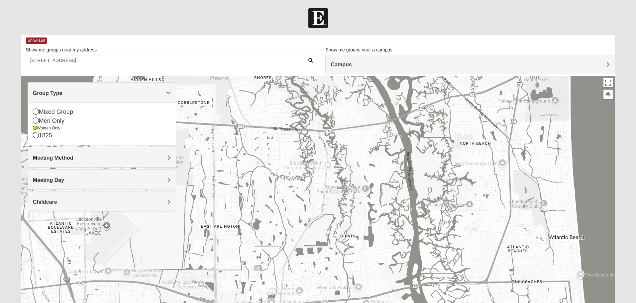
drag, startPoint x: 383, startPoint y: 131, endPoint x: 382, endPoint y: 205, distance: 73.8
click at [382, 205] on div at bounding box center [318, 209] width 594 height 266
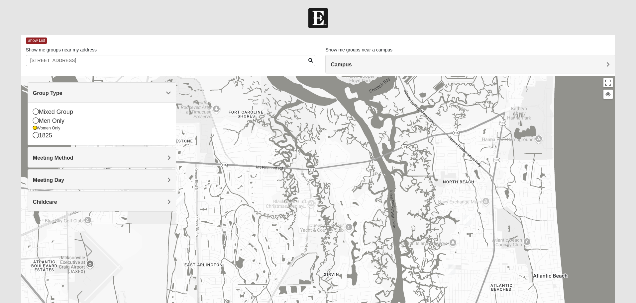
drag, startPoint x: 481, startPoint y: 160, endPoint x: 466, endPoint y: 190, distance: 33.3
click at [463, 201] on div at bounding box center [318, 209] width 594 height 266
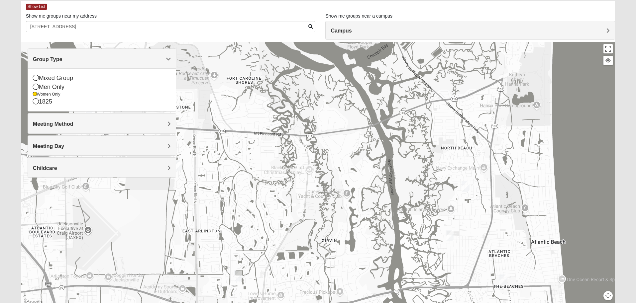
scroll to position [62, 0]
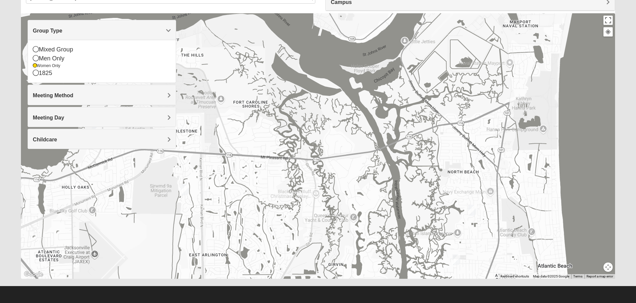
drag, startPoint x: 522, startPoint y: 138, endPoint x: 528, endPoint y: 187, distance: 48.9
click at [528, 193] on div at bounding box center [318, 146] width 594 height 266
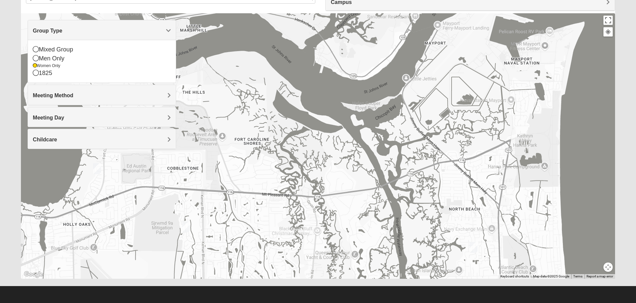
click at [522, 138] on div at bounding box center [318, 146] width 594 height 266
drag, startPoint x: 506, startPoint y: 205, endPoint x: 503, endPoint y: 42, distance: 163.5
click at [500, 37] on div at bounding box center [318, 146] width 594 height 266
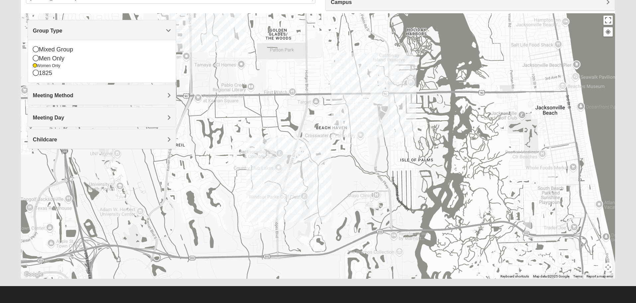
drag, startPoint x: 517, startPoint y: 181, endPoint x: 517, endPoint y: 135, distance: 46.2
click at [517, 135] on div at bounding box center [318, 146] width 594 height 266
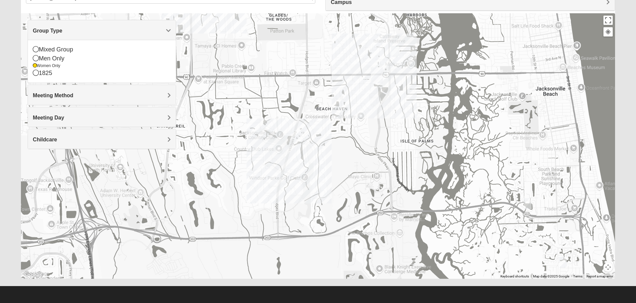
drag, startPoint x: 511, startPoint y: 192, endPoint x: 513, endPoint y: 135, distance: 56.5
click at [513, 135] on div at bounding box center [318, 146] width 594 height 266
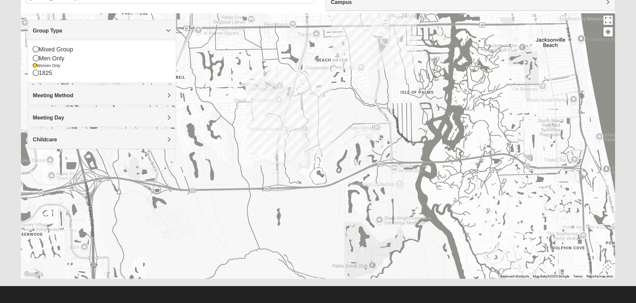
click at [530, 153] on img "Womens Doudna 32250" at bounding box center [528, 155] width 8 height 11
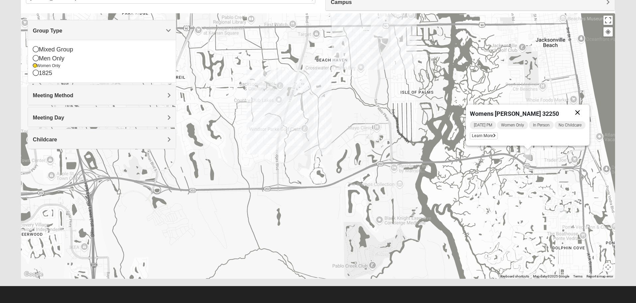
click at [580, 112] on button "Close" at bounding box center [577, 113] width 16 height 16
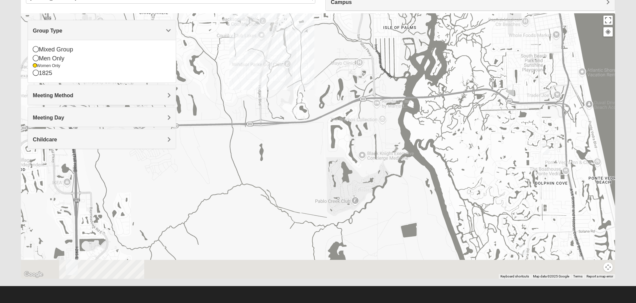
drag, startPoint x: 565, startPoint y: 216, endPoint x: 543, endPoint y: 127, distance: 91.5
click at [543, 144] on img "Womens Barker/Johnson 32082" at bounding box center [546, 149] width 8 height 11
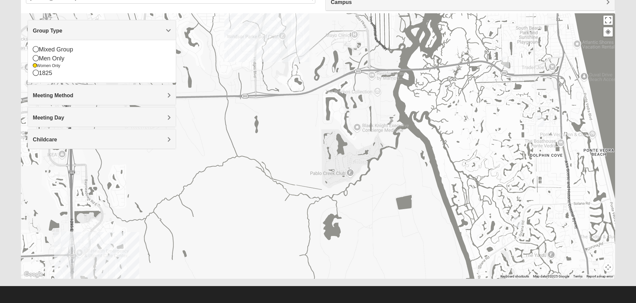
click at [538, 118] on img "Womens Barker/Johnson 32082" at bounding box center [541, 121] width 8 height 11
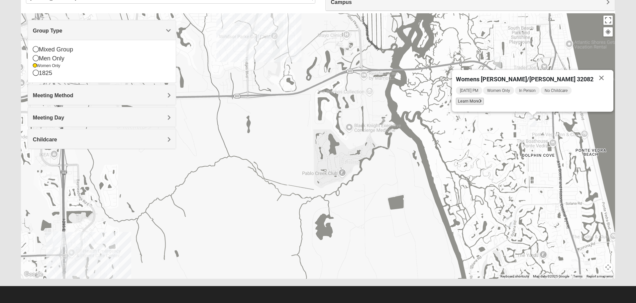
click at [484, 104] on span "Learn More" at bounding box center [470, 101] width 28 height 7
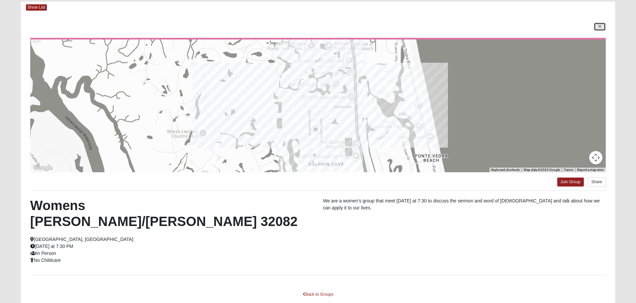
click at [602, 25] on link at bounding box center [600, 27] width 12 height 8
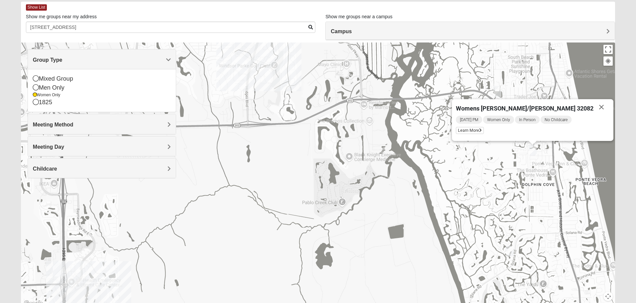
click at [510, 253] on img "Womens Paul 32082" at bounding box center [510, 251] width 8 height 11
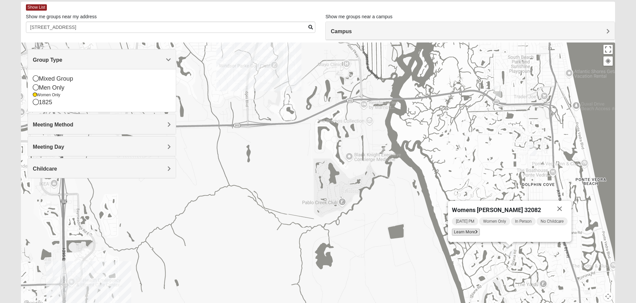
click at [465, 229] on span "Learn More" at bounding box center [466, 232] width 28 height 7
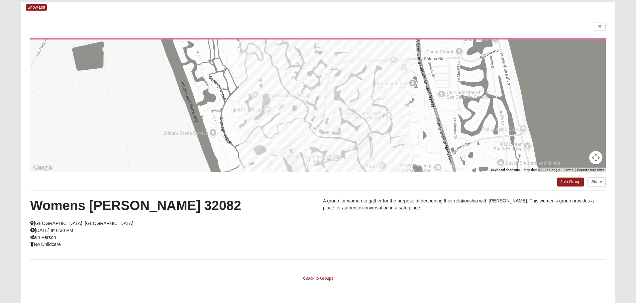
click at [450, 206] on div "A group for women to gather for the purpose of deepening their relationship wit…" at bounding box center [464, 206] width 293 height 17
drag, startPoint x: 440, startPoint y: 206, endPoint x: 425, endPoint y: 206, distance: 15.0
click at [425, 206] on p "A group for women to gather for the purpose of deepening their relationship wit…" at bounding box center [464, 205] width 283 height 14
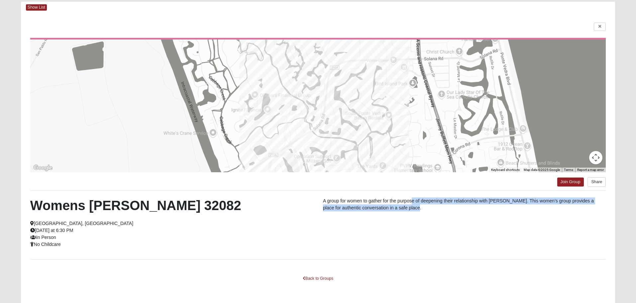
drag, startPoint x: 415, startPoint y: 209, endPoint x: 409, endPoint y: 208, distance: 5.8
click at [411, 204] on p "A group for women to gather for the purpose of deepening their relationship wit…" at bounding box center [464, 205] width 283 height 14
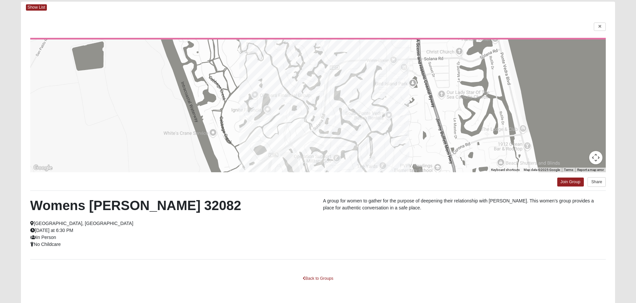
click at [411, 209] on p "A group for women to gather for the purpose of deepening their relationship wit…" at bounding box center [464, 205] width 283 height 14
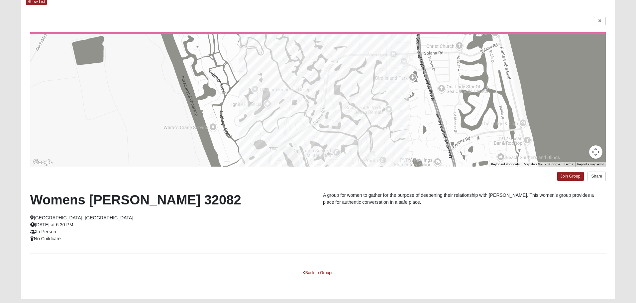
scroll to position [25, 0]
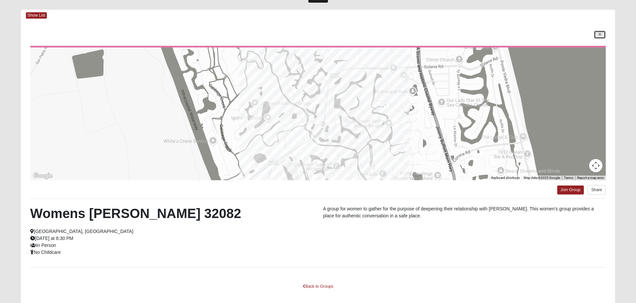
click at [602, 39] on link at bounding box center [600, 35] width 12 height 8
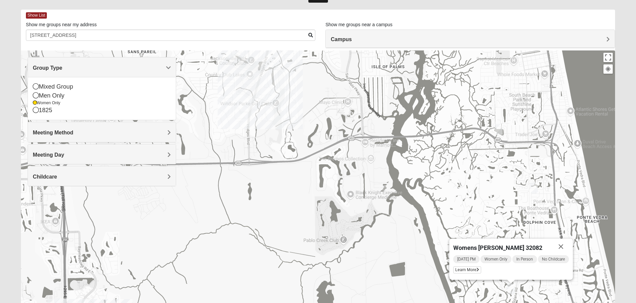
drag, startPoint x: 471, startPoint y: 140, endPoint x: 471, endPoint y: 175, distance: 35.9
click at [471, 175] on div "Womens Paul 32082 Tuesday PM Women Only In Person No Childcare Learn More" at bounding box center [318, 184] width 594 height 266
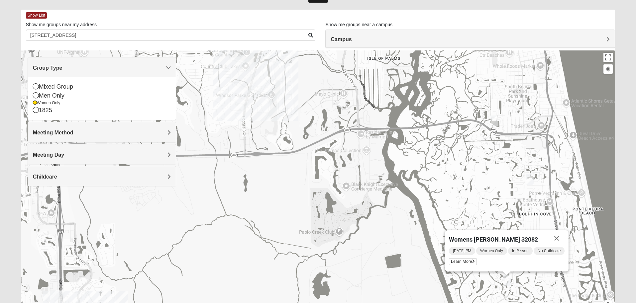
drag, startPoint x: 508, startPoint y: 200, endPoint x: 505, endPoint y: 183, distance: 17.2
click at [505, 183] on div "Womens Paul 32082 Tuesday PM Women Only In Person No Childcare Learn More" at bounding box center [318, 184] width 594 height 266
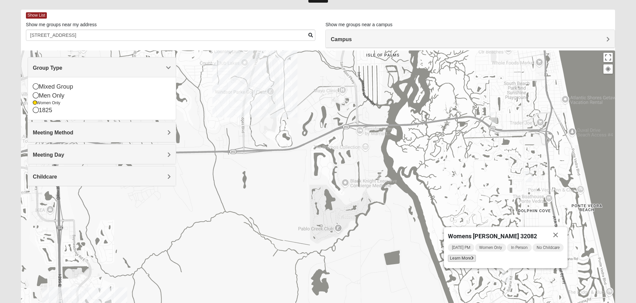
click at [461, 257] on span "Learn More" at bounding box center [462, 258] width 28 height 7
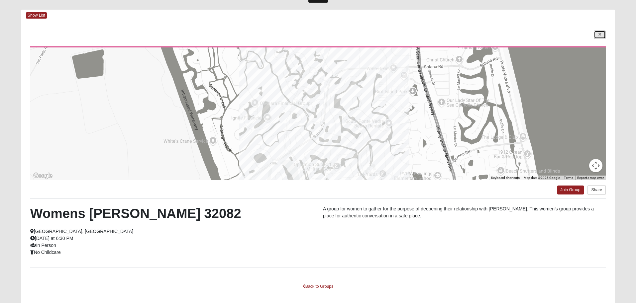
click at [600, 34] on icon at bounding box center [599, 35] width 3 height 4
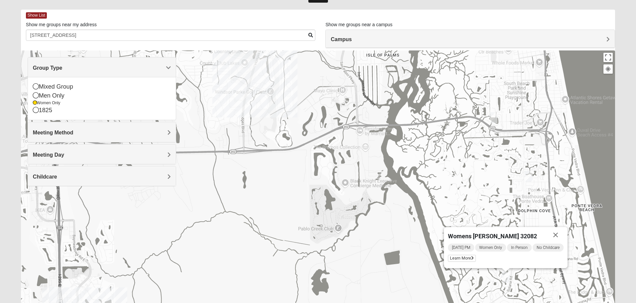
scroll to position [62, 0]
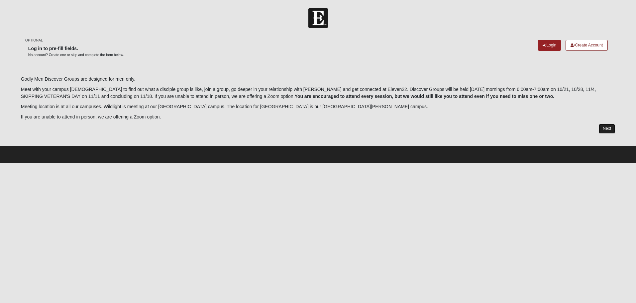
click at [605, 128] on link "Next" at bounding box center [607, 129] width 16 height 10
